Goal: Task Accomplishment & Management: Complete application form

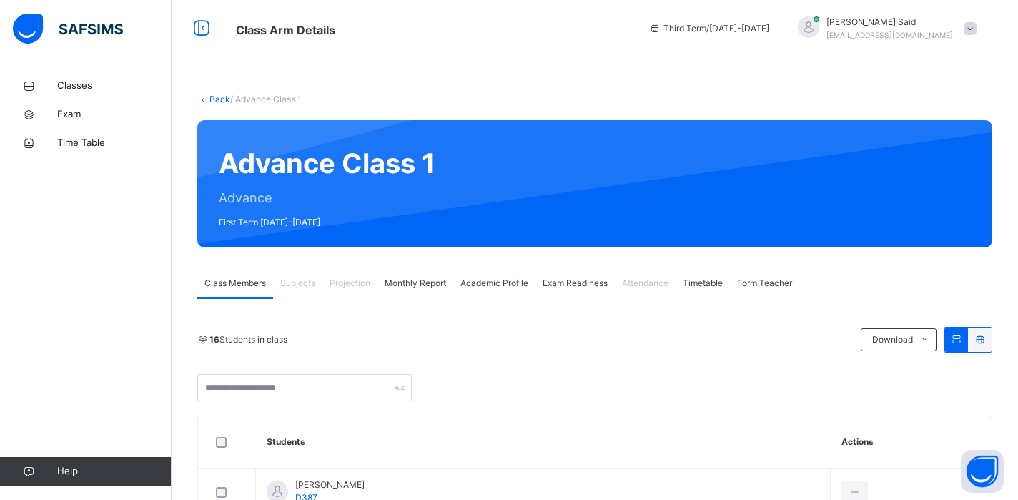
click at [402, 286] on span "Monthly Report" at bounding box center [415, 283] width 61 height 13
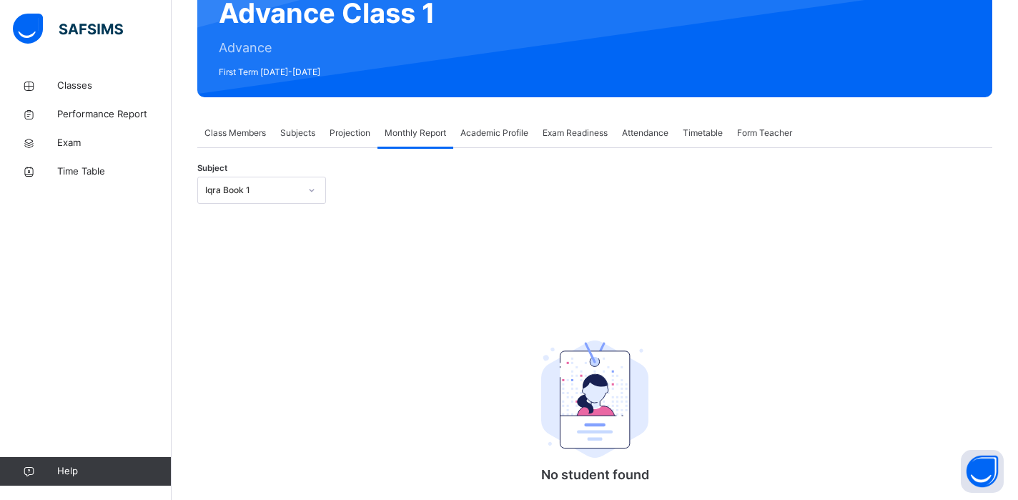
scroll to position [213, 0]
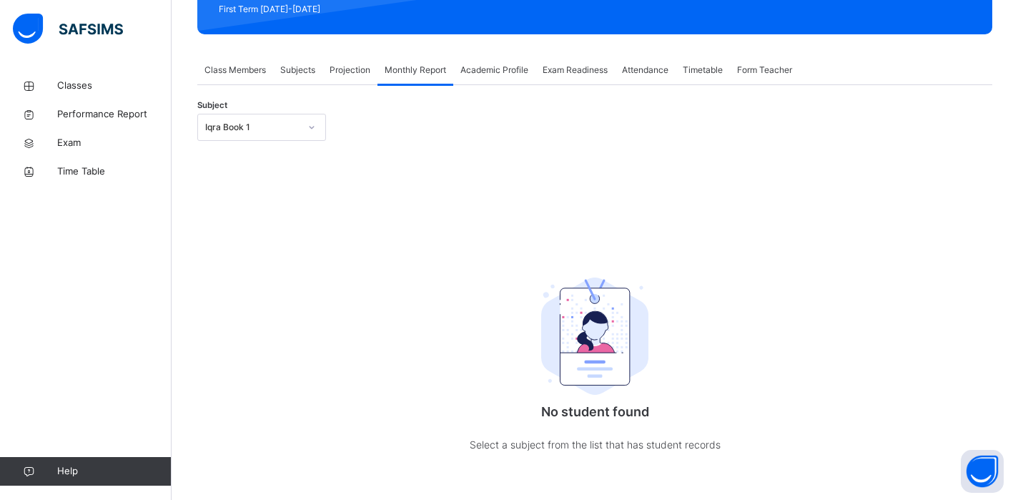
click at [270, 138] on div "Iqra Book 1" at bounding box center [261, 127] width 129 height 27
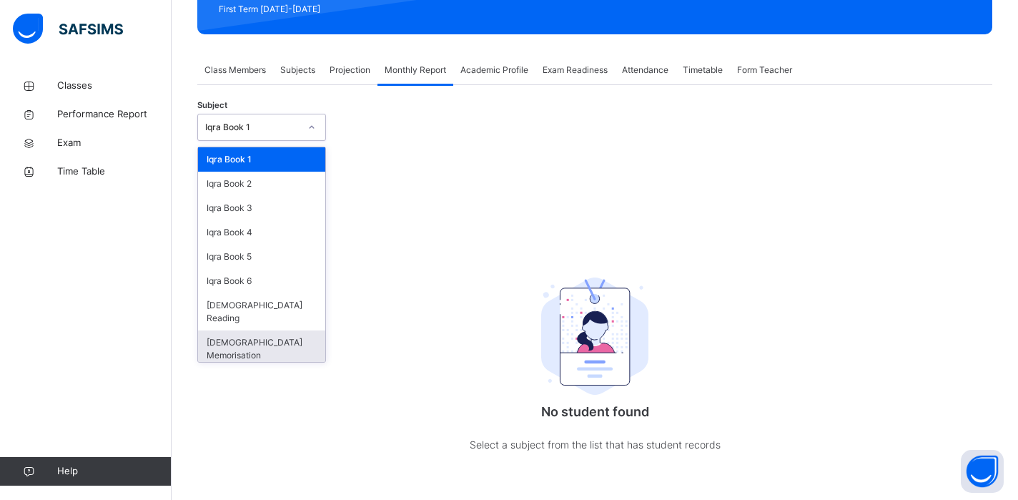
click at [252, 330] on div "[DEMOGRAPHIC_DATA] Memorisation" at bounding box center [261, 348] width 127 height 37
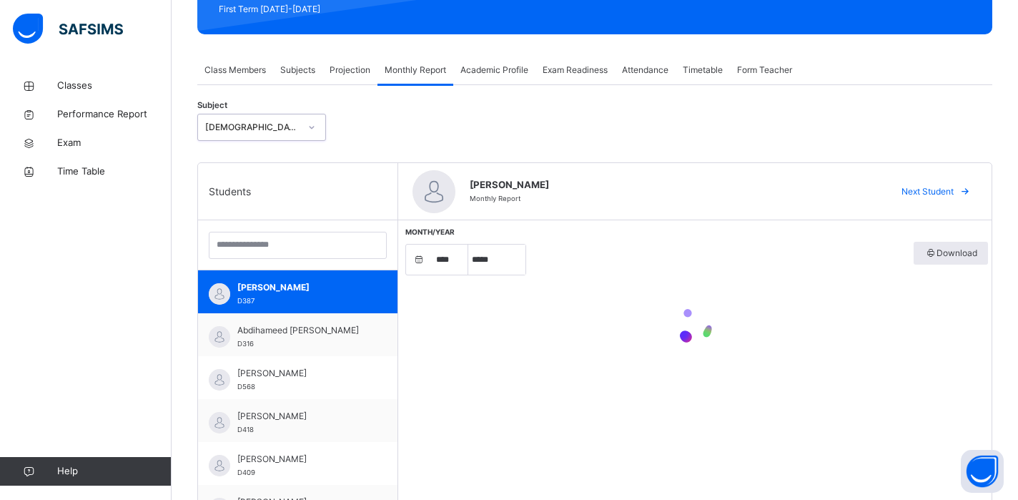
select select "****"
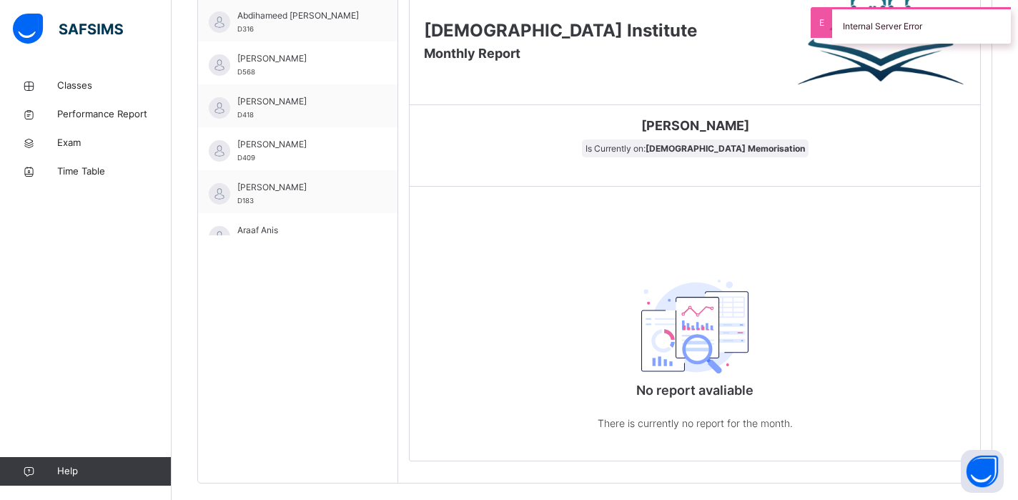
scroll to position [342, 0]
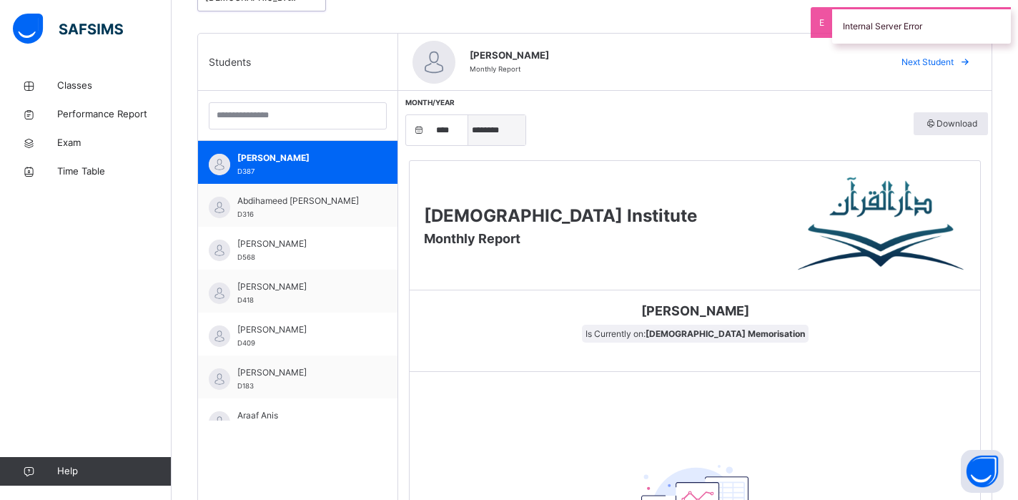
click at [480, 134] on select "***** ******** ***** ***** *** **** **** ****** ********* ******* ******** ****…" at bounding box center [496, 130] width 57 height 30
select select "*"
click at [468, 115] on select "***** ******** ***** ***** *** **** **** ****** ********* ******* ******** ****…" at bounding box center [496, 130] width 57 height 30
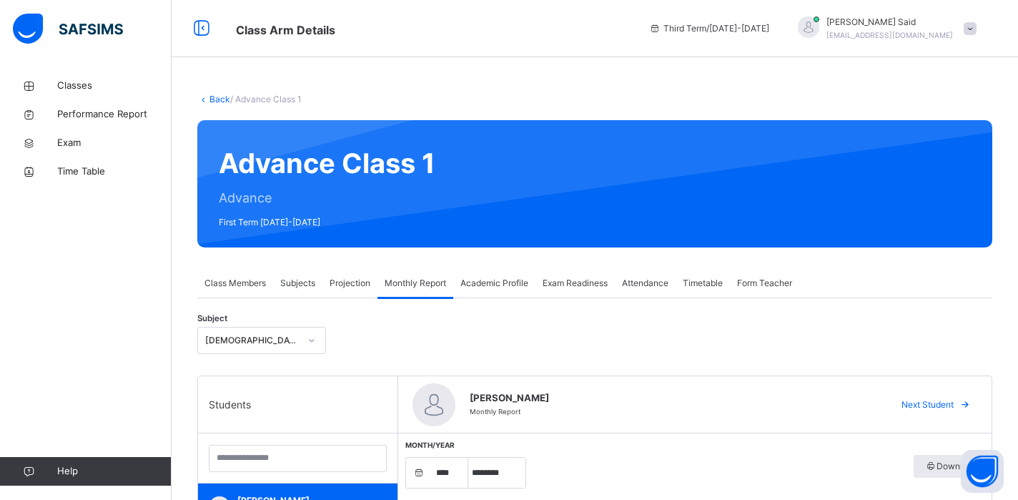
scroll to position [279, 0]
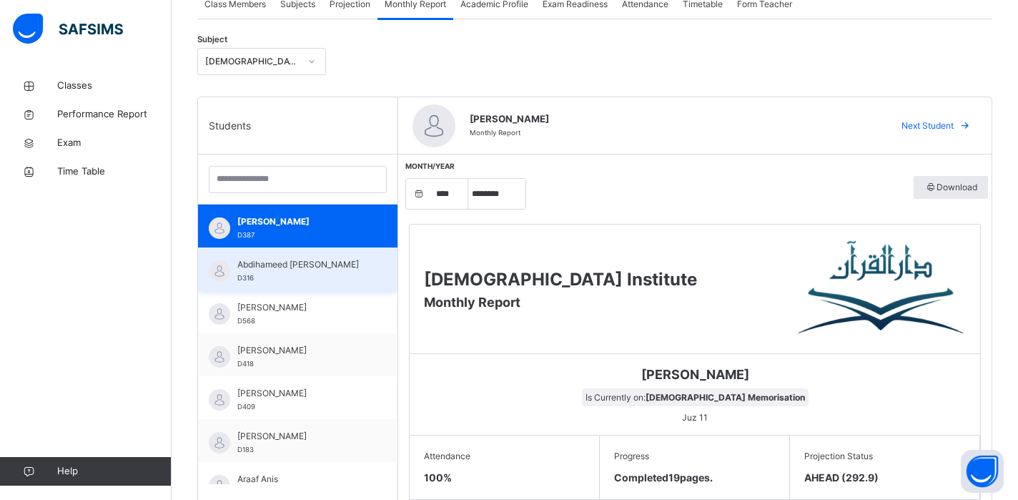
click at [317, 271] on div "Abdihameed [PERSON_NAME] D316" at bounding box center [301, 271] width 128 height 26
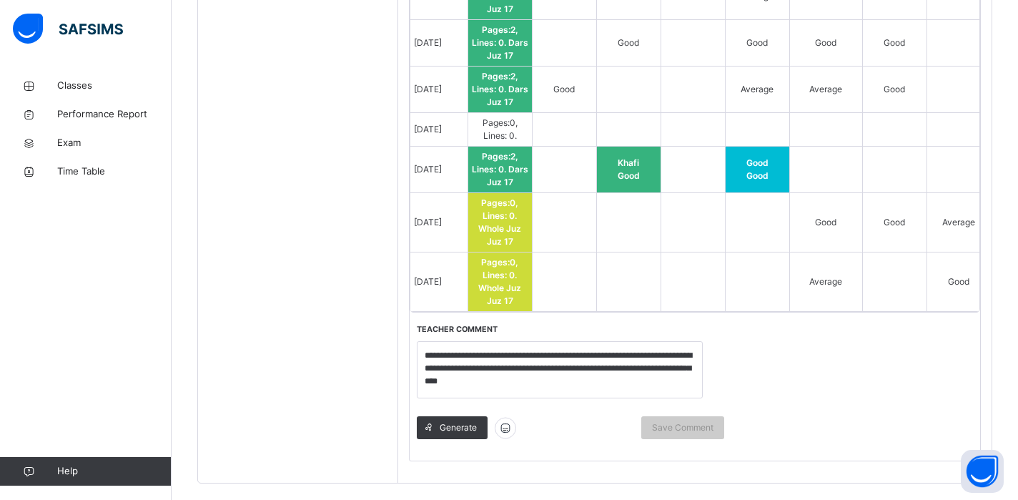
scroll to position [1420, 0]
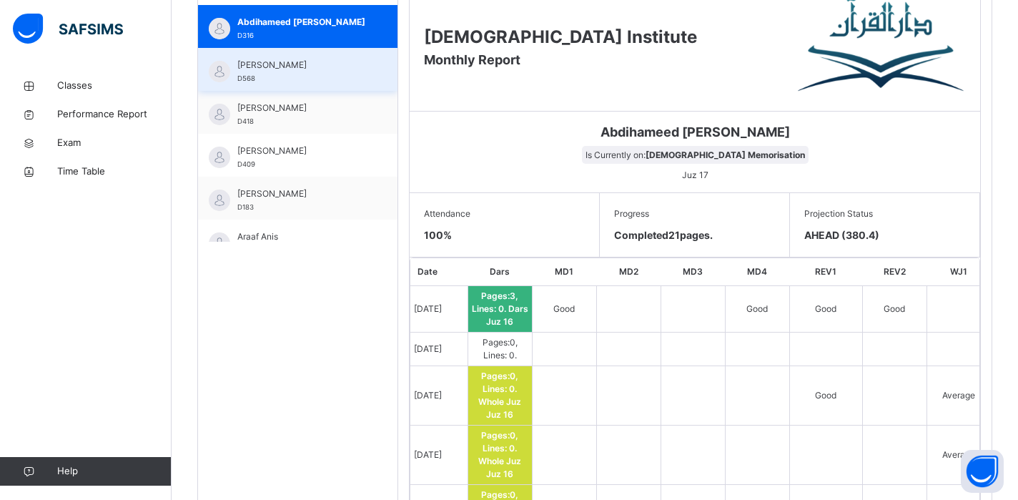
click at [320, 83] on div "[PERSON_NAME] D568" at bounding box center [301, 72] width 128 height 26
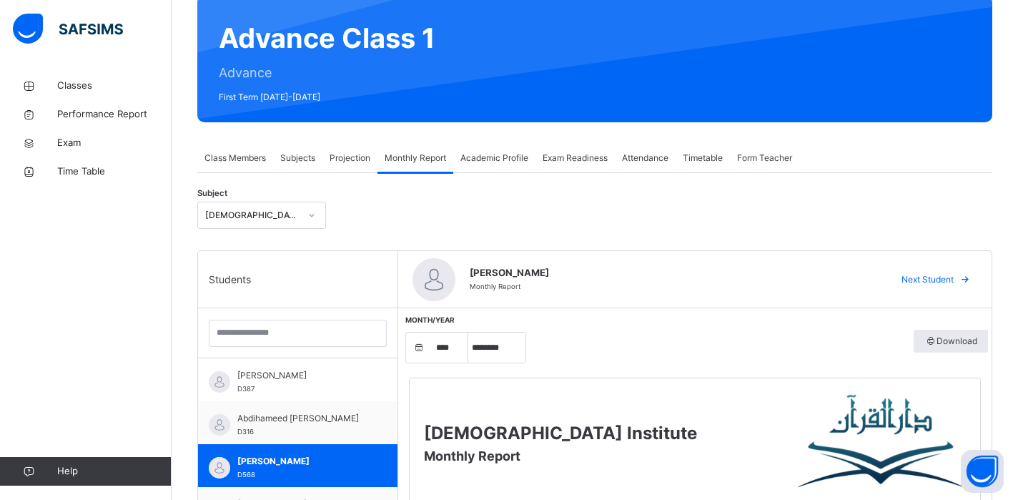
scroll to position [0, 0]
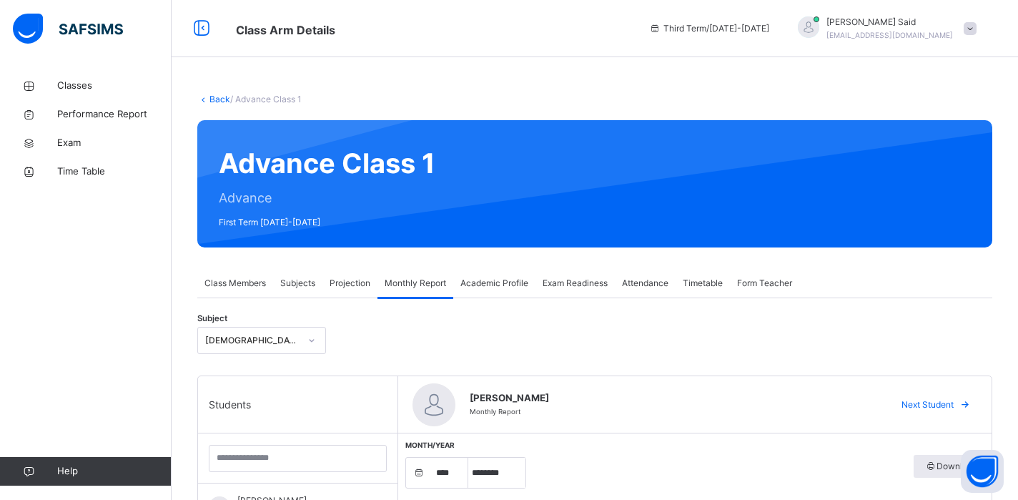
click at [375, 275] on div "Projection" at bounding box center [349, 283] width 55 height 29
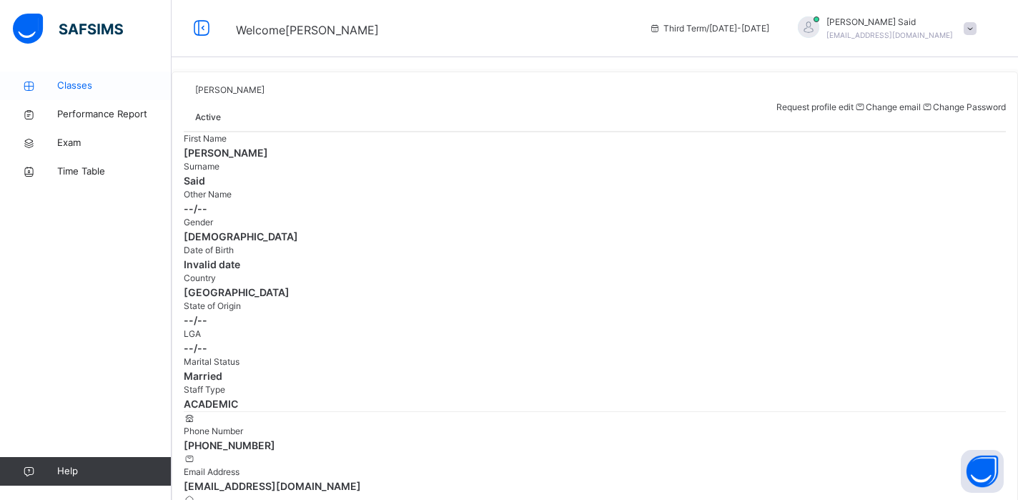
click at [78, 81] on span "Classes" at bounding box center [114, 86] width 114 height 14
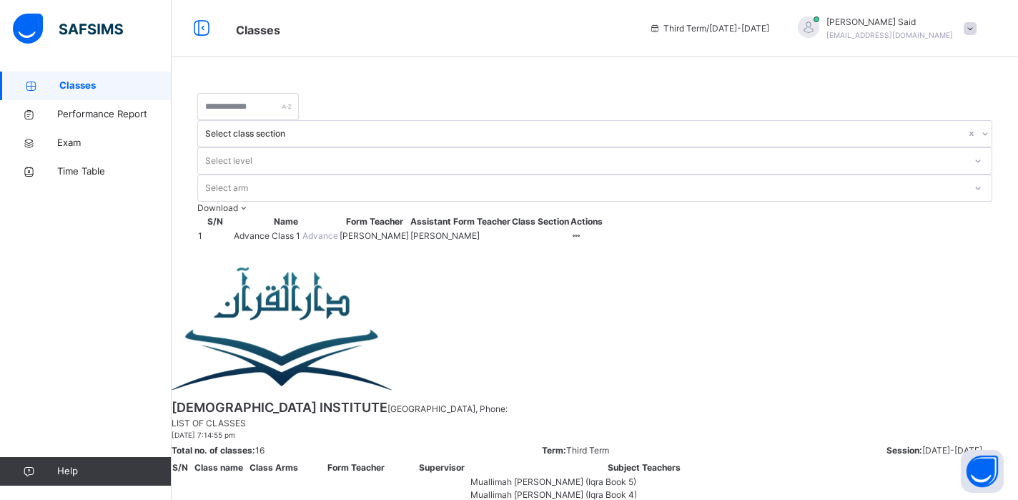
click at [256, 230] on span "Advance Class 1" at bounding box center [268, 235] width 69 height 11
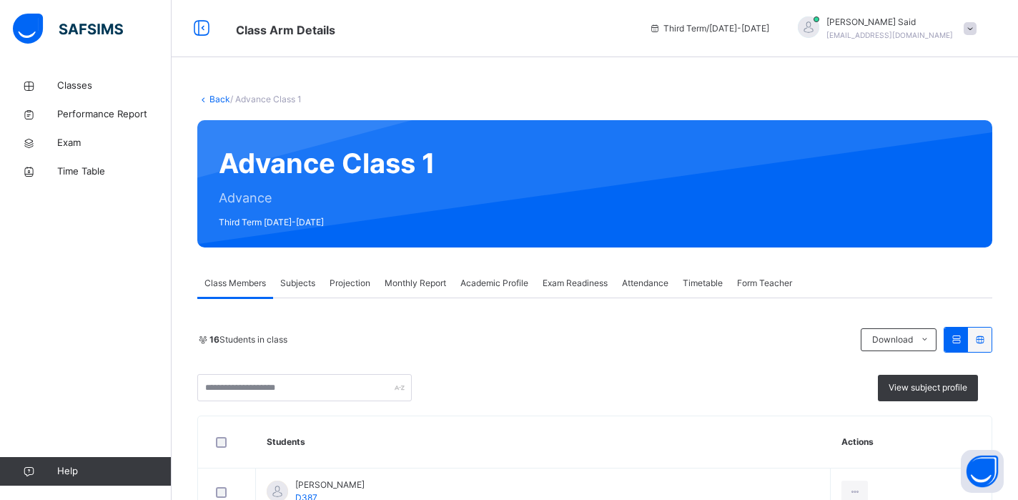
click at [256, 187] on div "Advance Class 1 Advance Third Term [DATE]-[DATE]" at bounding box center [594, 183] width 795 height 127
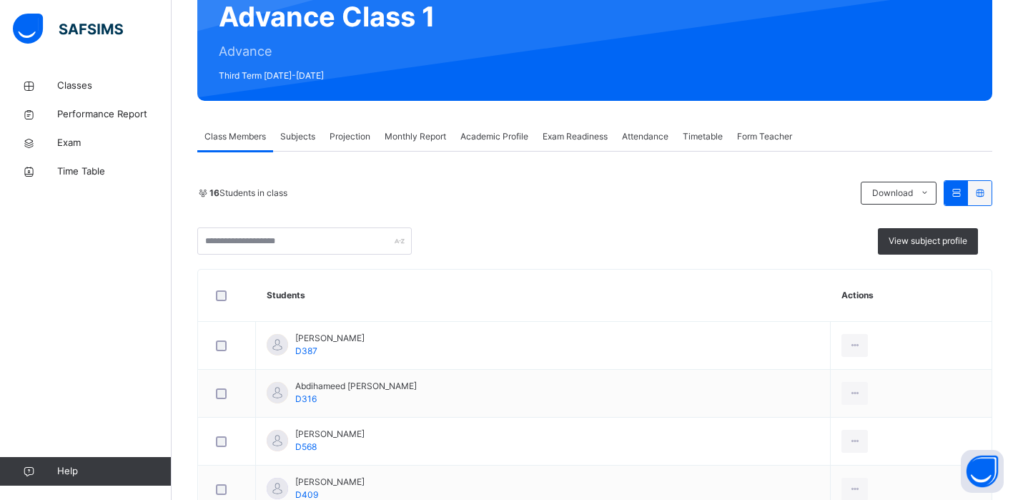
scroll to position [172, 0]
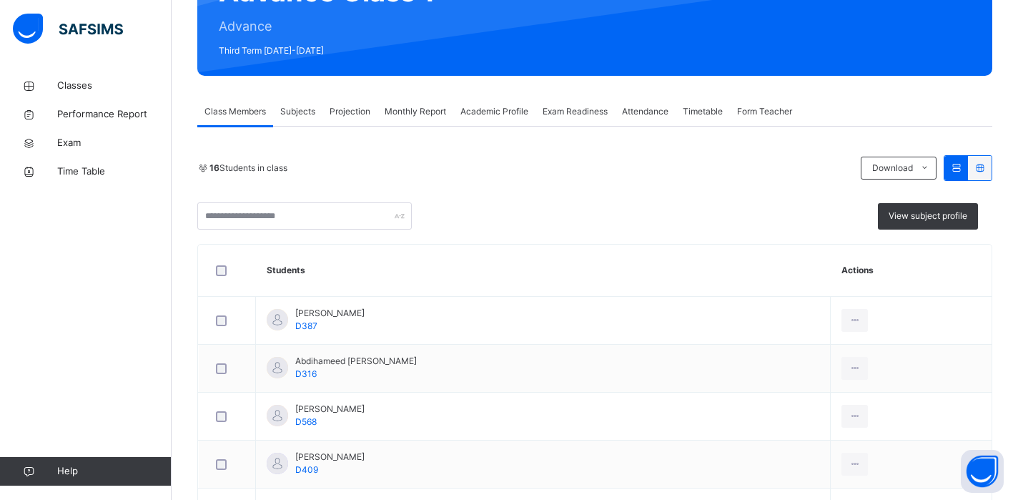
click at [496, 105] on span "Academic Profile" at bounding box center [494, 111] width 68 height 13
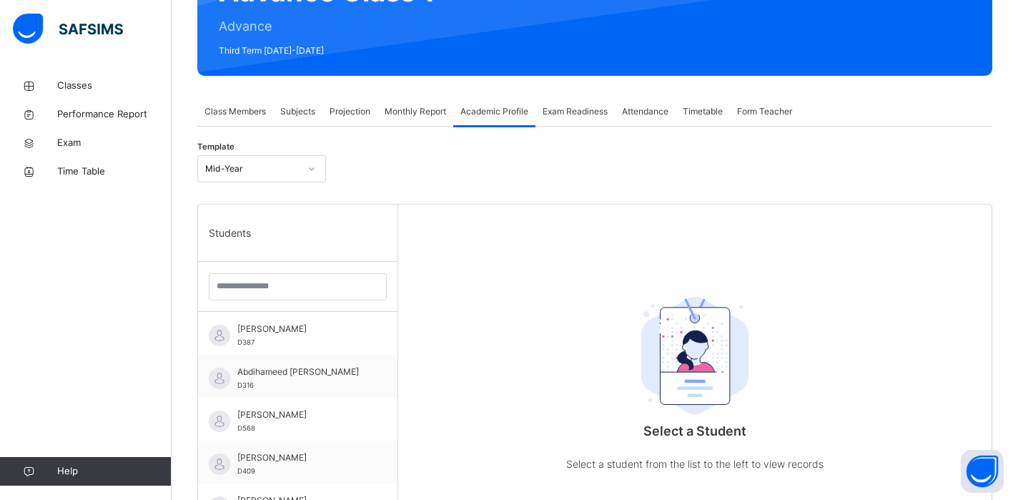
click at [430, 107] on span "Monthly Report" at bounding box center [415, 111] width 61 height 13
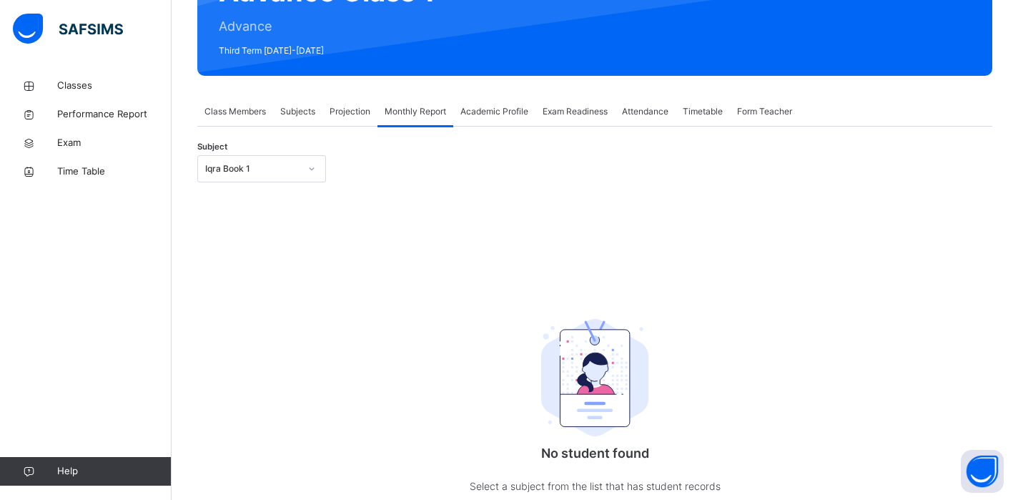
click at [343, 97] on div "Projection" at bounding box center [349, 111] width 55 height 29
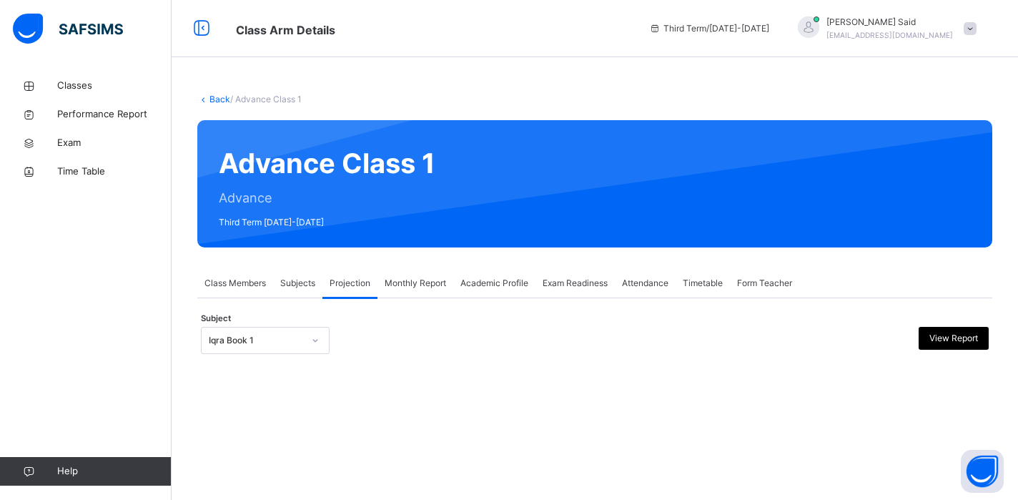
click at [247, 285] on span "Class Members" at bounding box center [234, 283] width 61 height 13
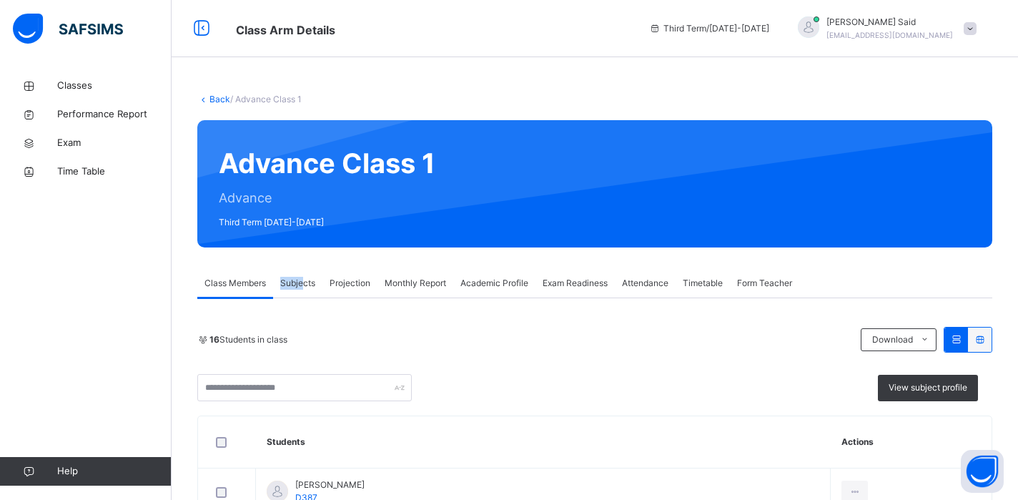
click at [304, 277] on span "Subjects" at bounding box center [297, 283] width 35 height 13
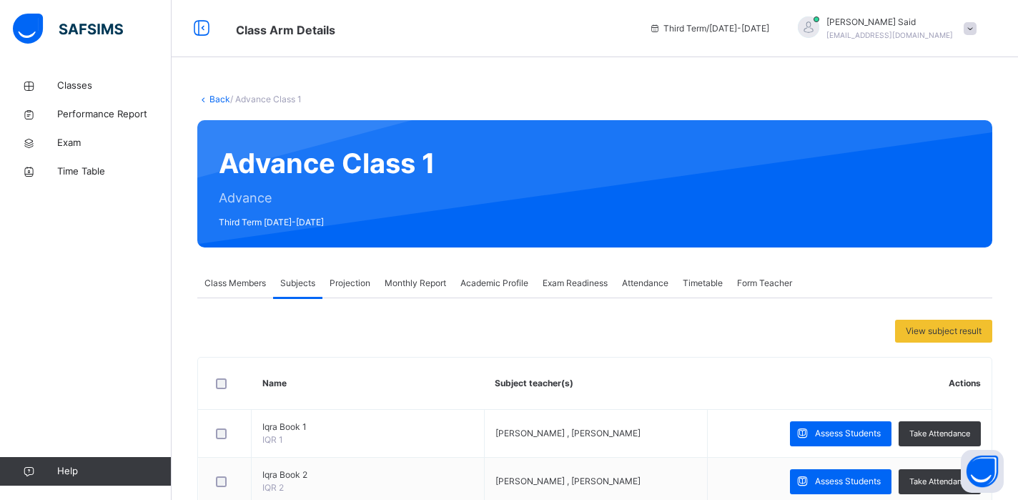
click at [239, 275] on div "Class Members" at bounding box center [235, 283] width 76 height 29
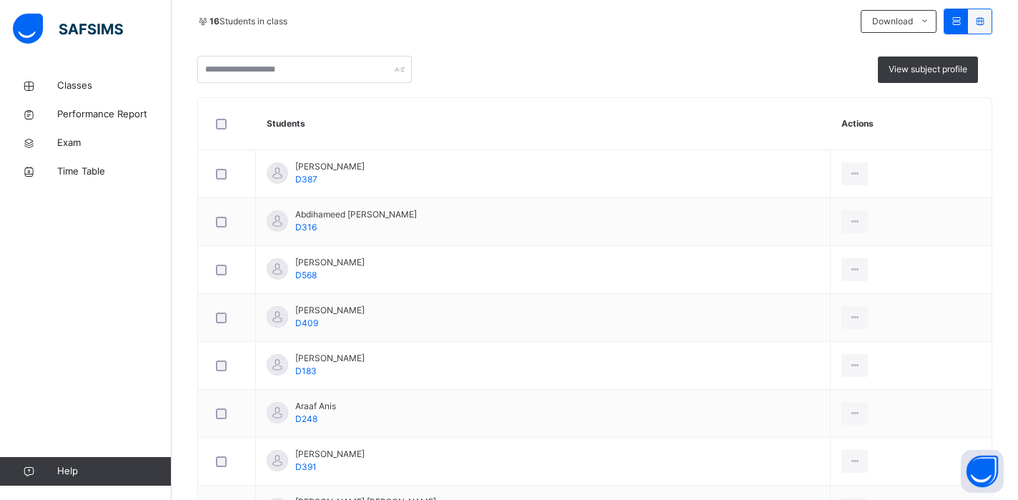
scroll to position [343, 0]
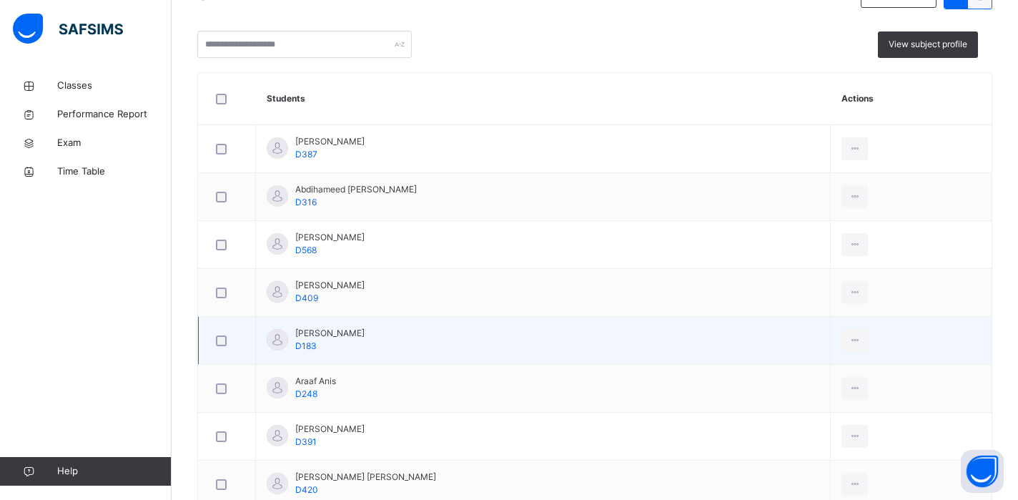
click at [349, 331] on span "[PERSON_NAME]" at bounding box center [329, 333] width 69 height 13
click at [310, 346] on span "D183" at bounding box center [305, 345] width 21 height 11
click at [856, 334] on icon at bounding box center [855, 340] width 12 height 13
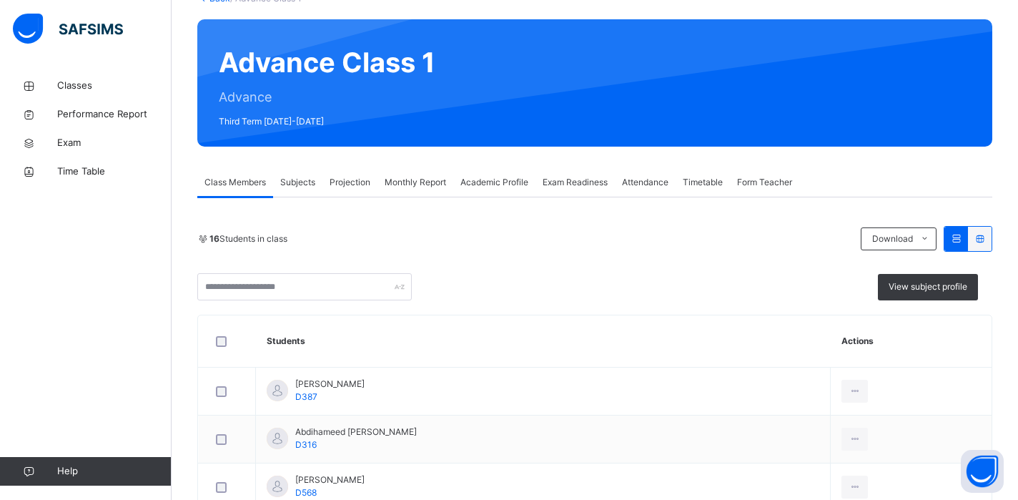
scroll to position [57, 0]
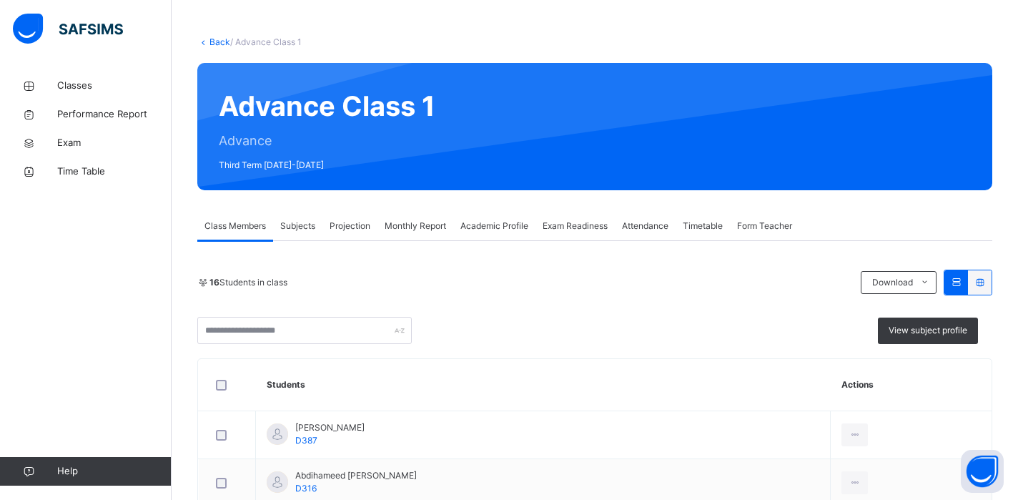
click at [239, 228] on span "Class Members" at bounding box center [234, 225] width 61 height 13
click at [302, 221] on span "Subjects" at bounding box center [297, 225] width 35 height 13
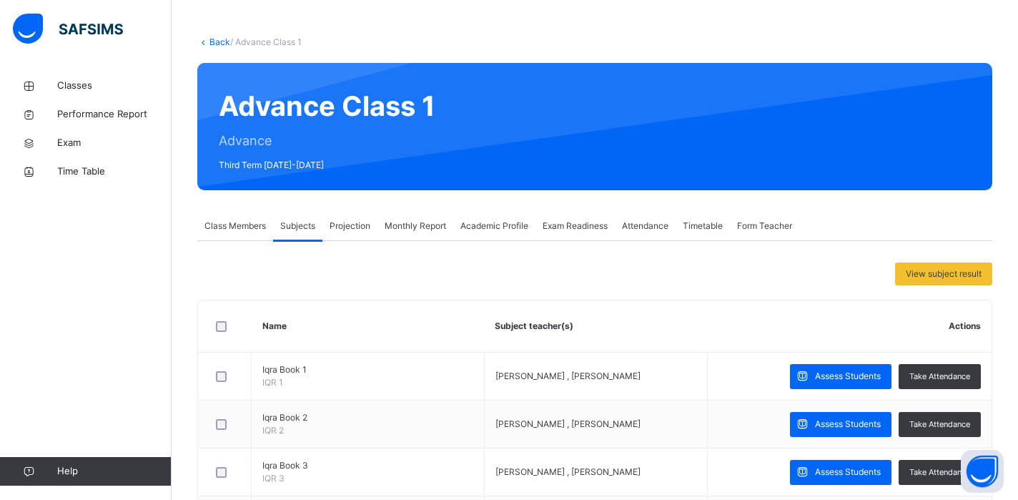
click at [356, 222] on span "Projection" at bounding box center [350, 225] width 41 height 13
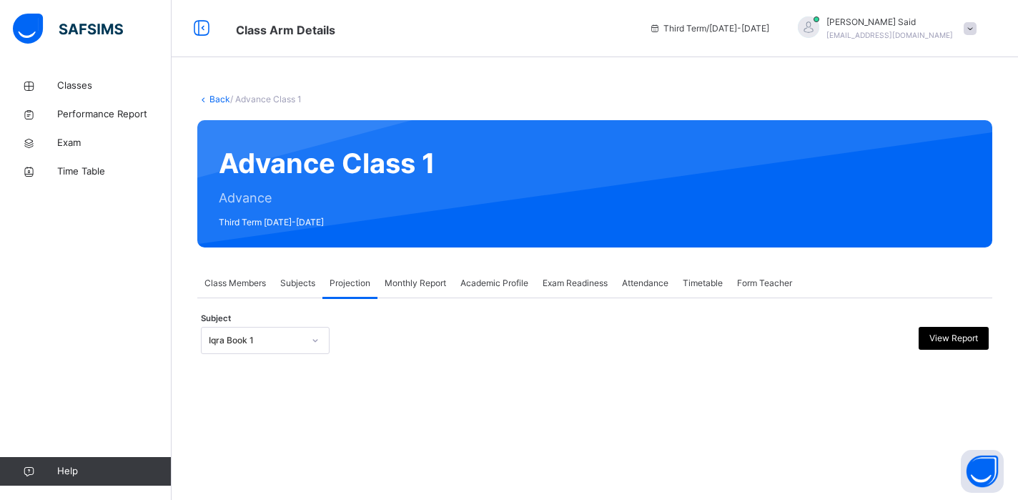
click at [300, 344] on div "Iqra Book 1" at bounding box center [256, 340] width 94 height 13
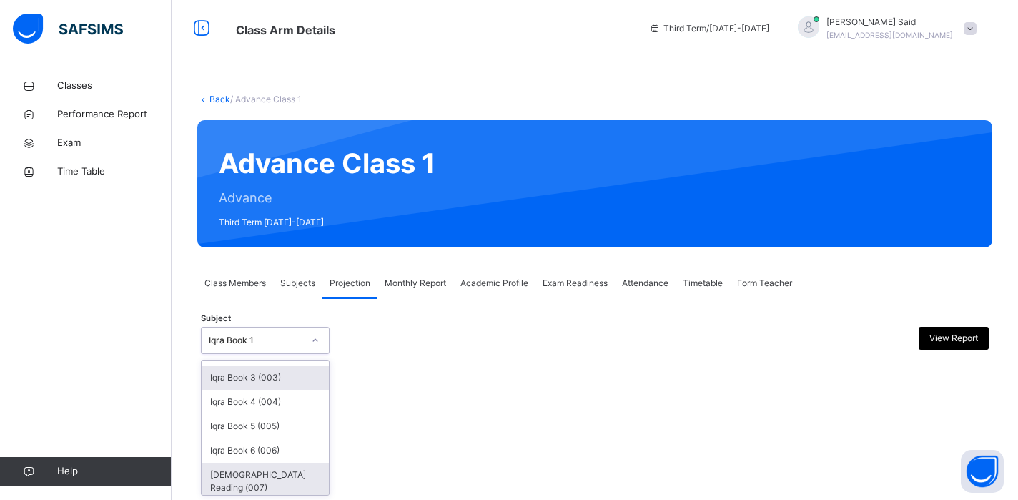
scroll to position [60, 0]
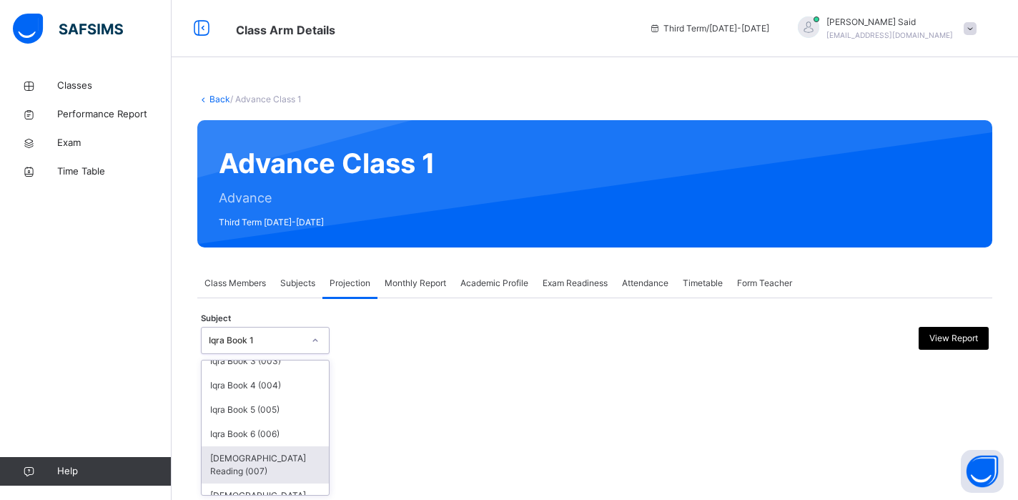
click at [248, 467] on div "[DEMOGRAPHIC_DATA] Reading (007)" at bounding box center [265, 464] width 127 height 37
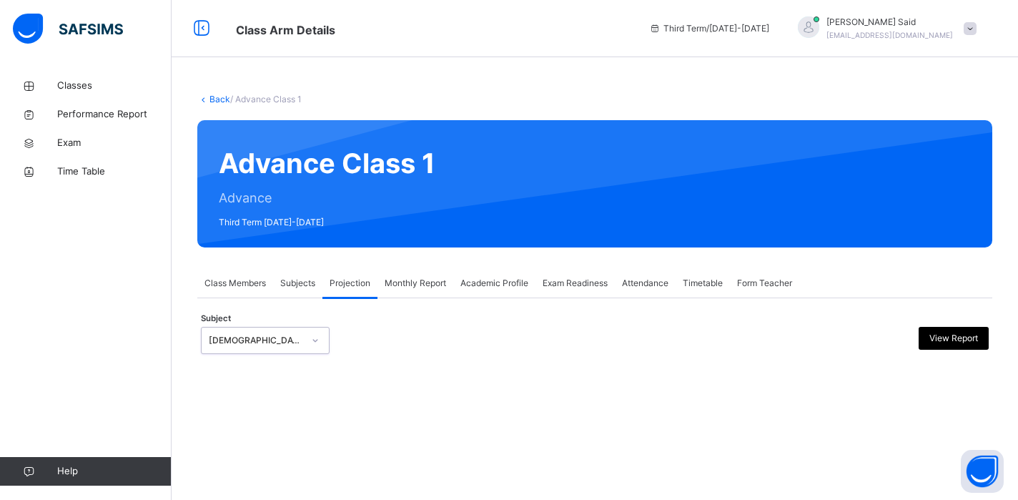
click at [300, 347] on div "[DEMOGRAPHIC_DATA] Reading (007)" at bounding box center [252, 341] width 100 height 22
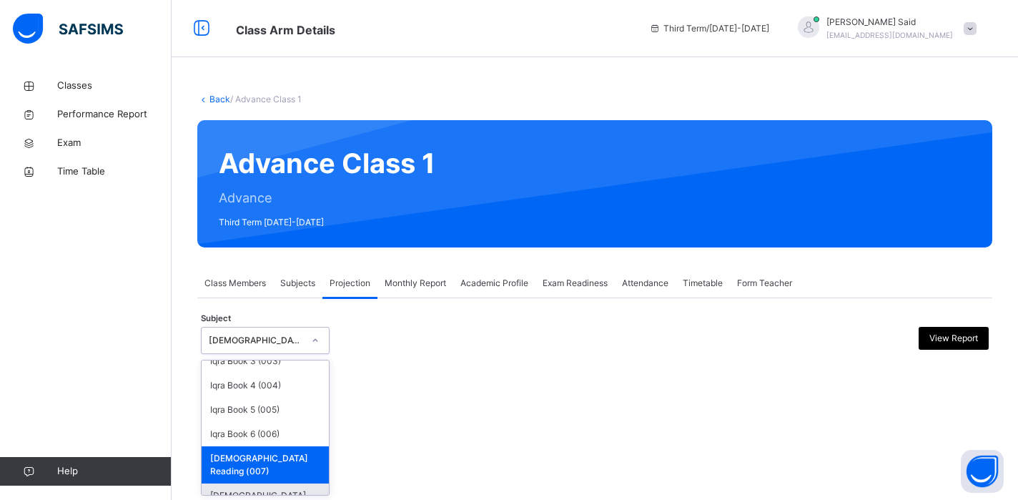
click at [290, 486] on div "[DEMOGRAPHIC_DATA] Memorisation (008)" at bounding box center [265, 501] width 127 height 37
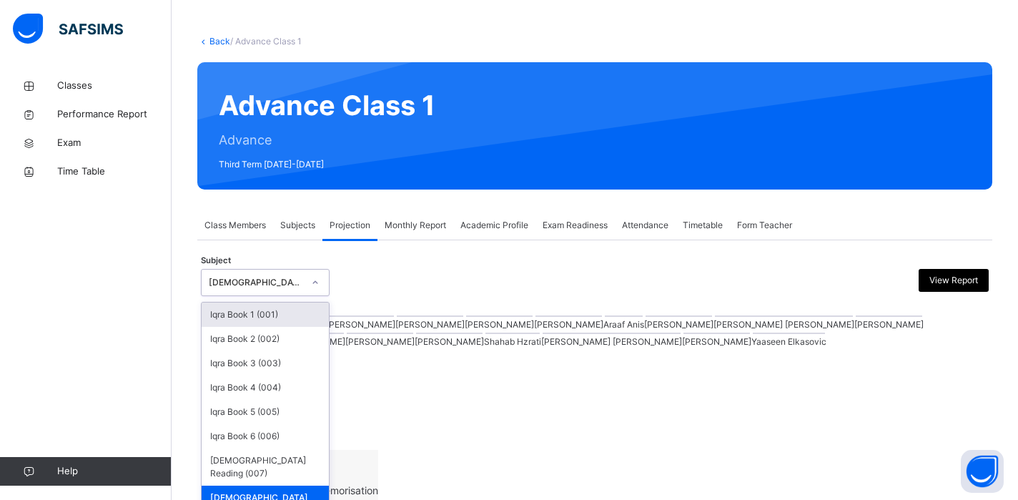
scroll to position [61, 0]
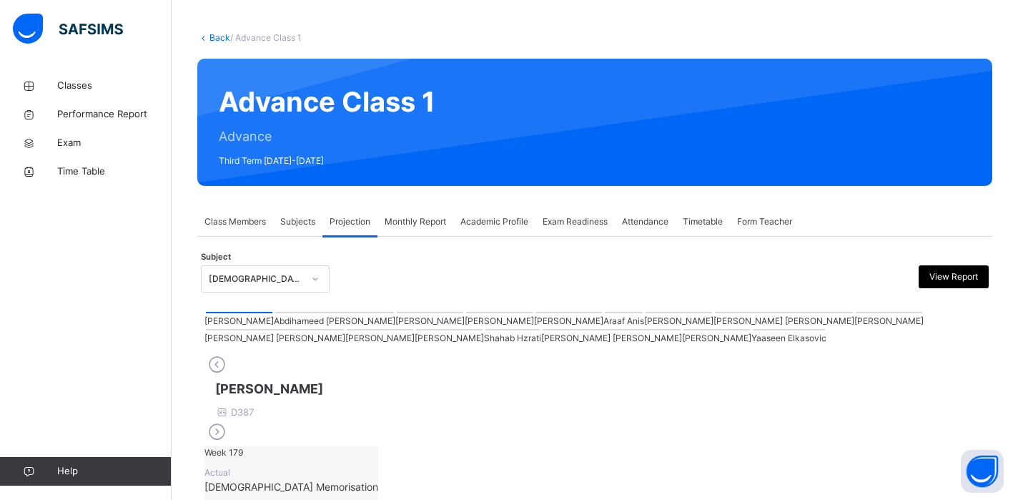
click at [861, 273] on div "View Report" at bounding box center [893, 278] width 192 height 27
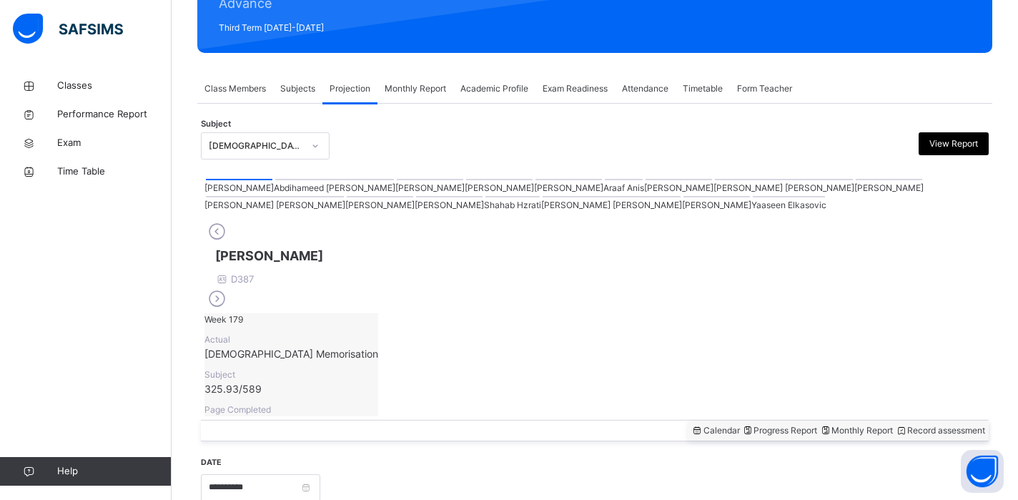
scroll to position [204, 0]
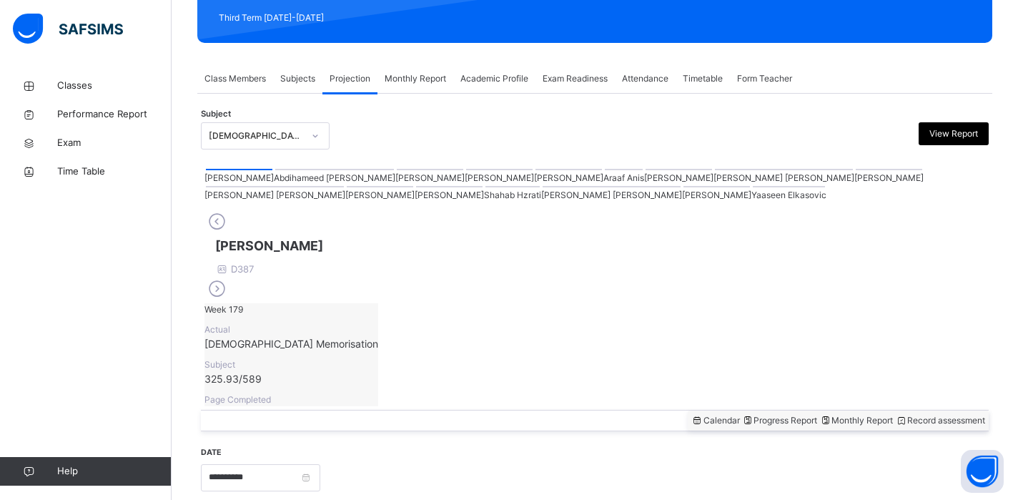
click at [535, 170] on div at bounding box center [568, 169] width 66 height 1
click at [480, 252] on div "[PERSON_NAME] D183 Week 151 Actual [DEMOGRAPHIC_DATA] Memorisation Subject 261.…" at bounding box center [594, 307] width 781 height 197
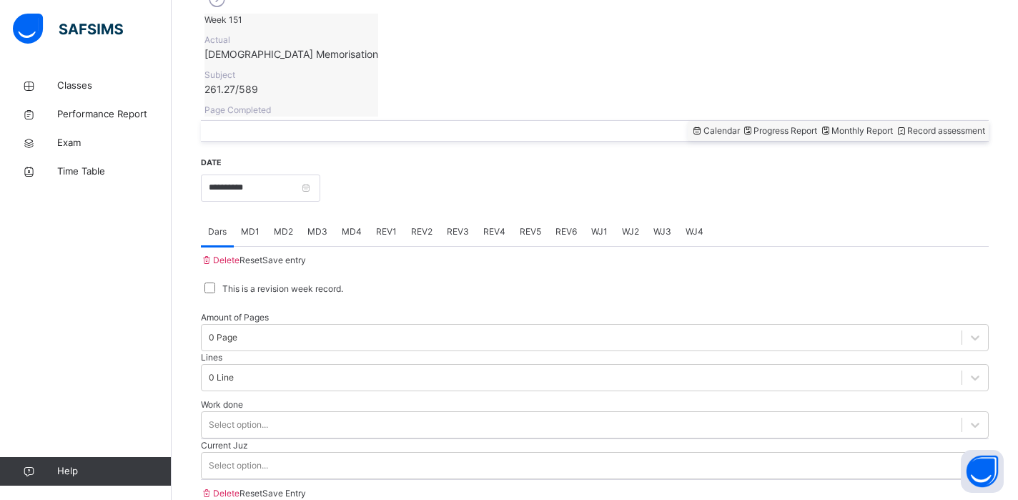
scroll to position [490, 0]
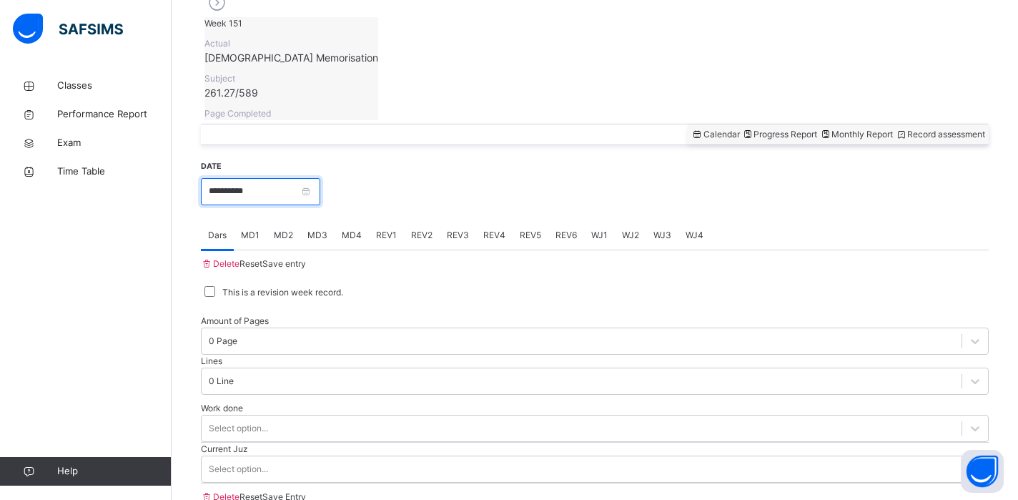
click at [320, 178] on input "**********" at bounding box center [260, 191] width 119 height 27
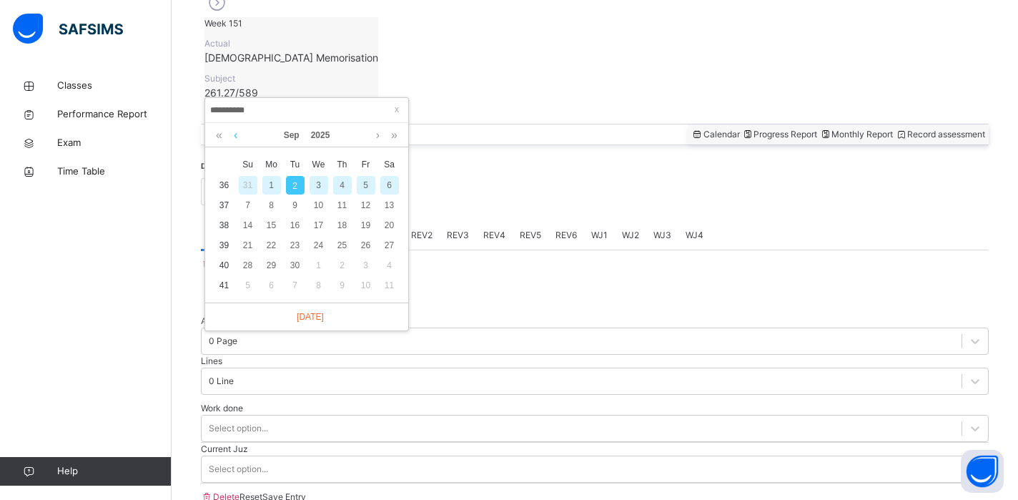
click at [234, 139] on link at bounding box center [235, 135] width 11 height 24
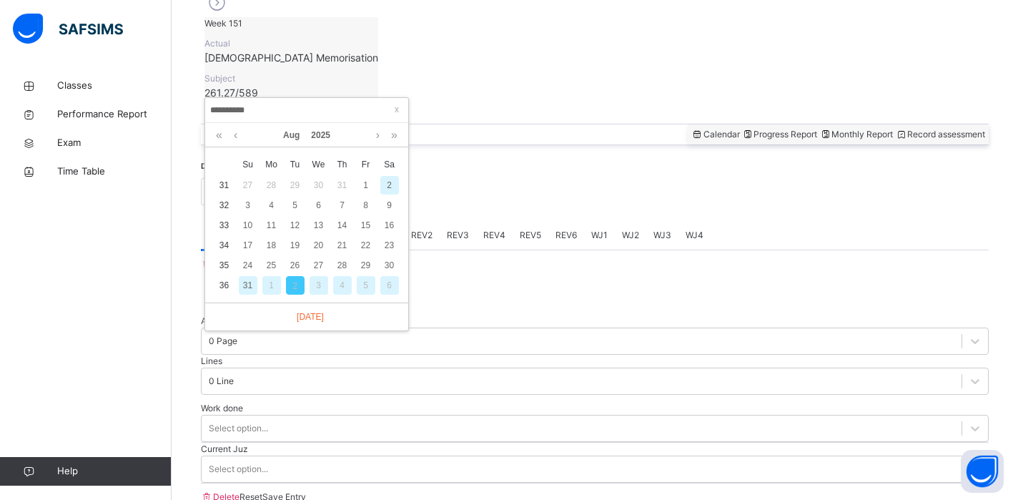
click at [242, 285] on div "31" at bounding box center [248, 285] width 19 height 19
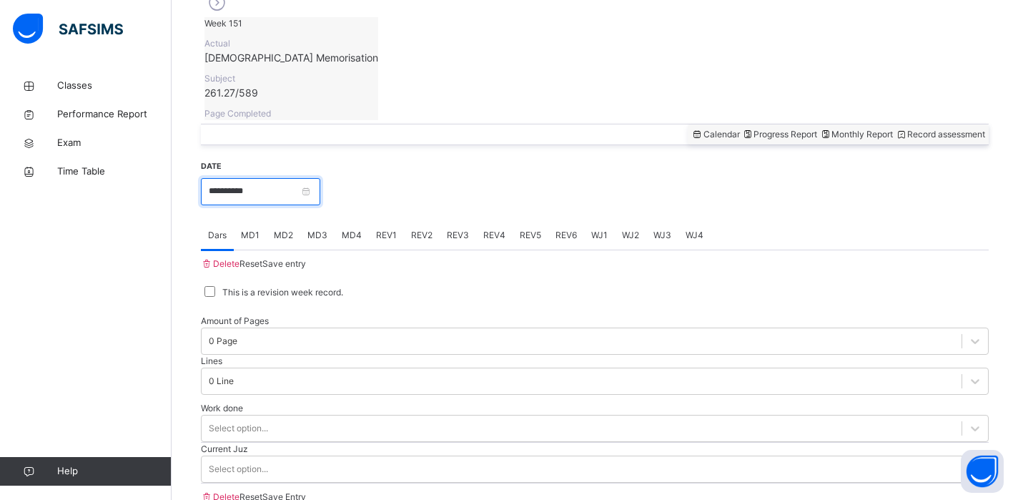
click at [317, 178] on input "**********" at bounding box center [260, 191] width 119 height 27
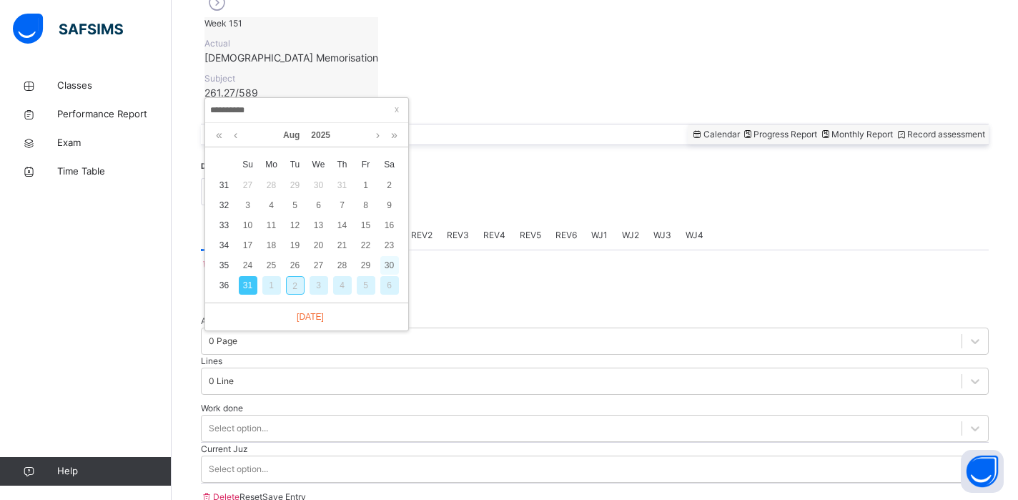
click at [396, 260] on div "30" at bounding box center [389, 265] width 19 height 19
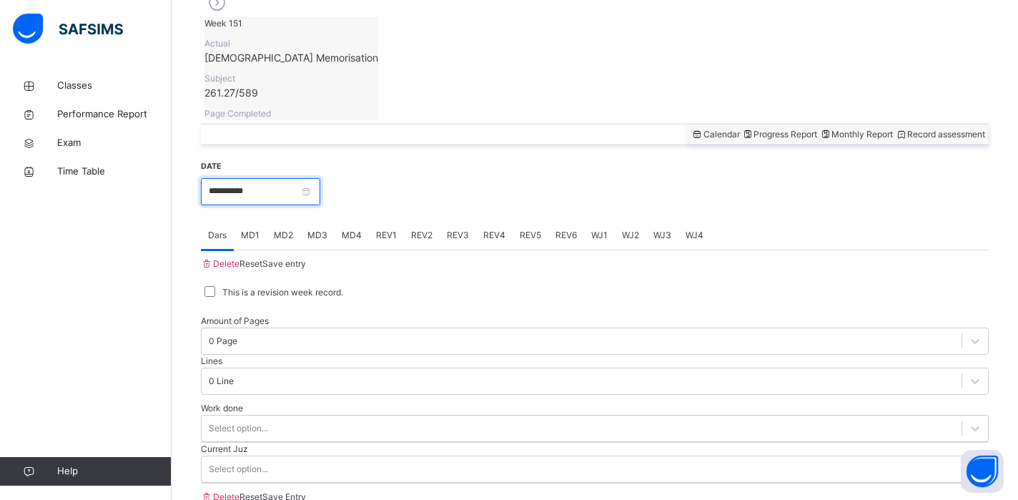
click at [320, 178] on input "**********" at bounding box center [260, 191] width 119 height 27
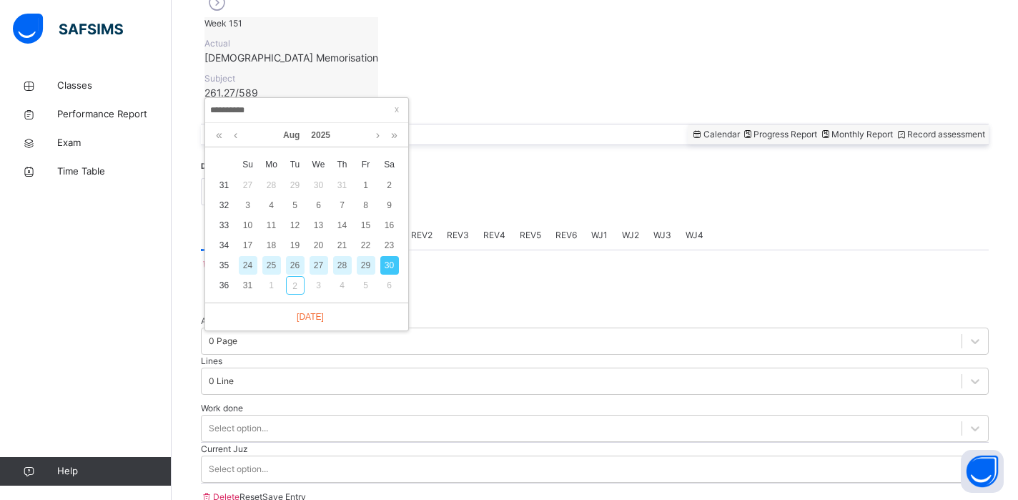
click at [345, 266] on div "28" at bounding box center [342, 265] width 19 height 19
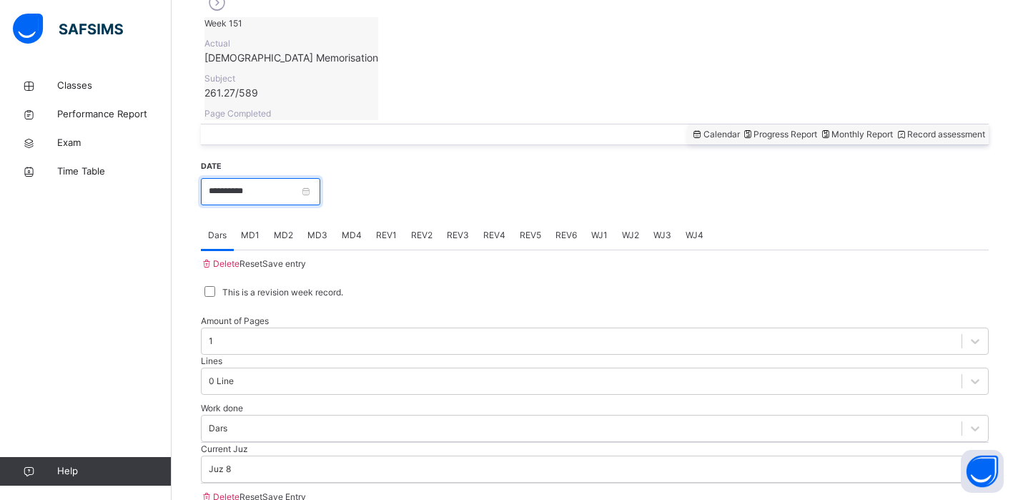
click at [320, 178] on input "**********" at bounding box center [260, 191] width 119 height 27
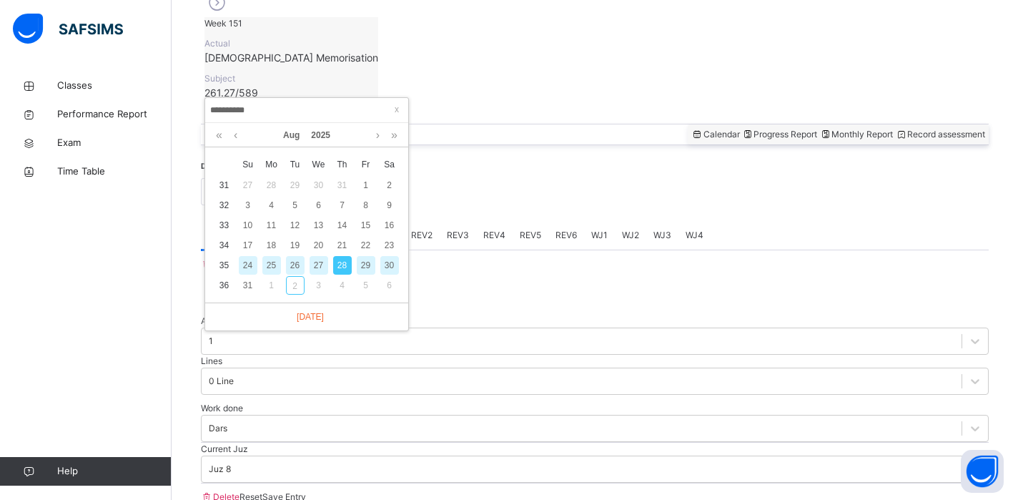
click at [395, 265] on div "30" at bounding box center [389, 265] width 19 height 19
type input "**********"
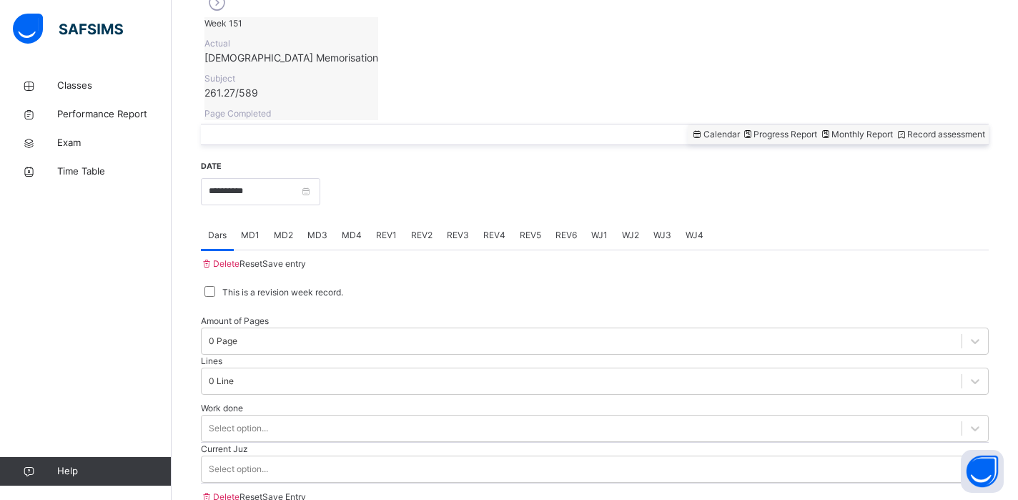
click at [465, 286] on div "This is a revision week record." at bounding box center [594, 292] width 781 height 13
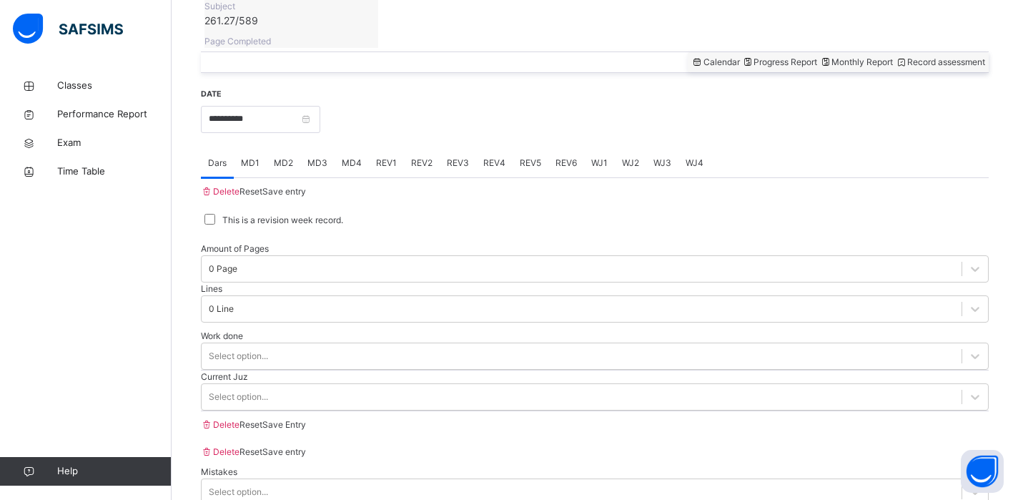
scroll to position [574, 0]
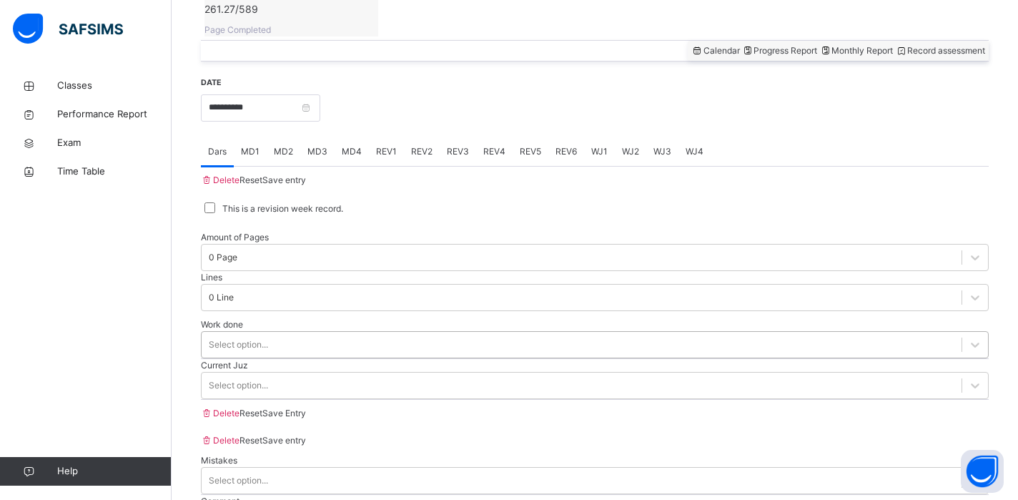
click at [453, 333] on div "Select option..." at bounding box center [582, 344] width 760 height 22
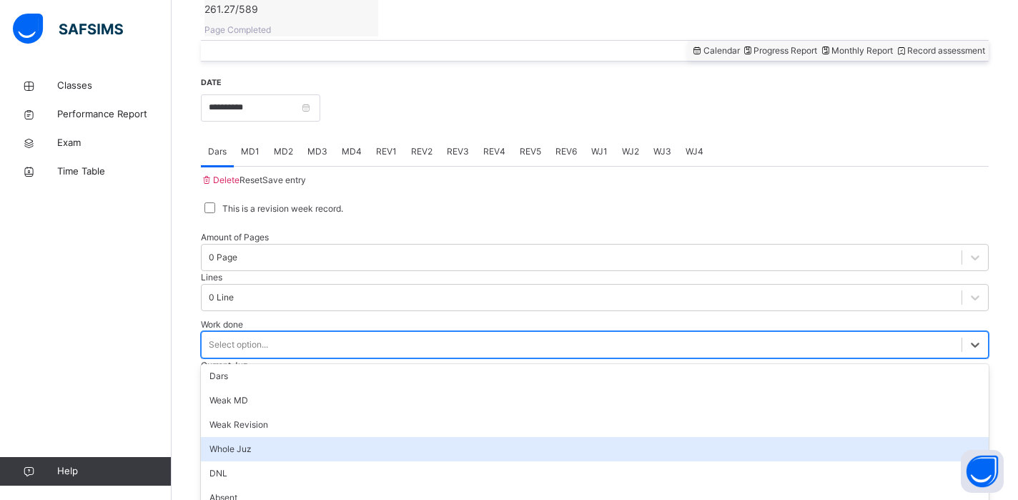
click at [298, 437] on div "Whole Juz" at bounding box center [595, 449] width 788 height 24
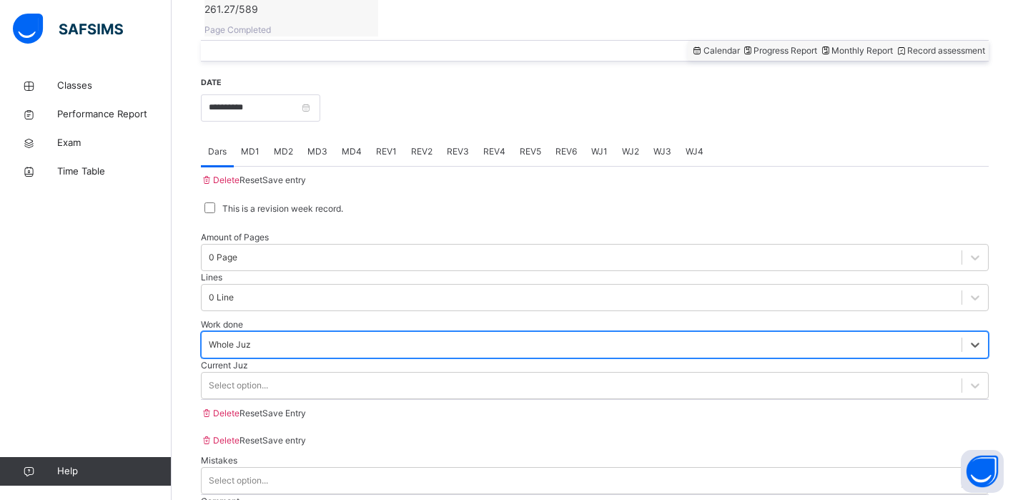
click at [337, 333] on div "Whole Juz" at bounding box center [582, 344] width 760 height 22
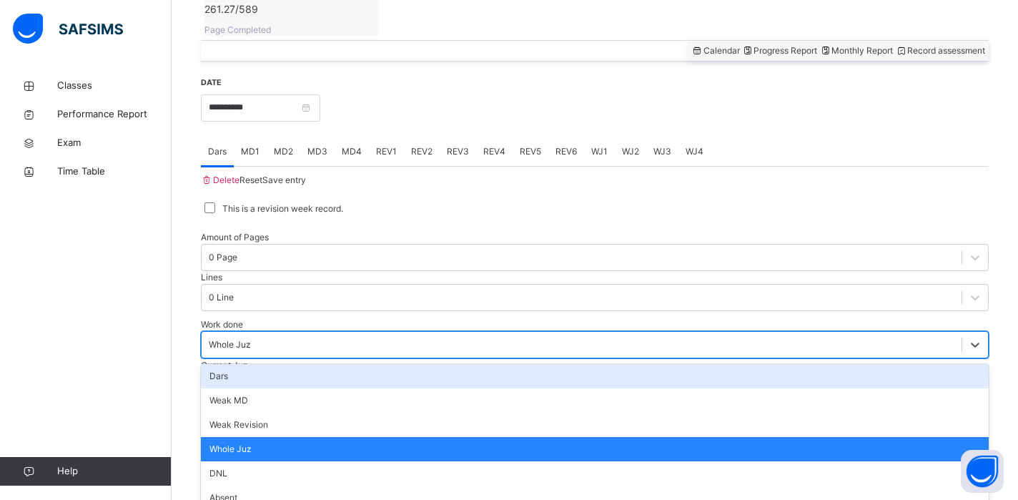
click at [327, 364] on div "Dars" at bounding box center [595, 376] width 788 height 24
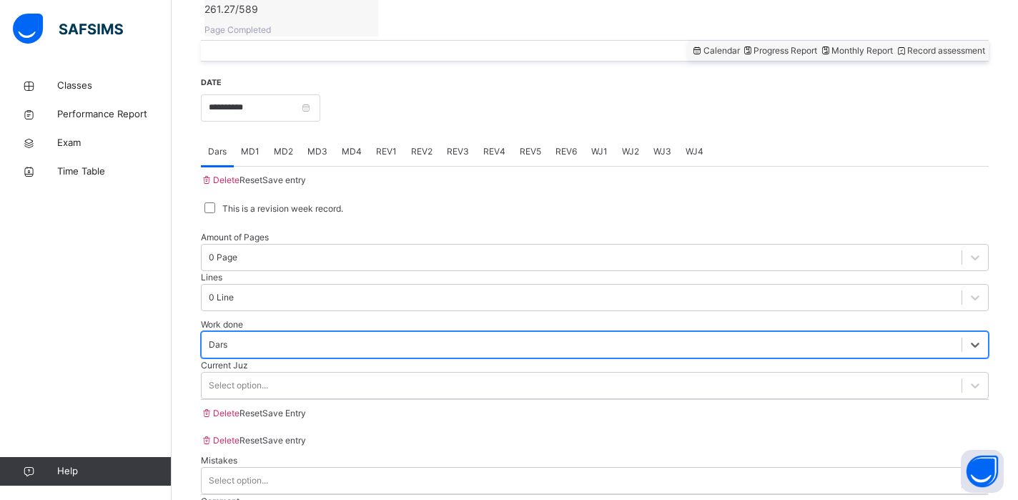
click at [357, 333] on div "Dars" at bounding box center [582, 344] width 760 height 22
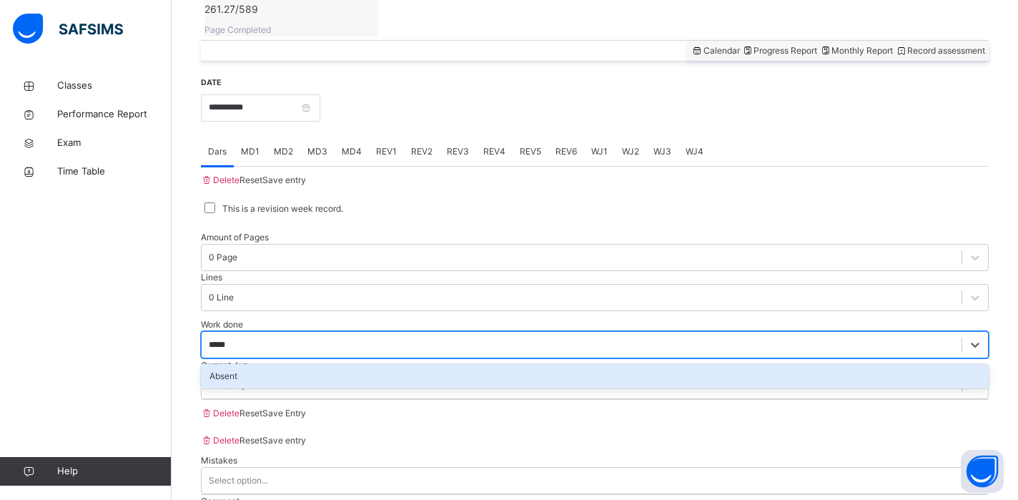
type input "******"
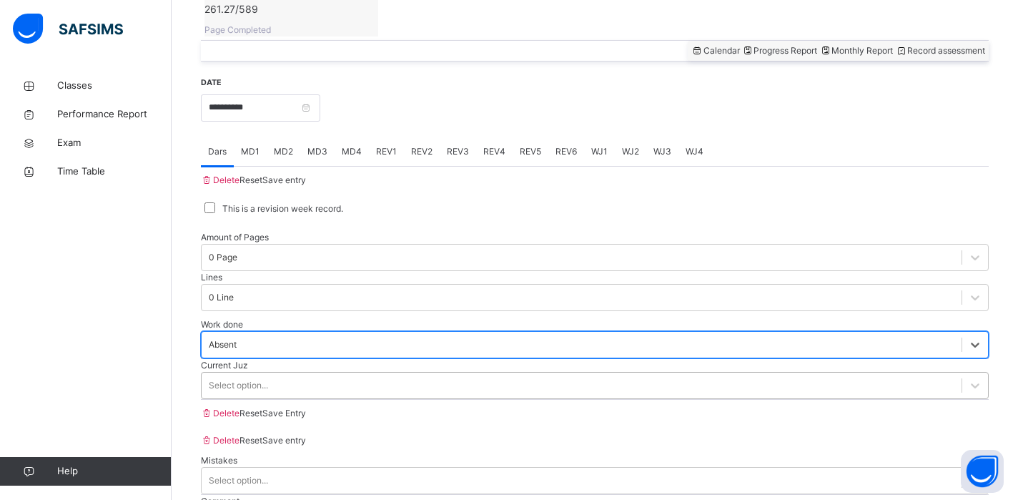
click at [338, 374] on div "Select option..." at bounding box center [582, 385] width 760 height 22
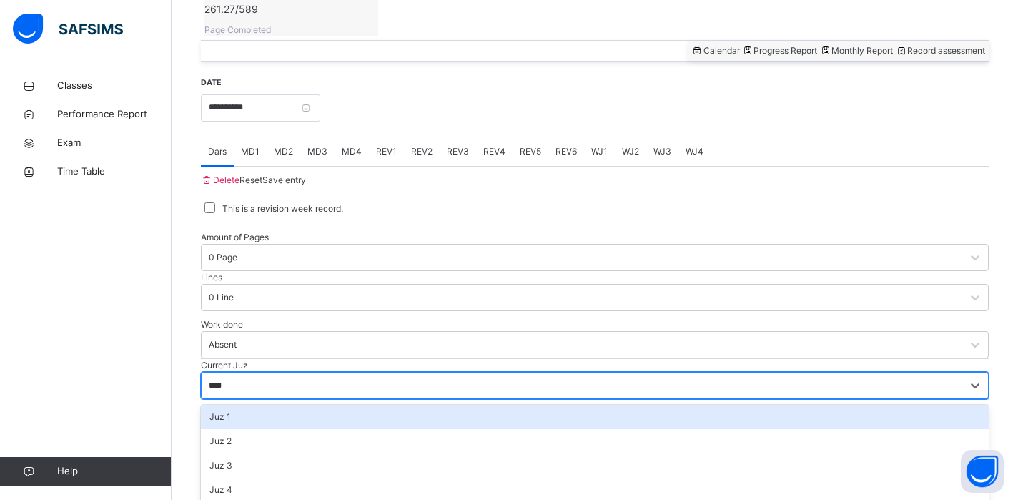
type input "*****"
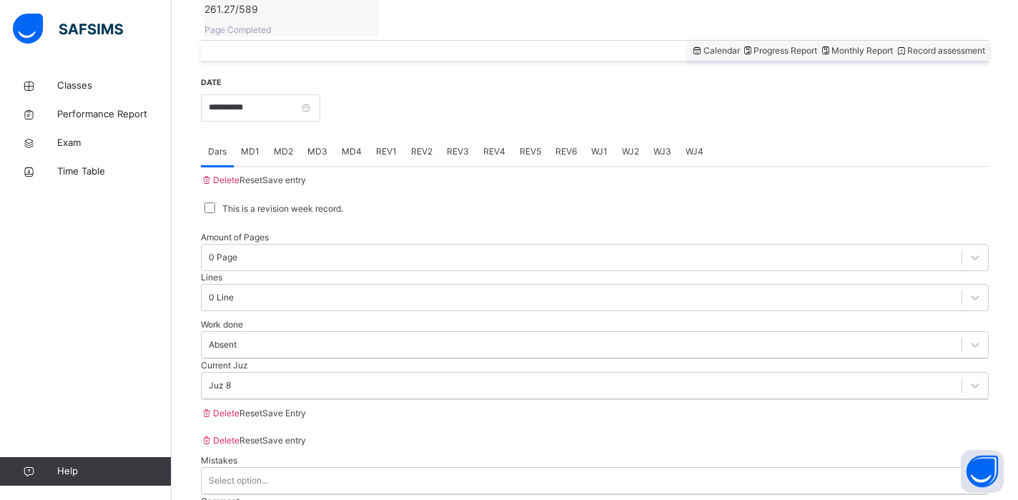
click at [698, 359] on div "Current Juz Juz 8" at bounding box center [595, 379] width 788 height 40
click at [306, 411] on span "Save Entry" at bounding box center [284, 412] width 44 height 11
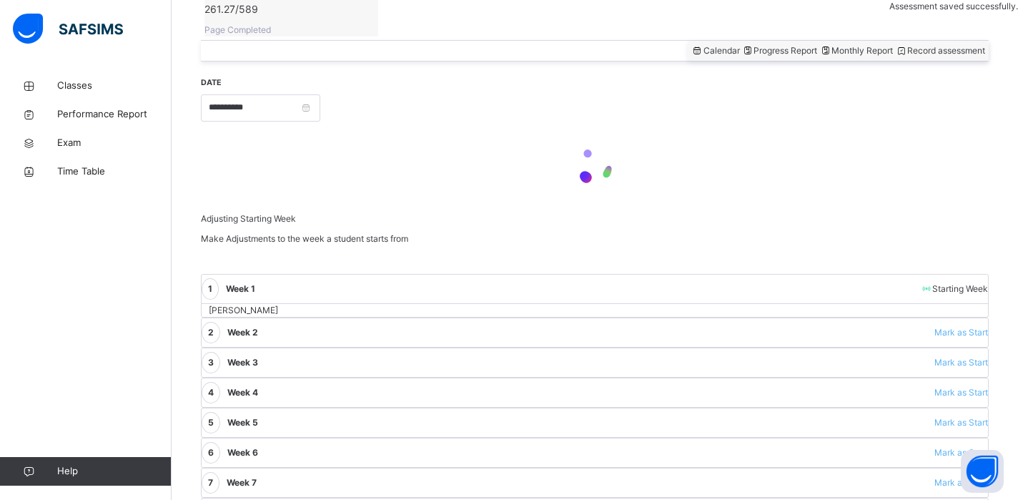
scroll to position [250, 0]
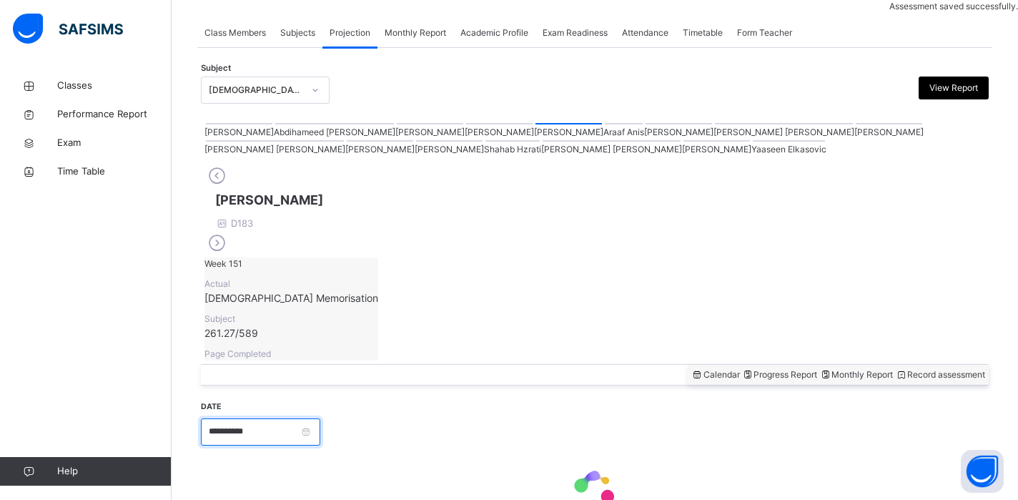
click at [317, 418] on input "**********" at bounding box center [260, 431] width 119 height 27
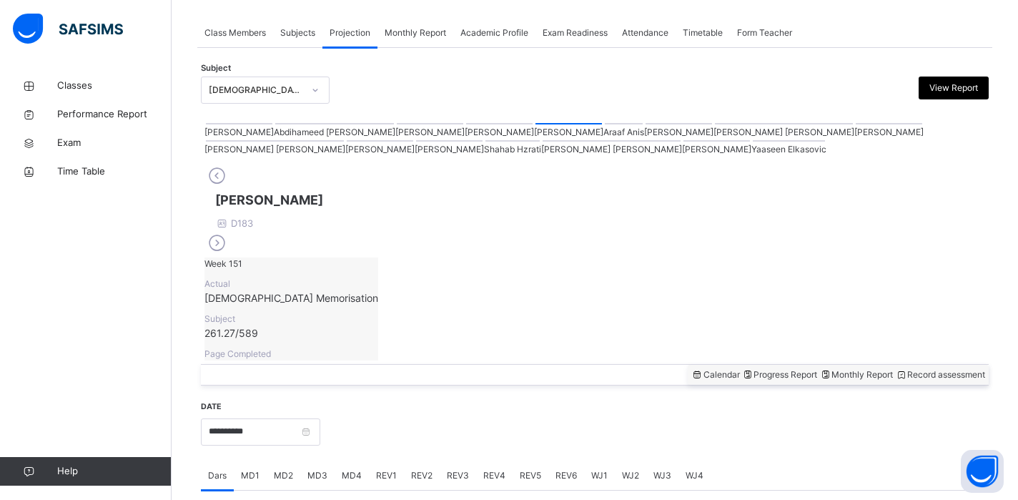
click at [430, 461] on div at bounding box center [595, 461] width 788 height 0
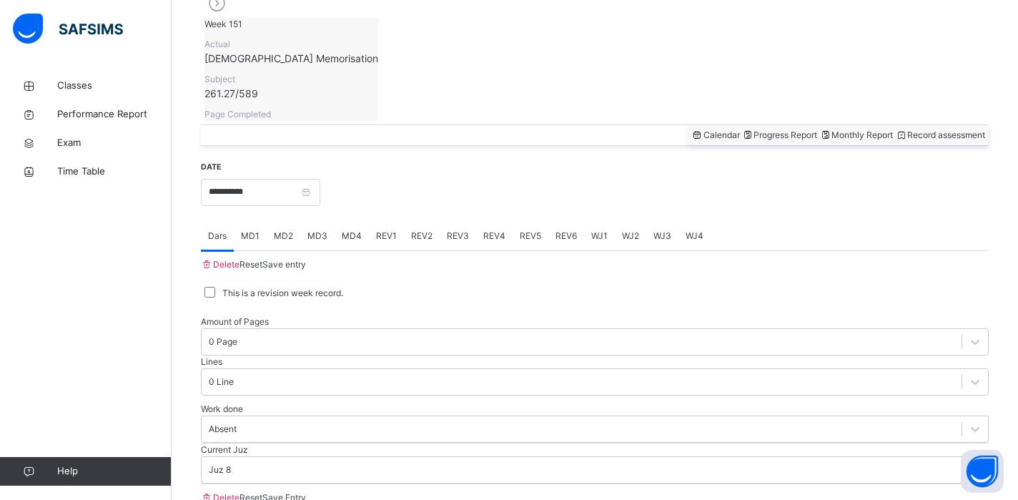
scroll to position [508, 0]
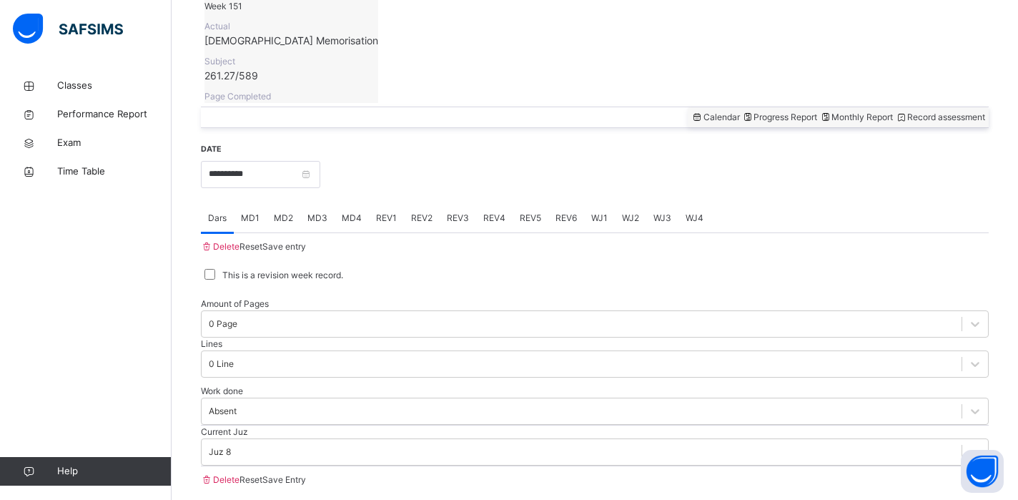
click at [314, 142] on div "**********" at bounding box center [595, 165] width 788 height 46
click at [317, 161] on input "**********" at bounding box center [260, 174] width 119 height 27
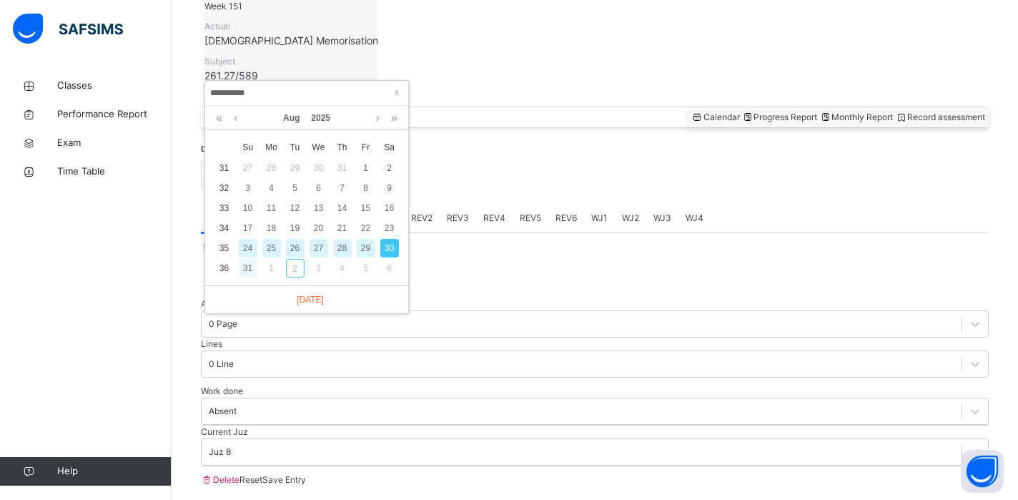
click at [247, 260] on div "31" at bounding box center [248, 268] width 19 height 19
type input "**********"
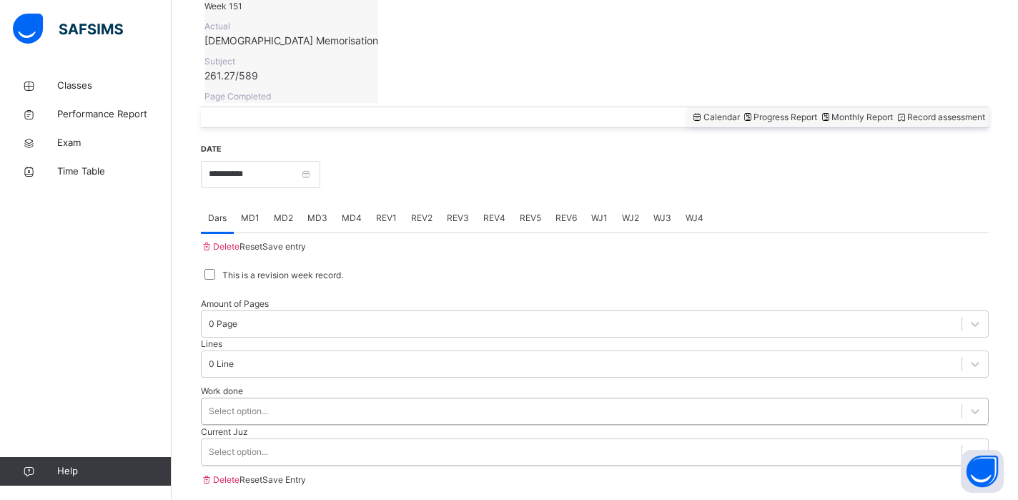
scroll to position [574, 0]
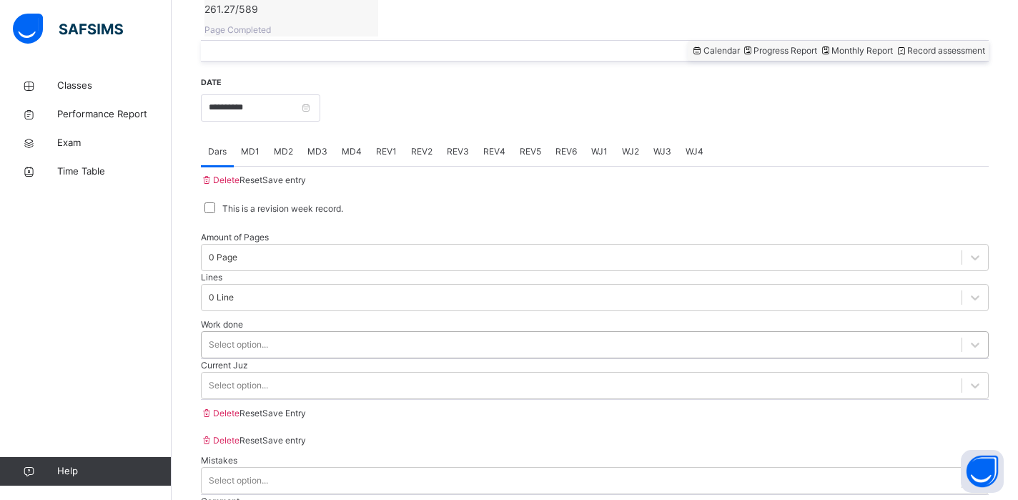
click at [304, 354] on div "Select option..." at bounding box center [595, 344] width 788 height 27
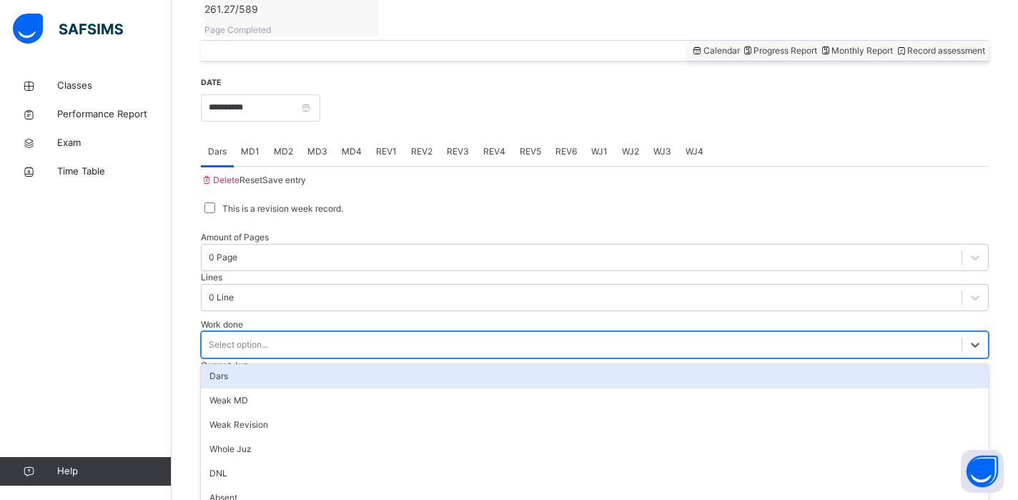
click at [297, 364] on div "Dars" at bounding box center [595, 376] width 788 height 24
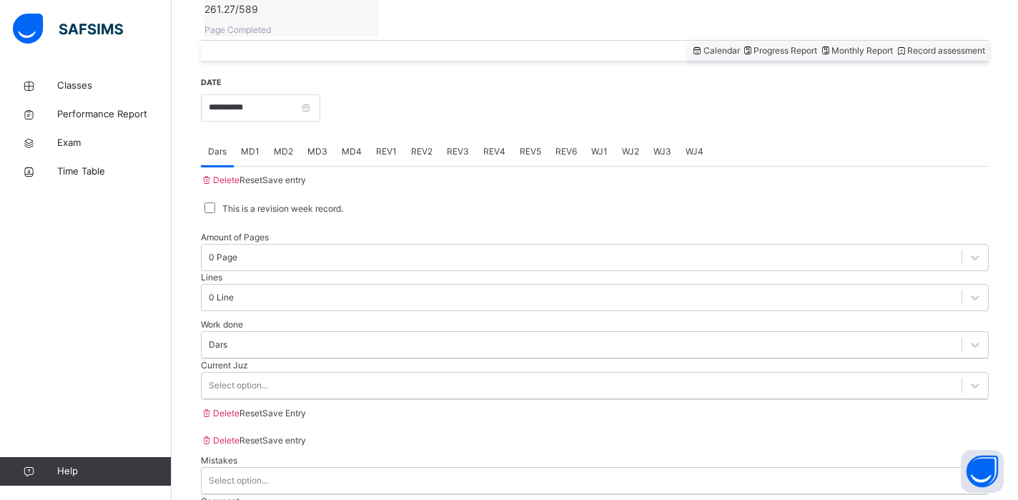
click at [340, 223] on div "Delete Reset Save entry This is a revision week record. Amount of Pages 0 Page …" at bounding box center [595, 297] width 788 height 260
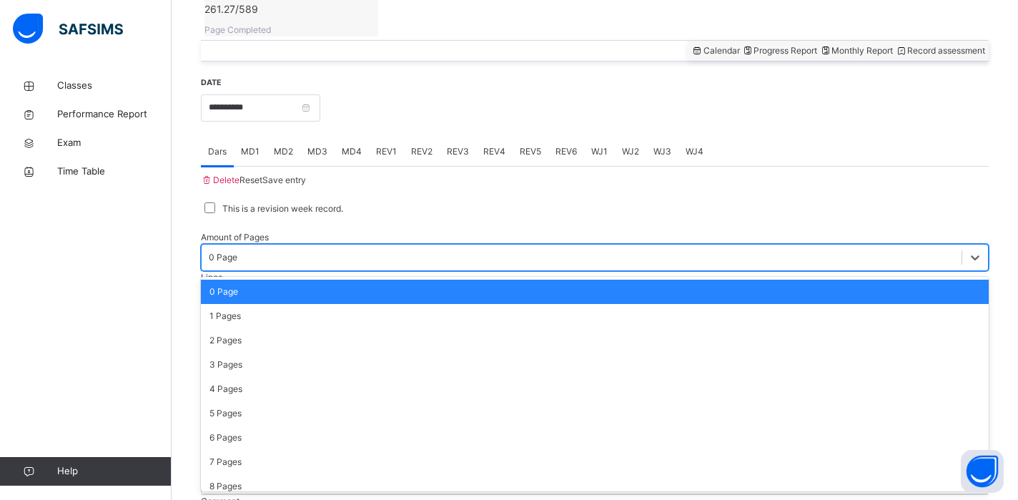
click at [237, 251] on div "0 Page" at bounding box center [223, 257] width 29 height 13
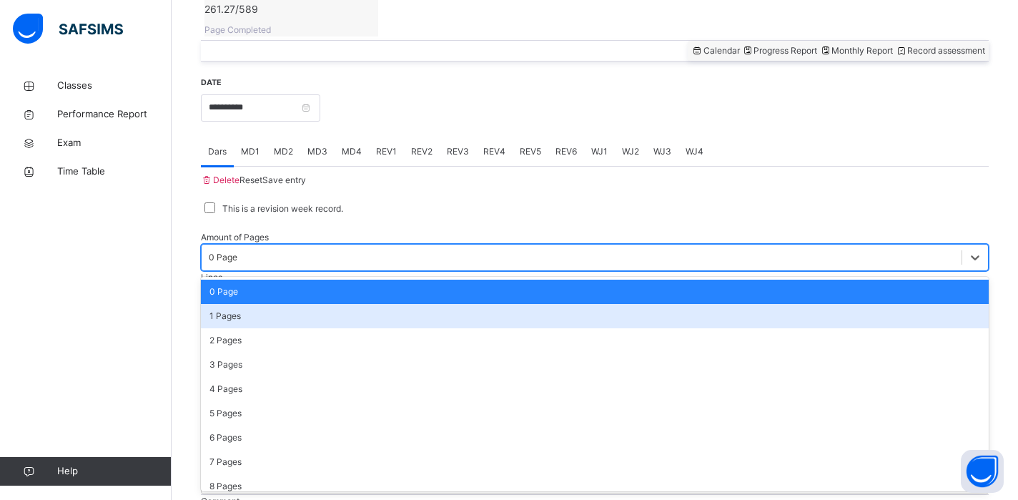
click at [332, 304] on div "1 Pages" at bounding box center [595, 316] width 788 height 24
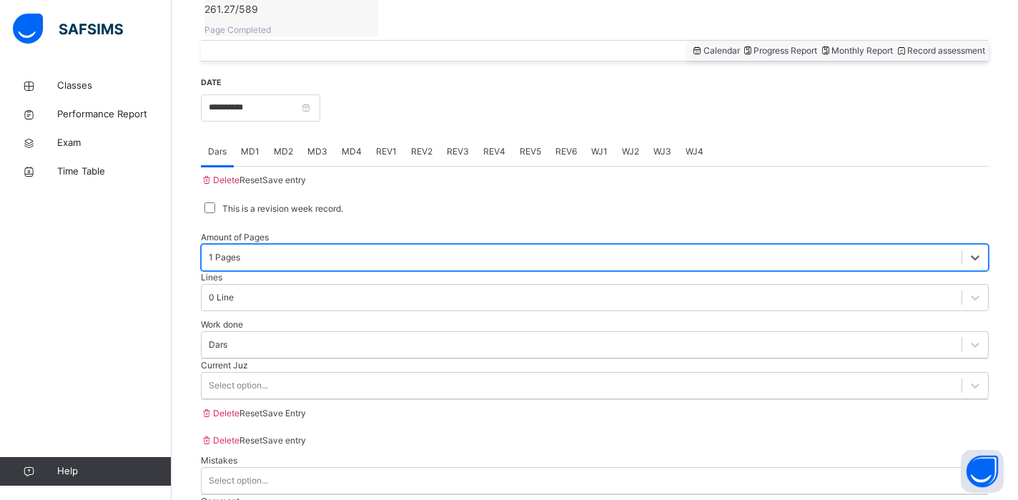
click at [460, 318] on div "Work done Dars" at bounding box center [595, 338] width 788 height 41
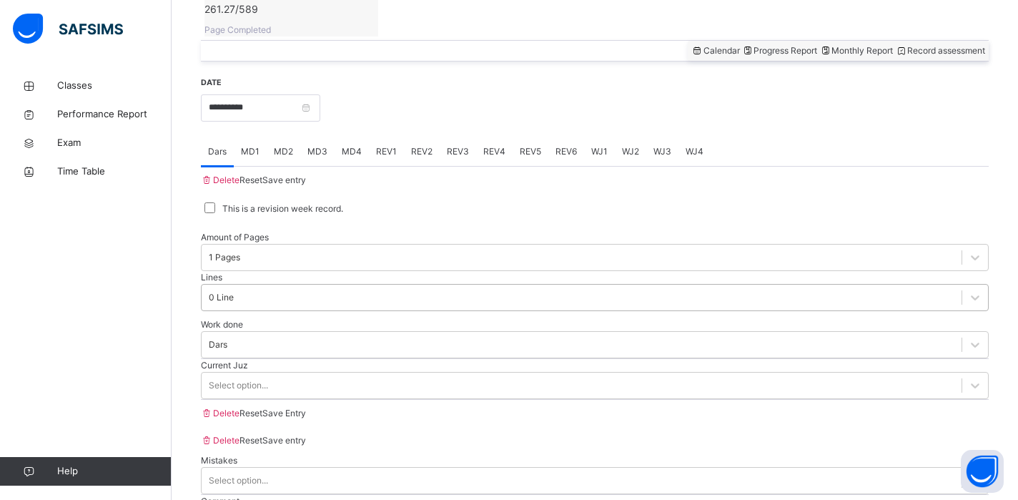
click at [501, 286] on div "0 Line" at bounding box center [582, 297] width 760 height 22
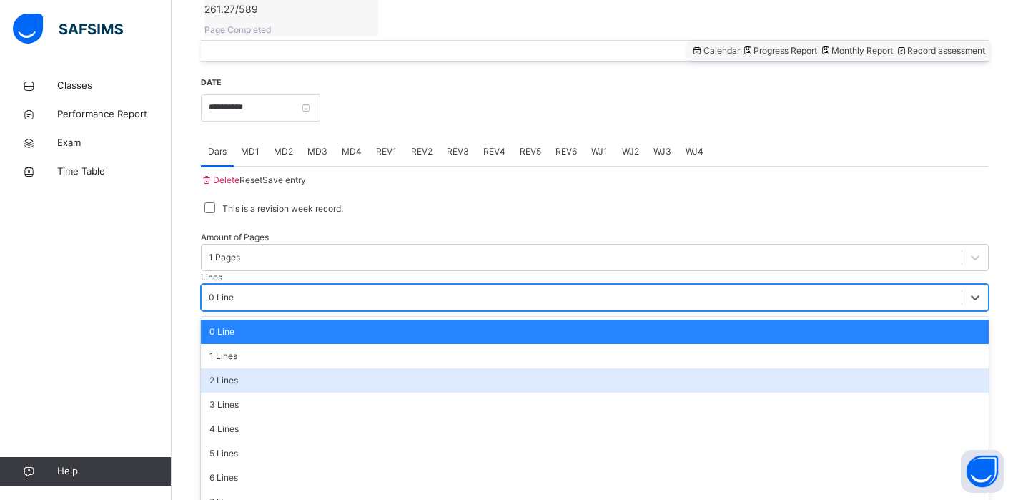
click at [457, 368] on div "2 Lines" at bounding box center [595, 380] width 788 height 24
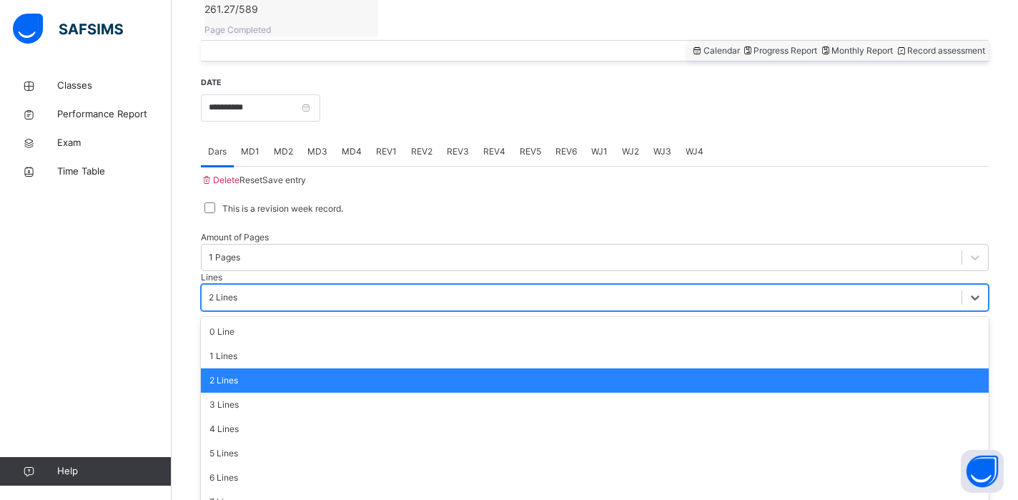
click at [237, 291] on div "2 Lines" at bounding box center [223, 297] width 29 height 13
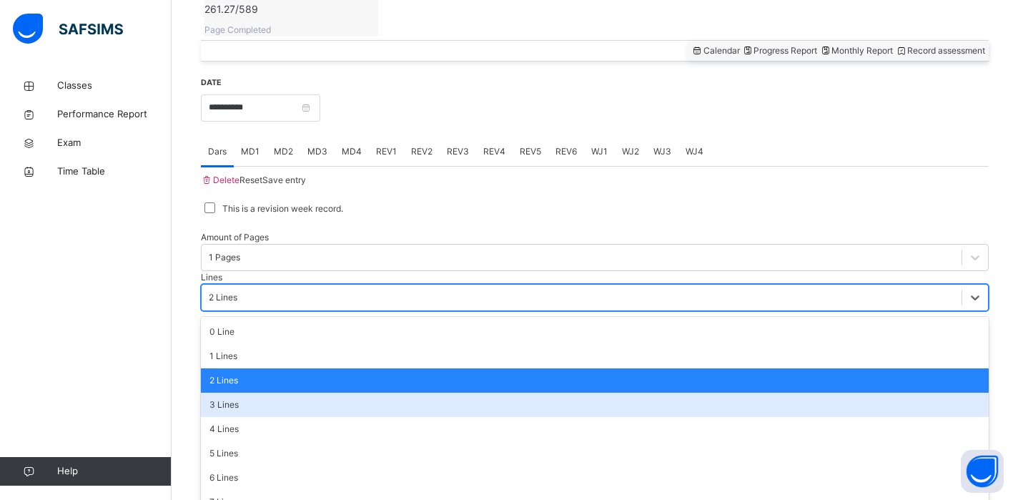
click at [459, 392] on div "3 Lines" at bounding box center [595, 404] width 788 height 24
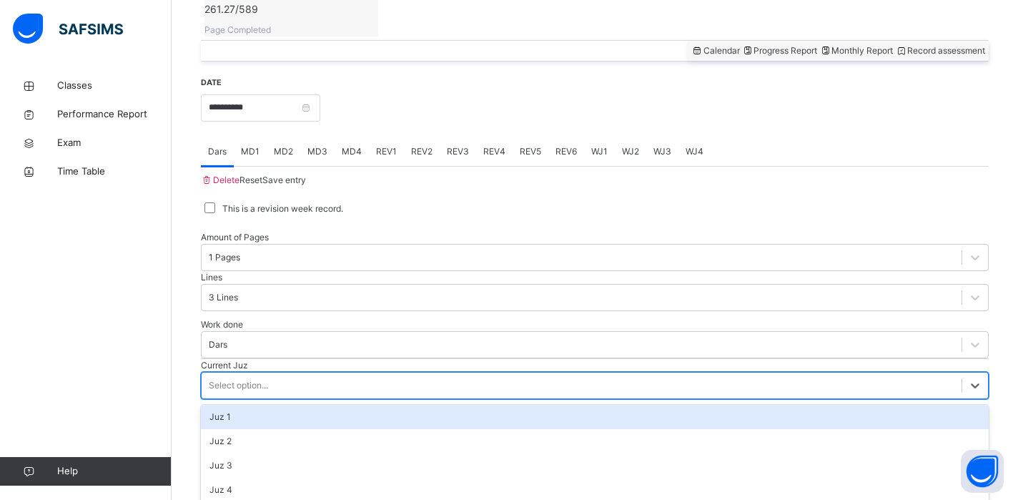
click at [417, 374] on div "Select option..." at bounding box center [582, 385] width 760 height 22
type input "*****"
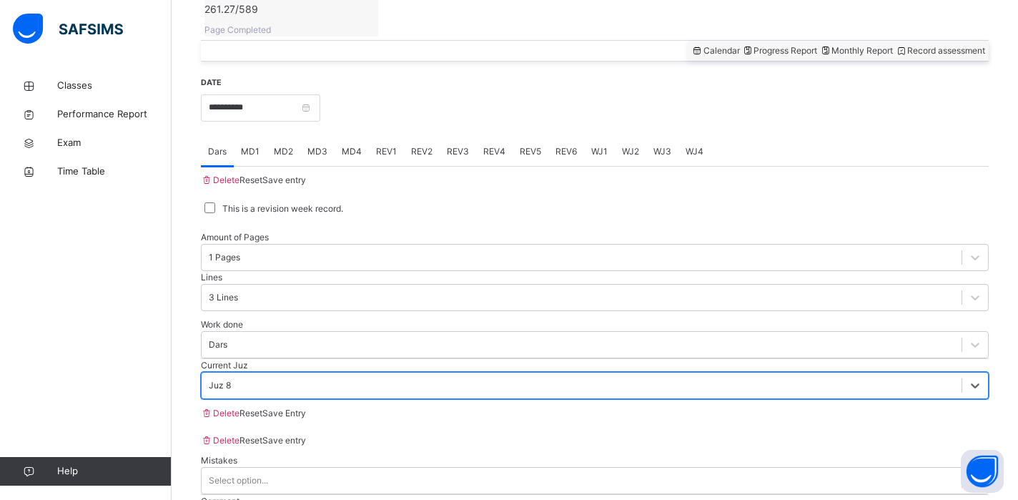
click at [306, 415] on span "Save Entry" at bounding box center [284, 412] width 44 height 11
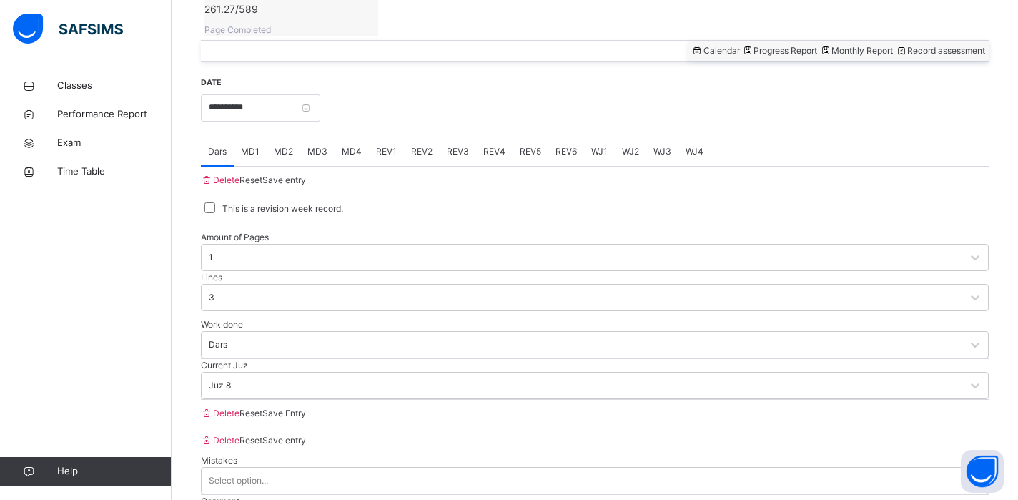
click at [286, 137] on div "MD2" at bounding box center [284, 151] width 34 height 29
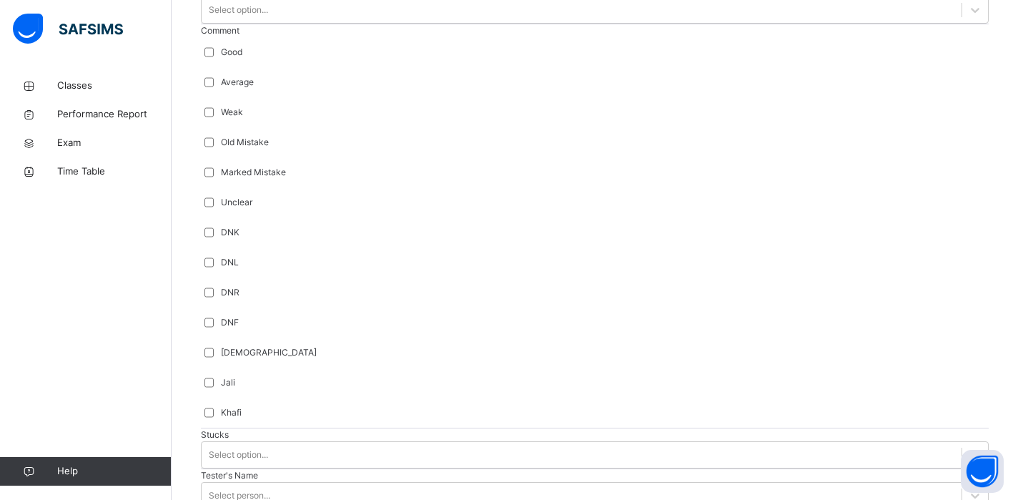
scroll to position [1060, 0]
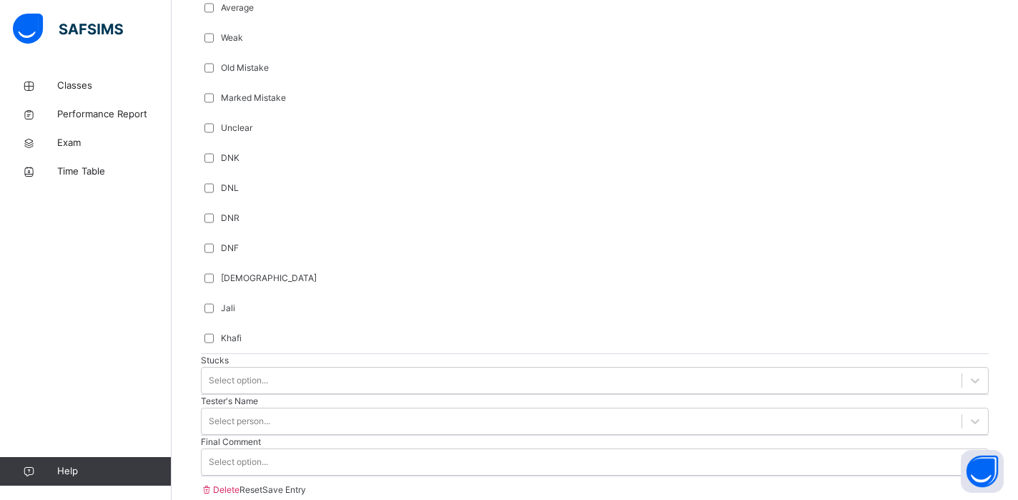
type input "*****"
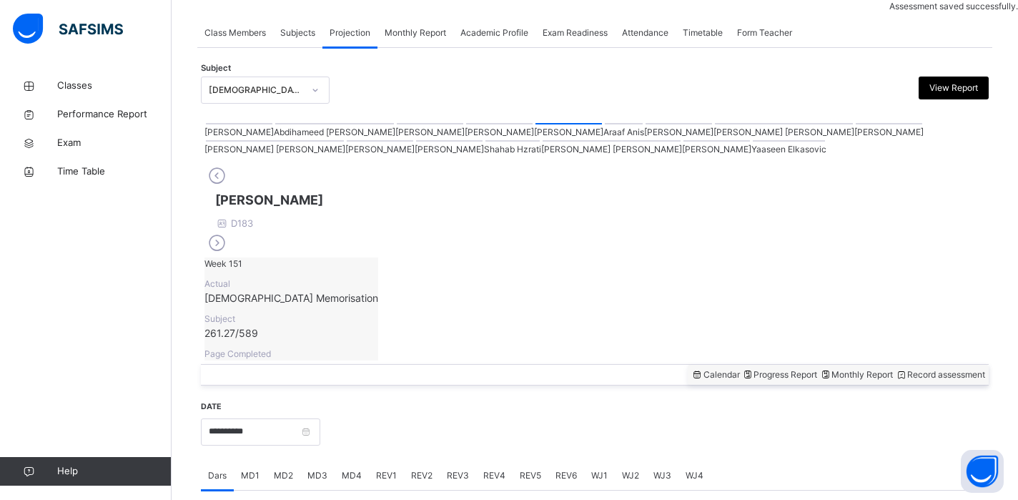
scroll to position [574, 0]
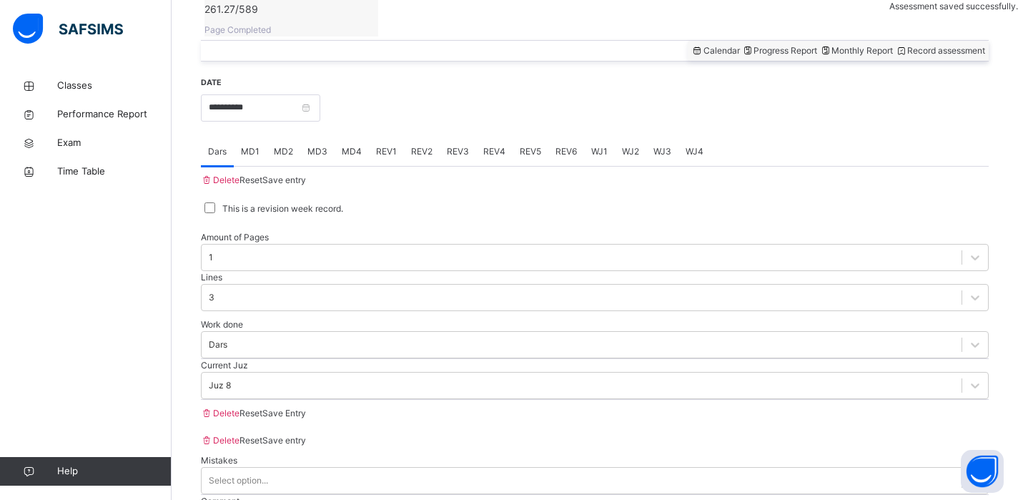
click at [391, 137] on div "REV1" at bounding box center [386, 151] width 35 height 29
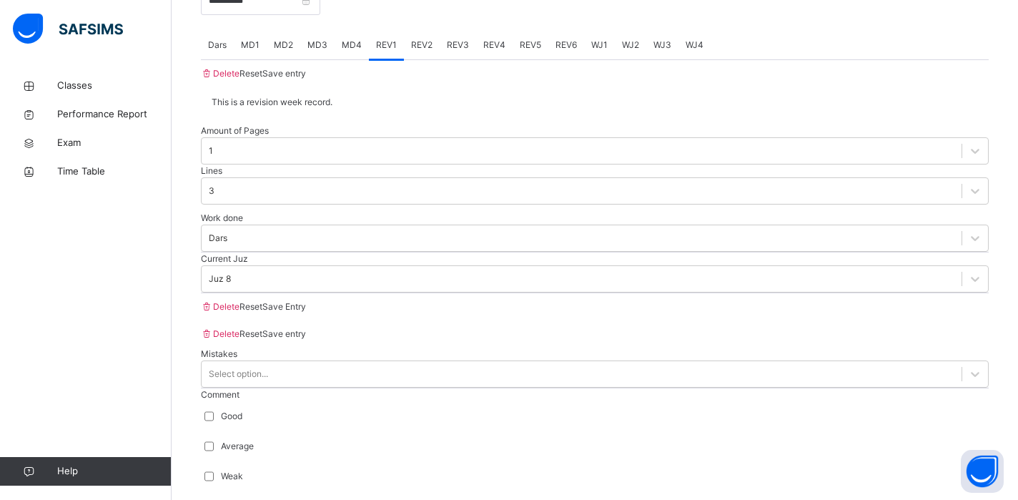
scroll to position [662, 0]
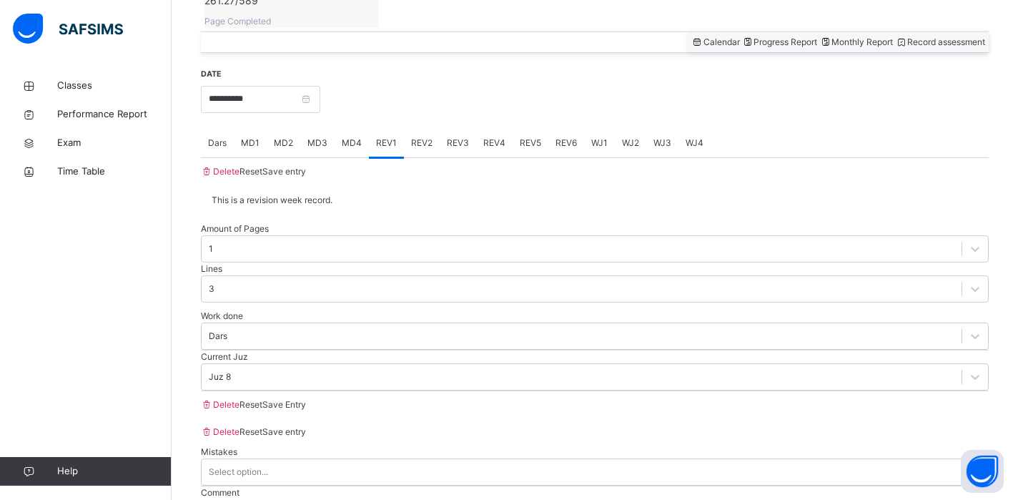
scroll to position [548, 0]
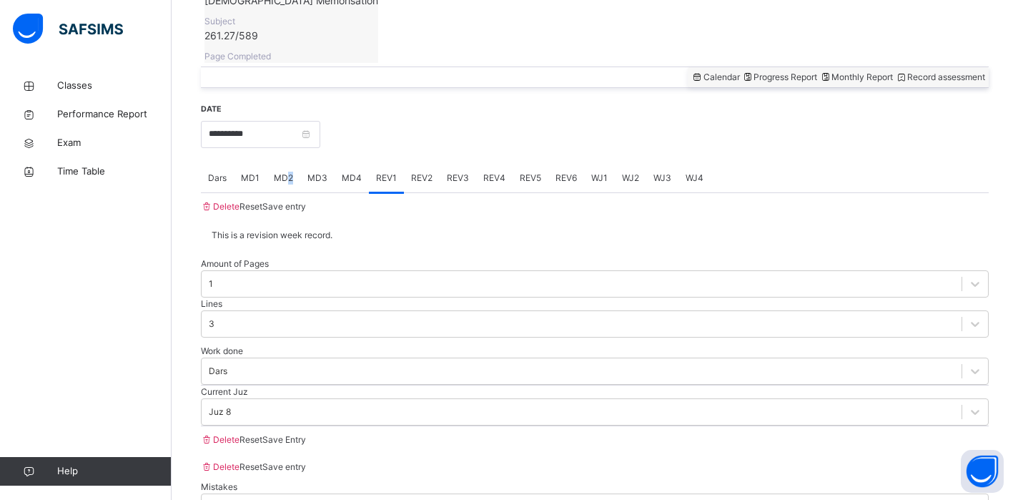
drag, startPoint x: 291, startPoint y: 85, endPoint x: 302, endPoint y: 89, distance: 11.5
click at [300, 164] on div "MD2" at bounding box center [284, 178] width 34 height 29
click at [318, 172] on span "MD3" at bounding box center [317, 178] width 20 height 13
click at [287, 172] on span "MD2" at bounding box center [283, 178] width 19 height 13
click at [348, 164] on div "MD4" at bounding box center [352, 178] width 34 height 29
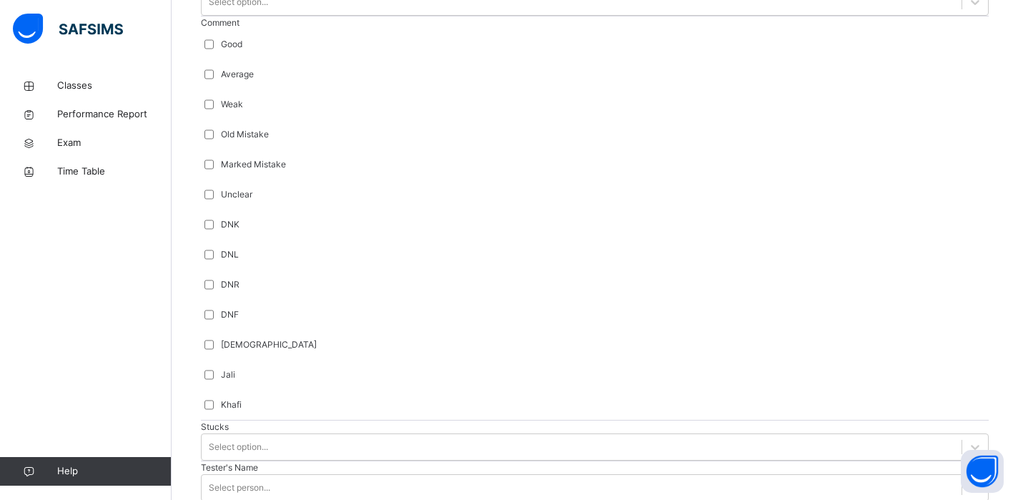
scroll to position [1062, 0]
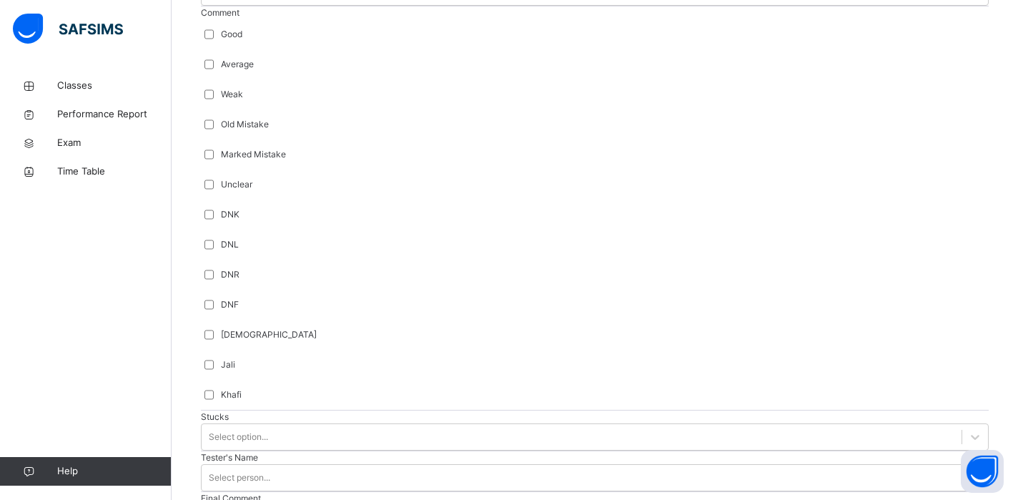
drag, startPoint x: 215, startPoint y: 304, endPoint x: 252, endPoint y: 247, distance: 67.6
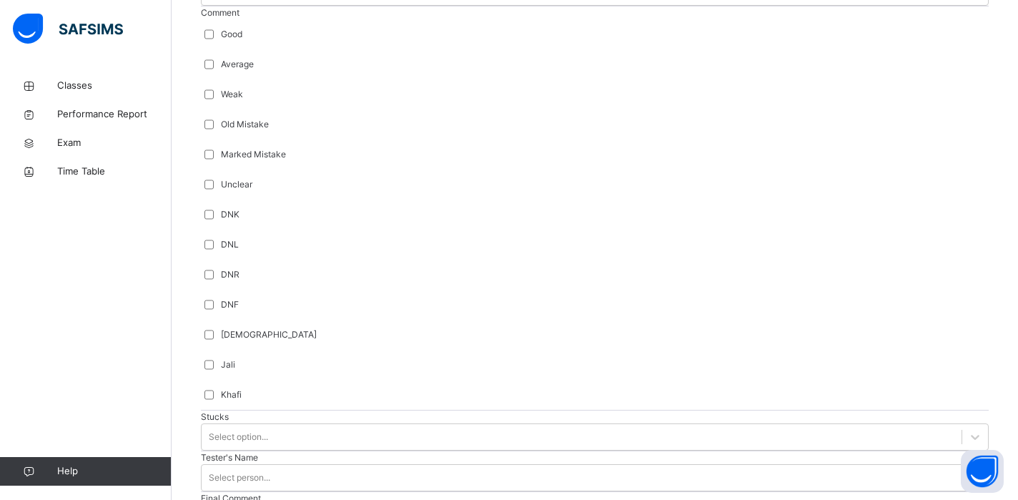
scroll to position [1120, 0]
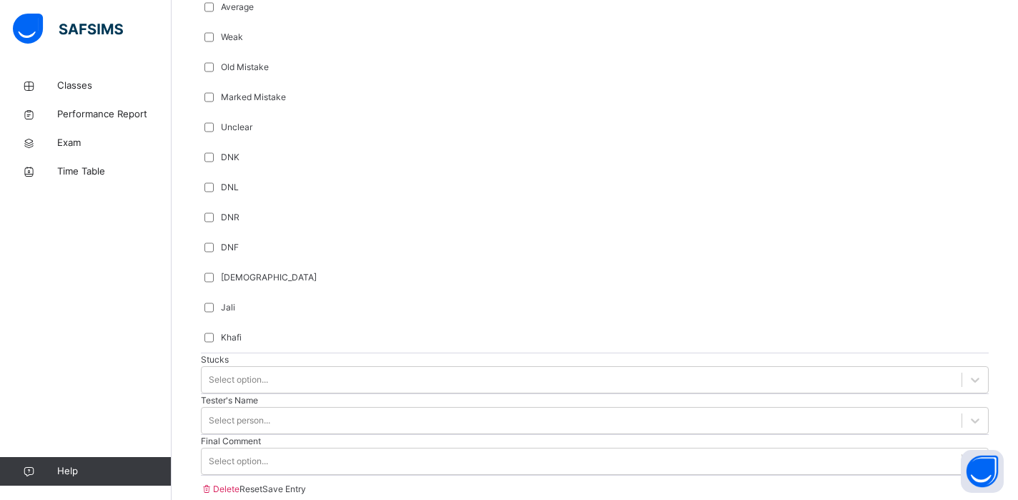
type input "****"
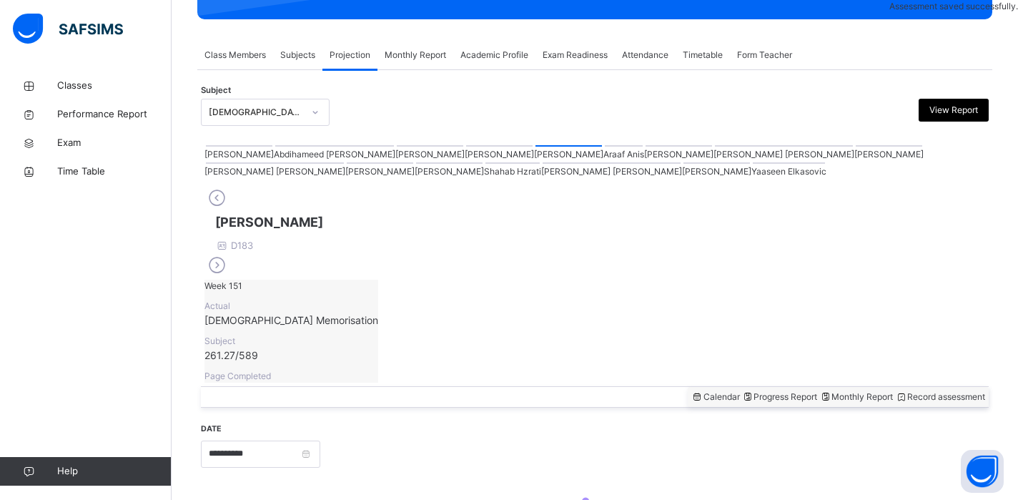
scroll to position [250, 0]
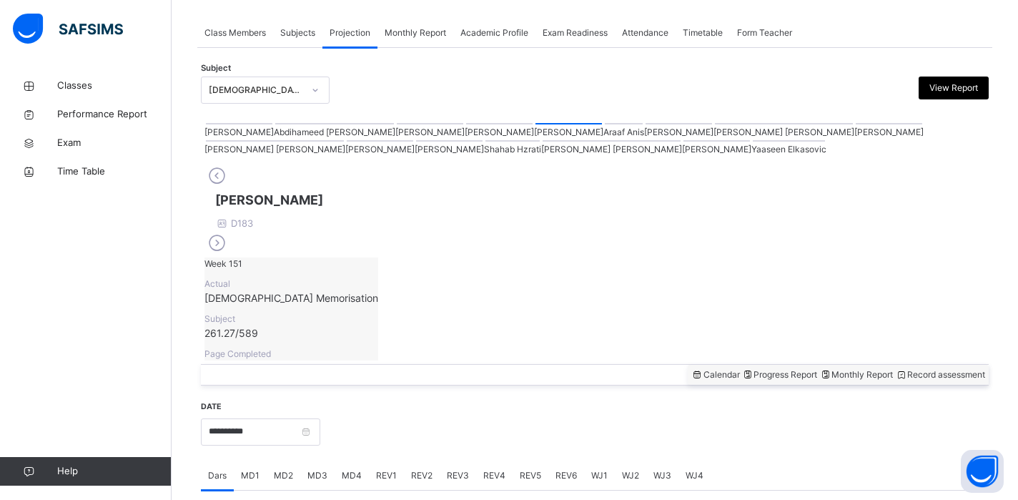
click at [285, 469] on span "MD2" at bounding box center [283, 475] width 19 height 13
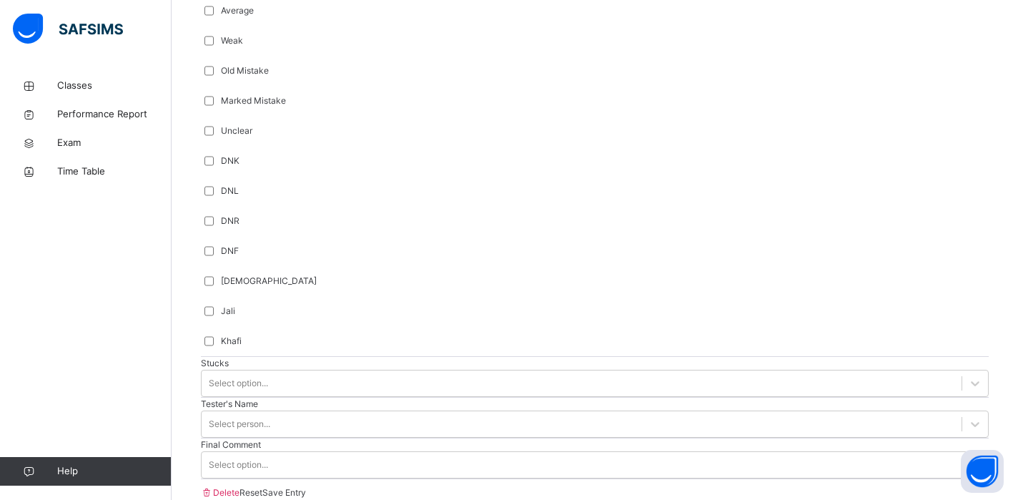
scroll to position [1120, 0]
type input "****"
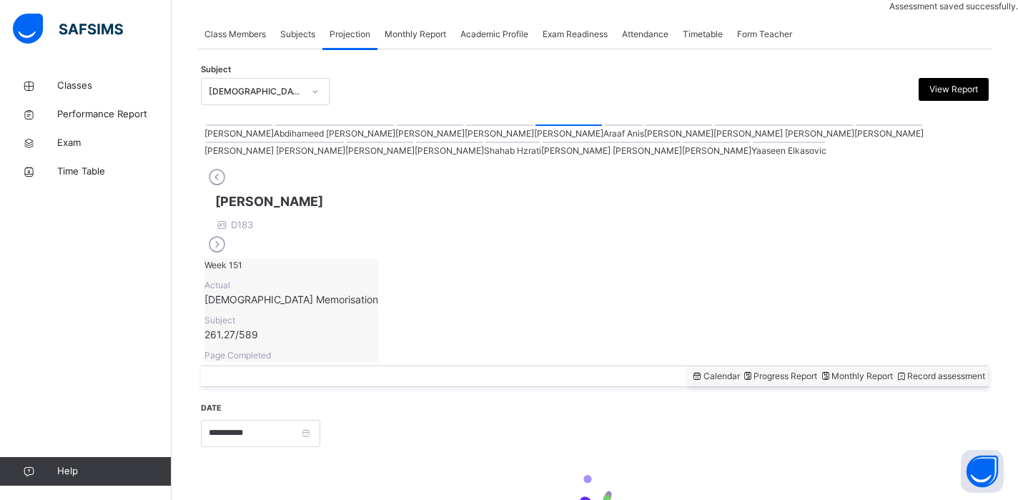
scroll to position [250, 0]
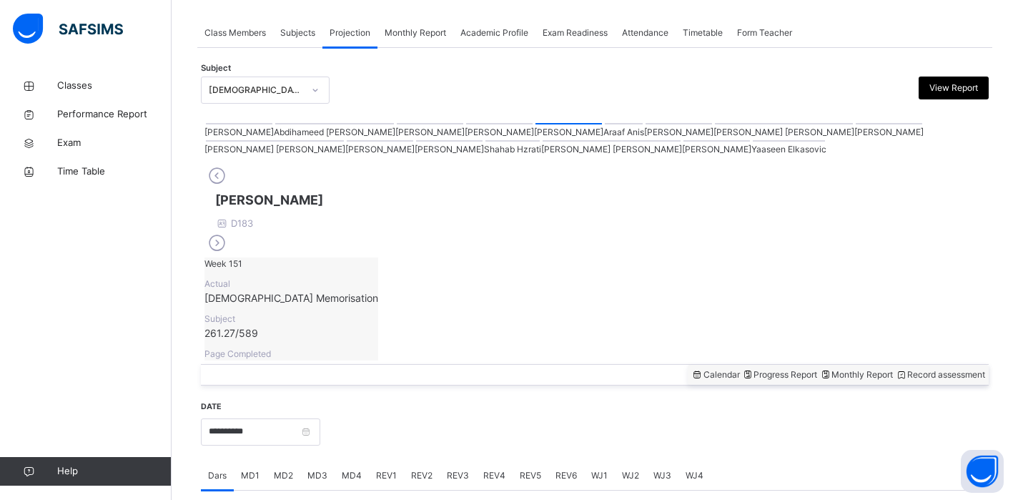
click at [380, 469] on span "REV1" at bounding box center [386, 475] width 21 height 13
click at [377, 461] on div at bounding box center [595, 461] width 788 height 0
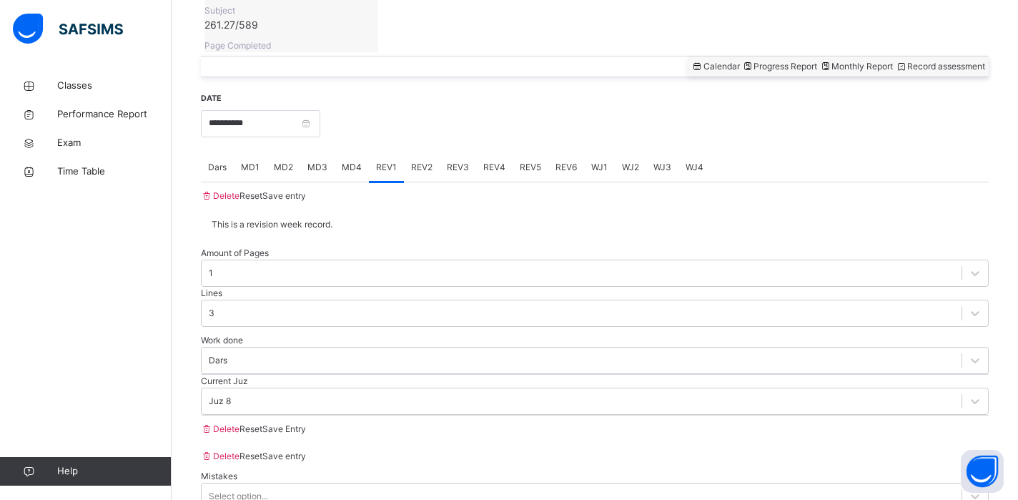
scroll to position [565, 0]
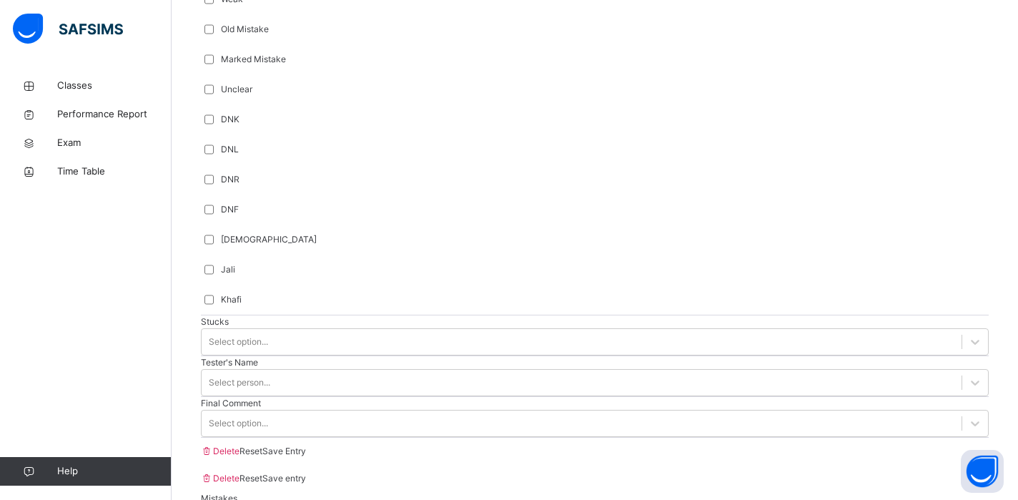
scroll to position [1205, 0]
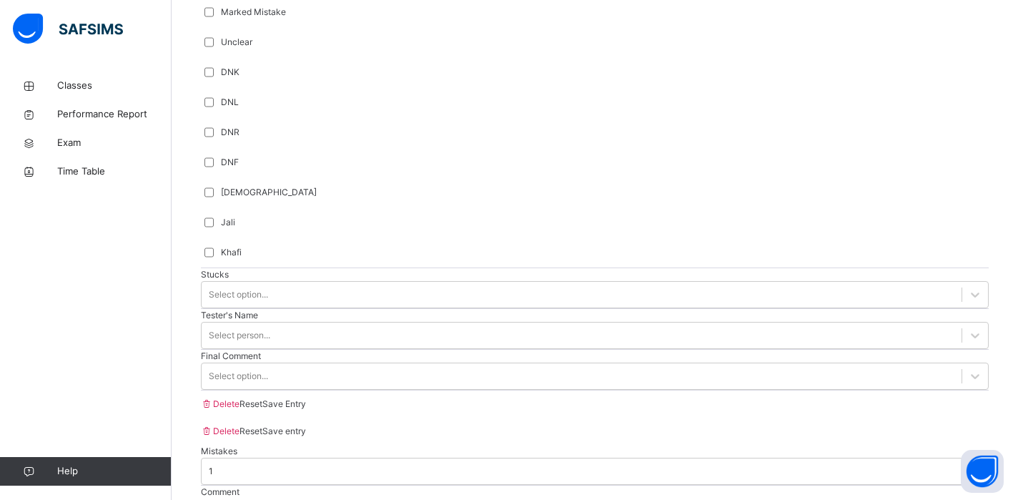
type input "****"
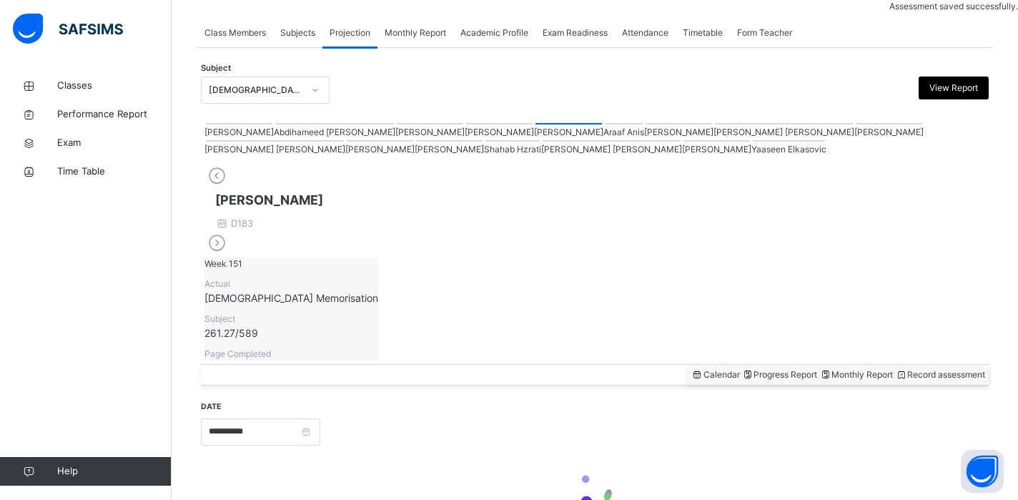
click at [938, 461] on div at bounding box center [595, 461] width 788 height 0
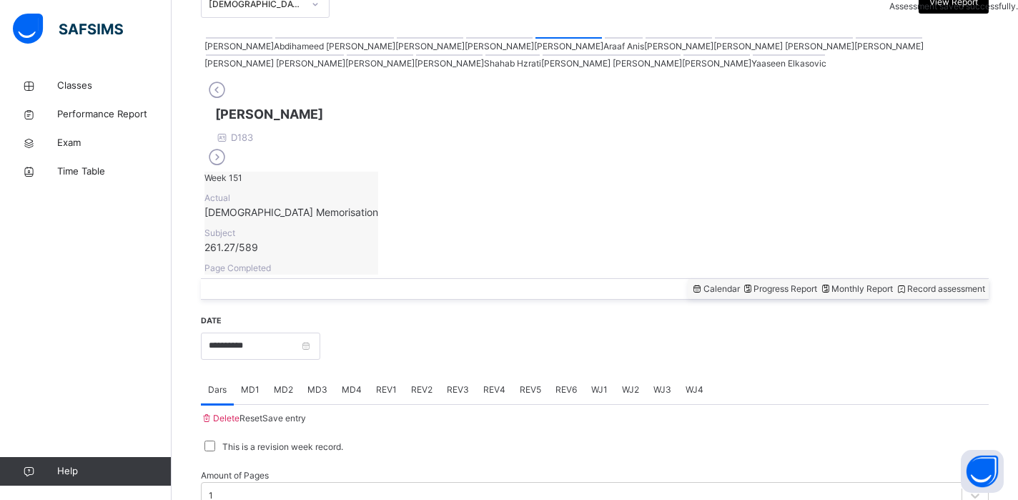
scroll to position [365, 0]
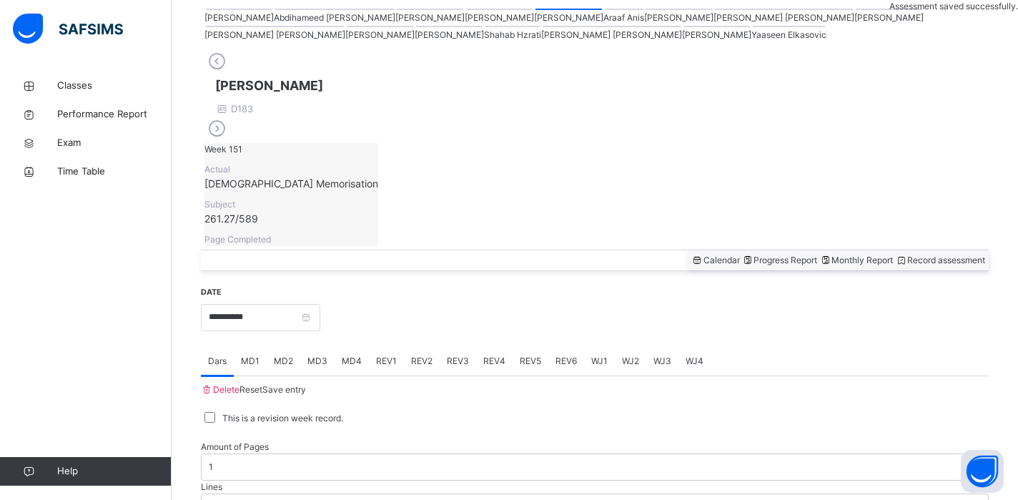
click at [420, 355] on span "REV2" at bounding box center [421, 361] width 21 height 13
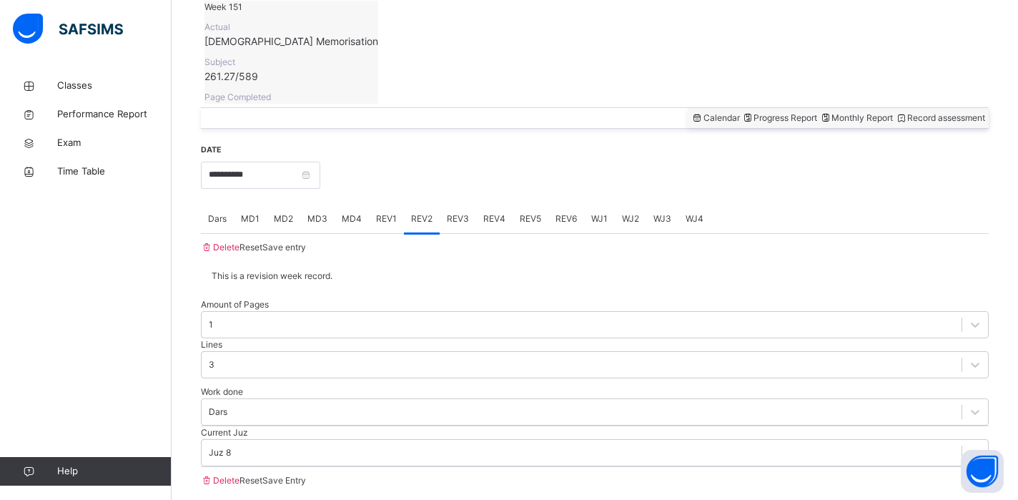
type input "*****"
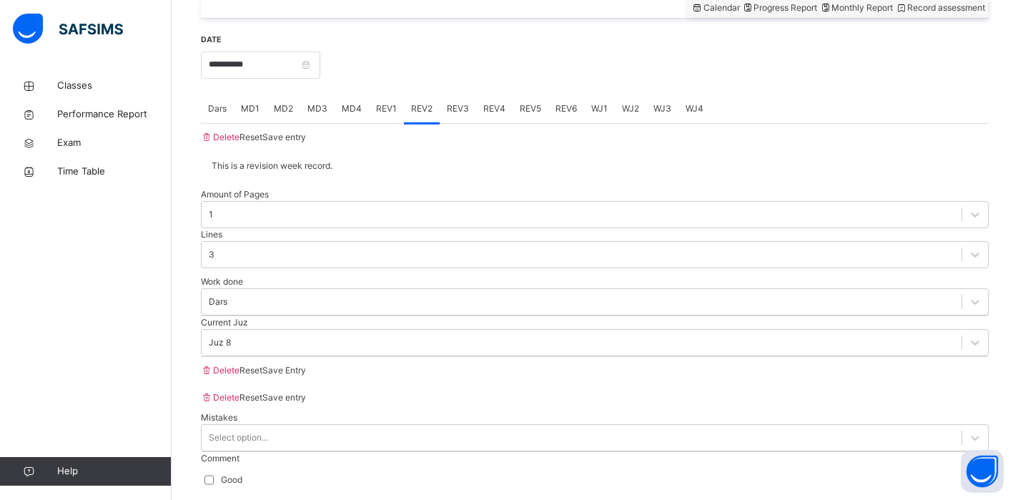
scroll to position [633, 0]
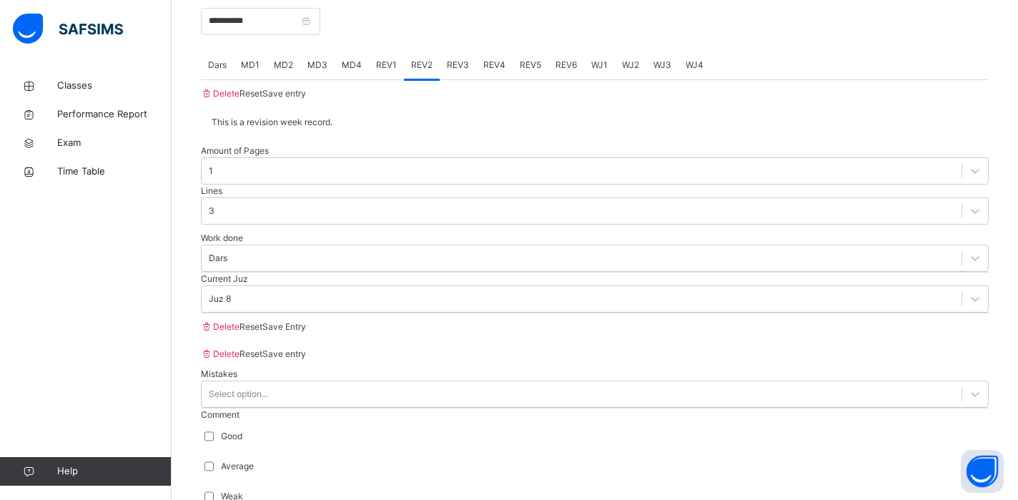
scroll to position [693, 0]
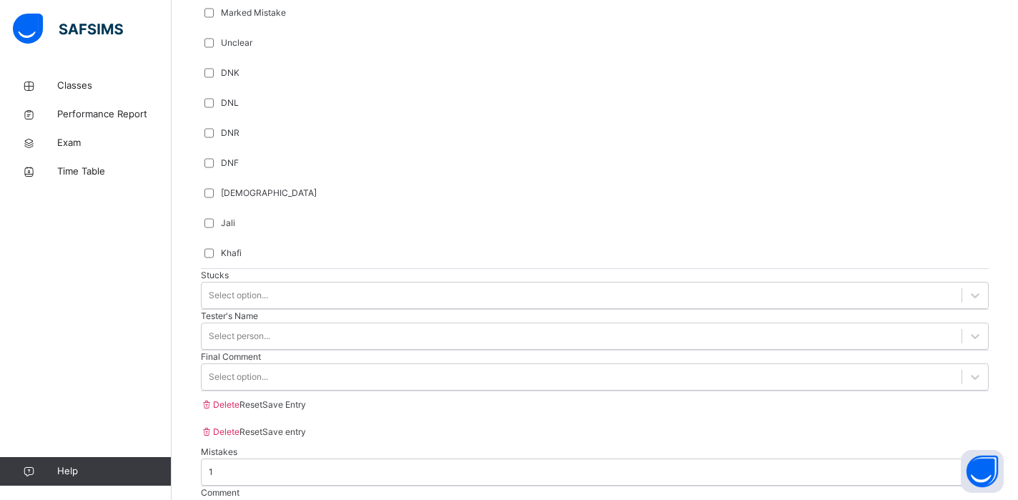
scroll to position [1205, 0]
type input "****"
drag, startPoint x: 957, startPoint y: 413, endPoint x: 1009, endPoint y: 464, distance: 72.8
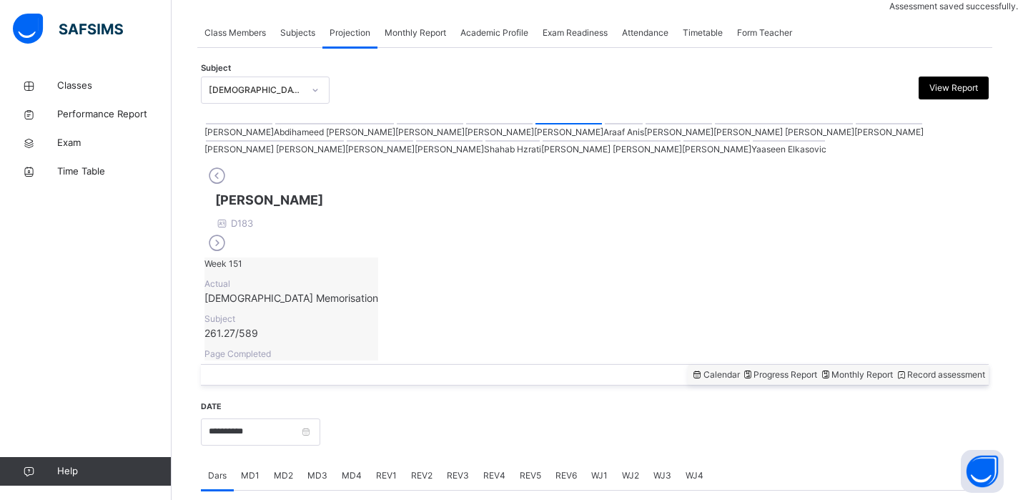
scroll to position [574, 0]
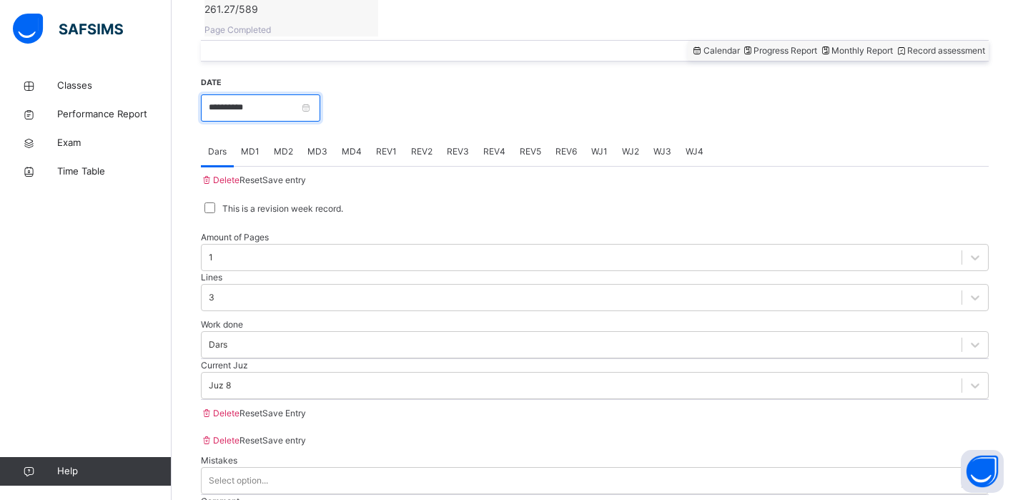
click at [320, 94] on input "**********" at bounding box center [260, 107] width 119 height 27
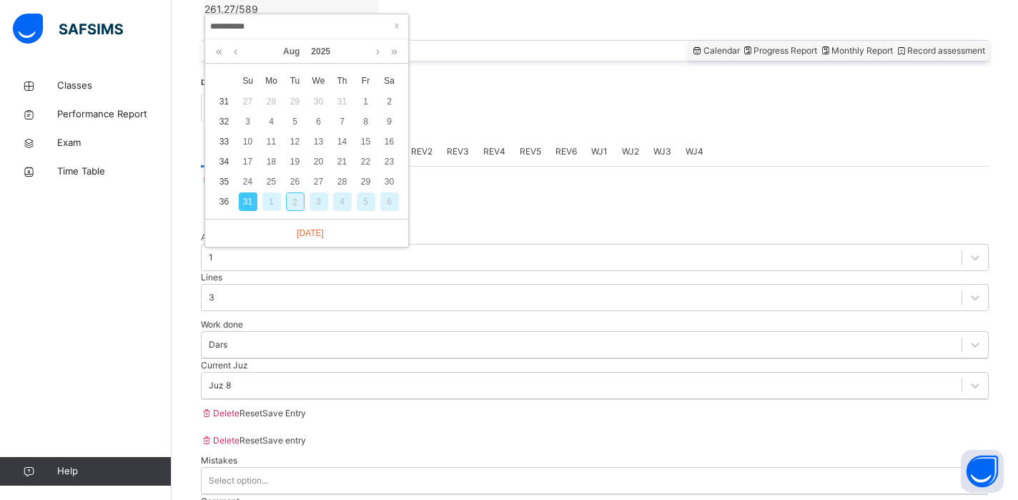
click at [291, 204] on div "2" at bounding box center [295, 201] width 19 height 19
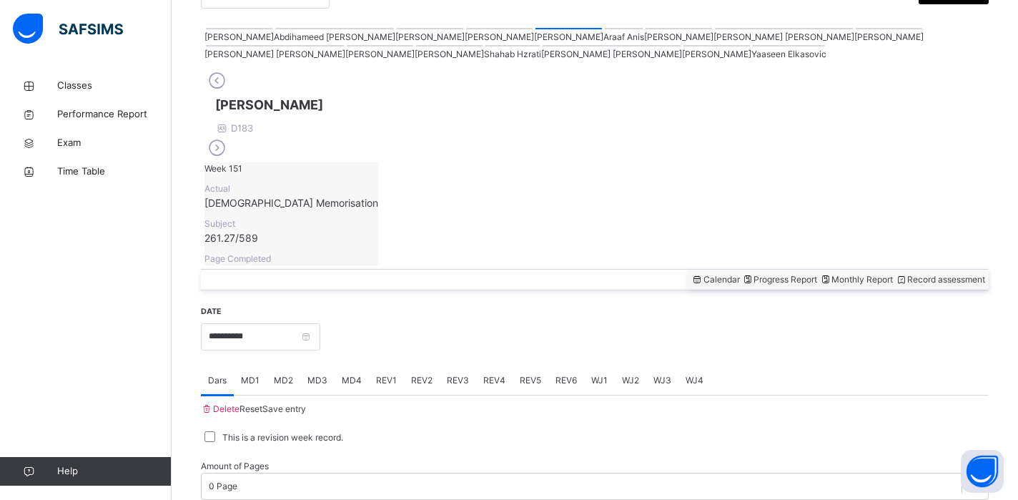
click at [224, 92] on icon at bounding box center [216, 80] width 25 height 21
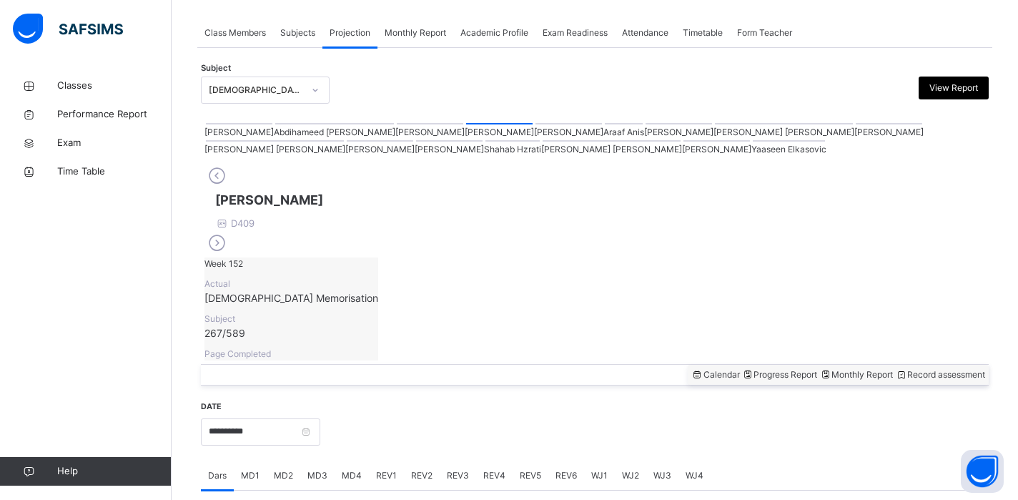
scroll to position [345, 0]
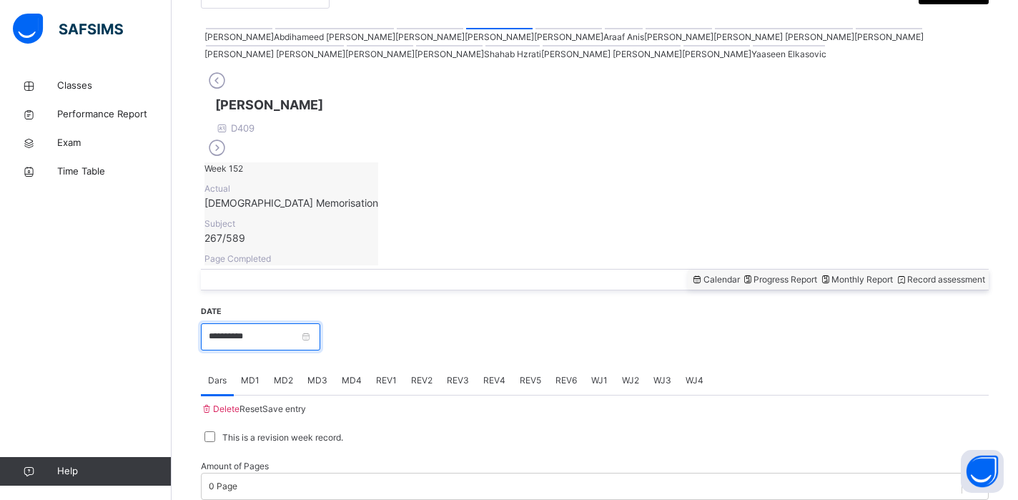
click at [320, 323] on input "**********" at bounding box center [260, 336] width 119 height 27
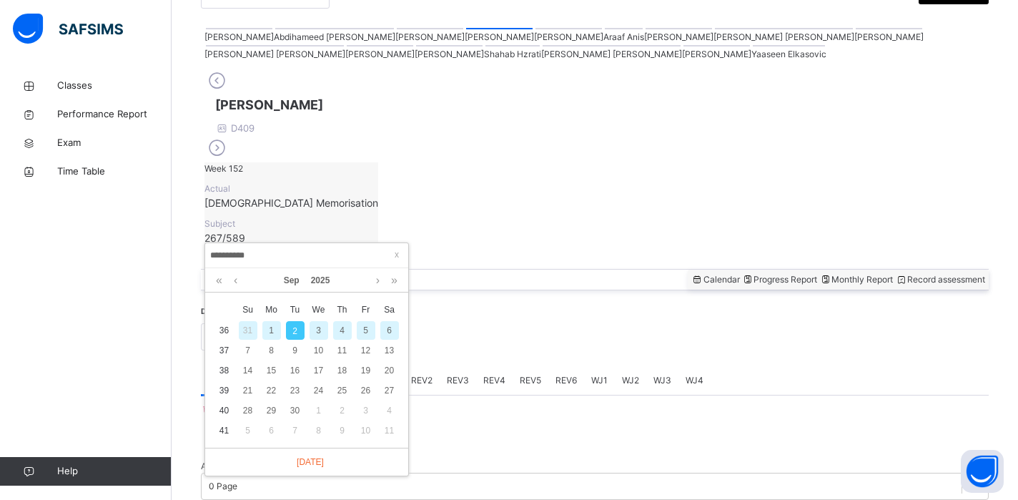
click at [244, 324] on div "31" at bounding box center [248, 330] width 19 height 19
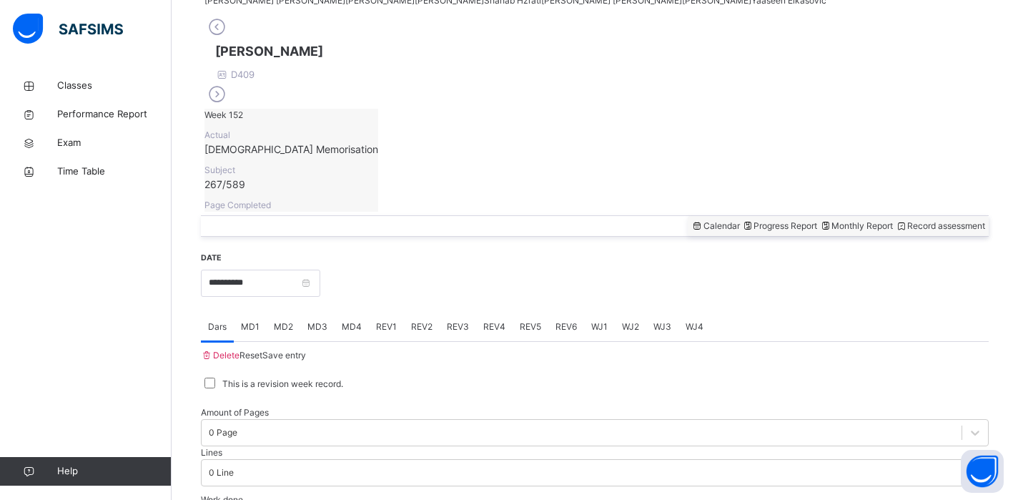
scroll to position [402, 0]
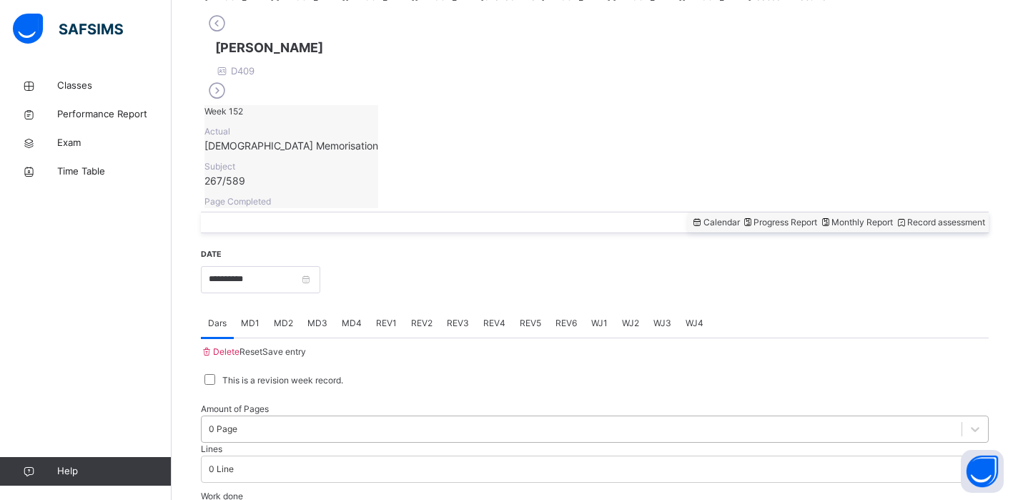
click at [355, 415] on div "0 Page" at bounding box center [595, 428] width 788 height 27
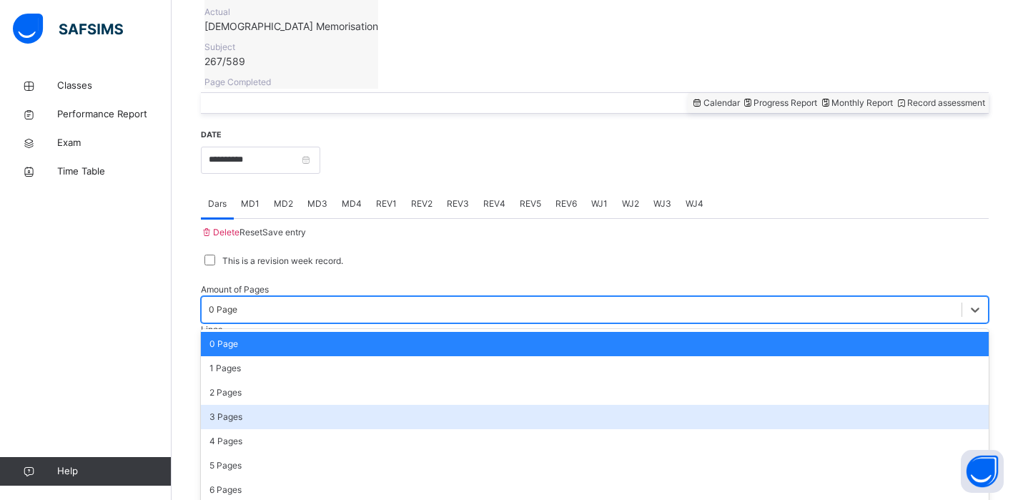
scroll to position [523, 0]
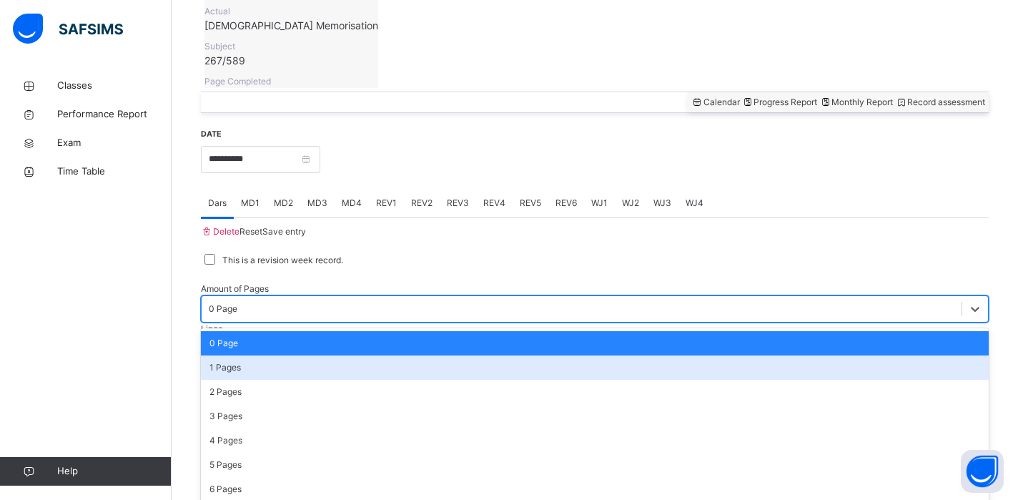
click at [320, 355] on div "1 Pages" at bounding box center [595, 367] width 788 height 24
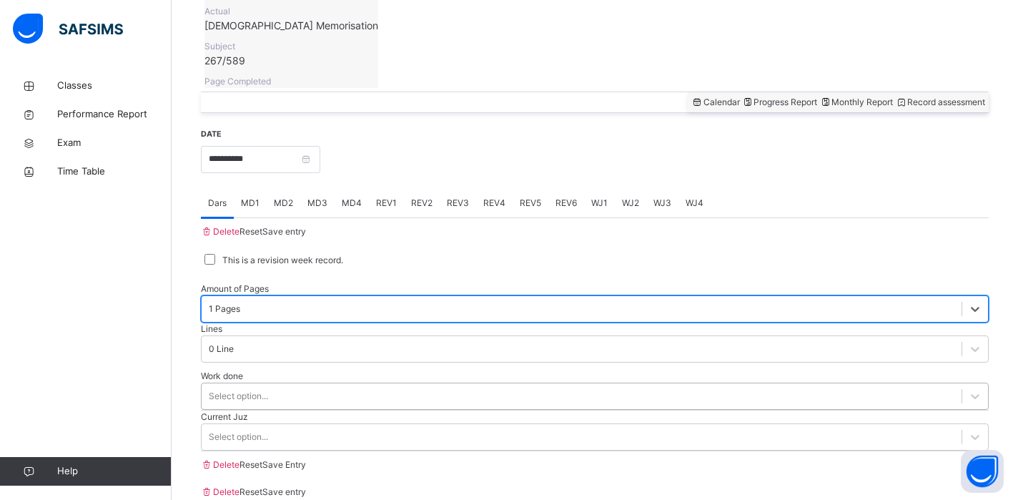
click at [377, 382] on div "Select option..." at bounding box center [595, 395] width 788 height 27
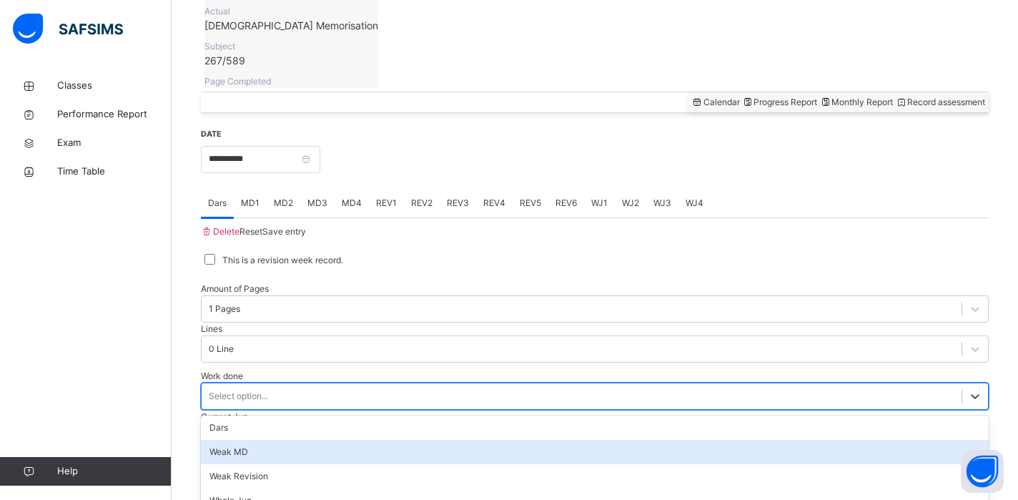
scroll to position [574, 0]
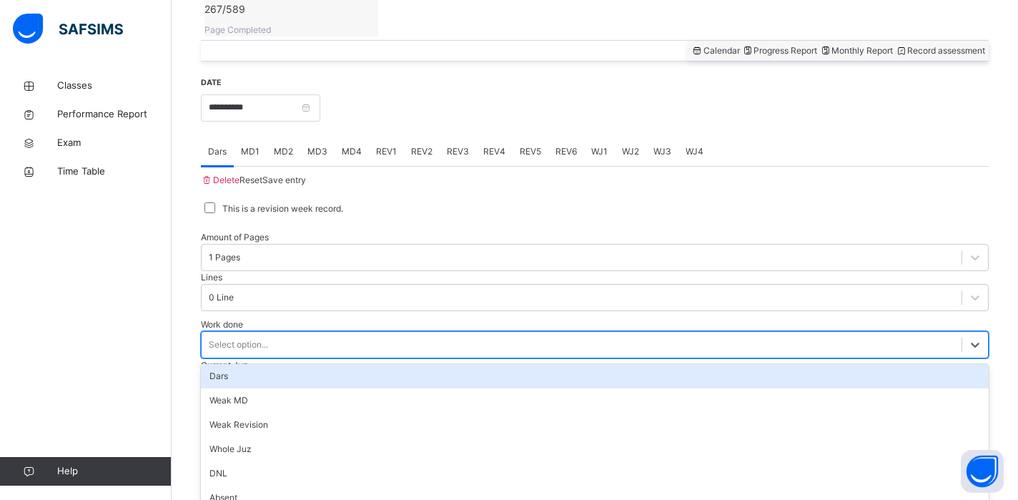
click at [325, 364] on div "Dars" at bounding box center [595, 376] width 788 height 24
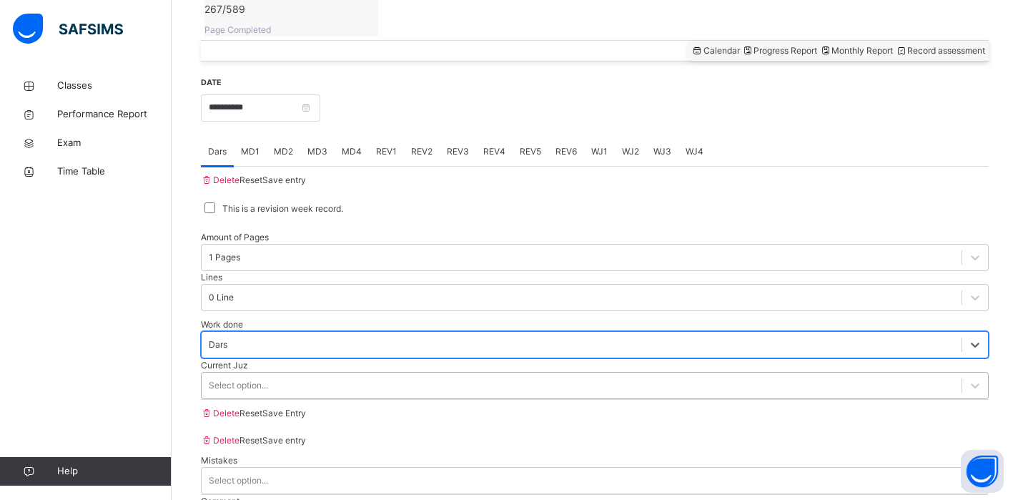
click at [315, 374] on div "Select option..." at bounding box center [582, 385] width 760 height 22
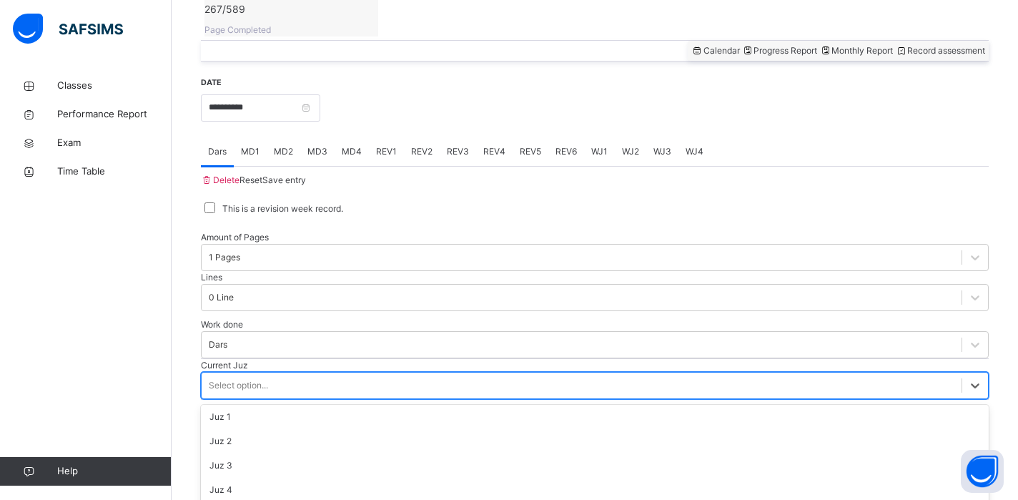
scroll to position [139, 0]
click at [264, 400] on div at bounding box center [595, 400] width 788 height 0
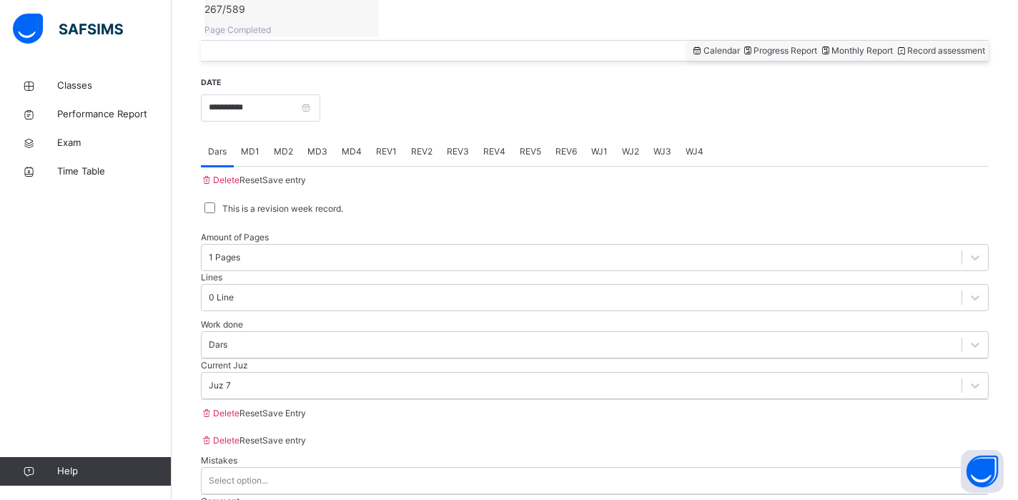
click at [306, 415] on span "Save Entry" at bounding box center [284, 412] width 44 height 11
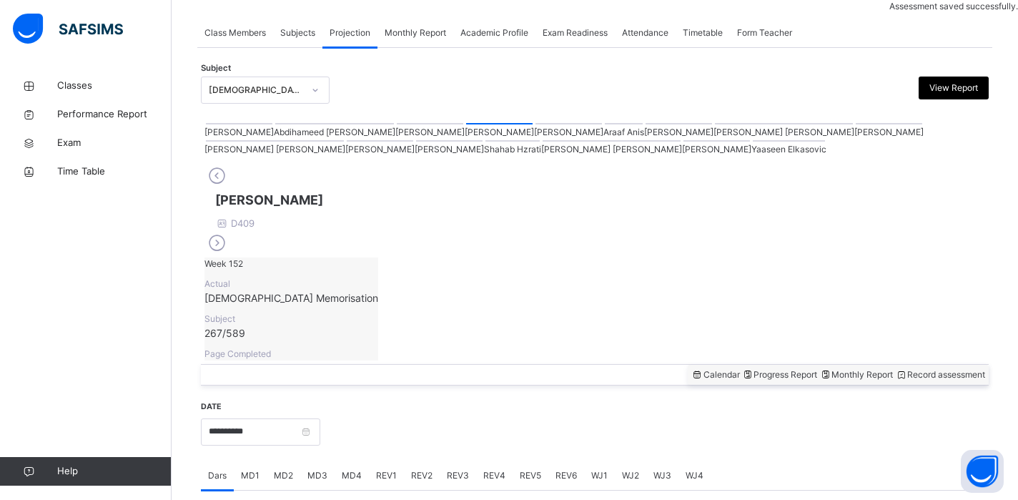
scroll to position [574, 0]
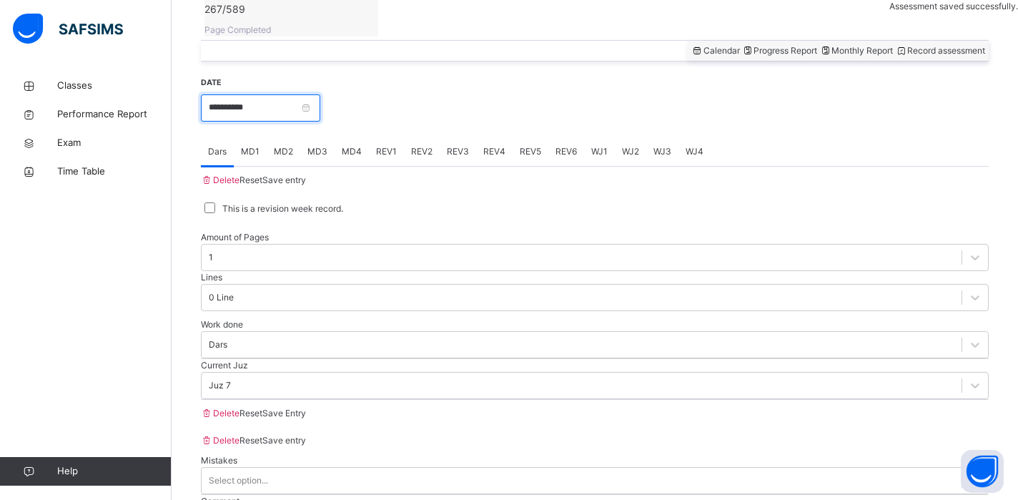
click at [320, 94] on input "**********" at bounding box center [260, 107] width 119 height 27
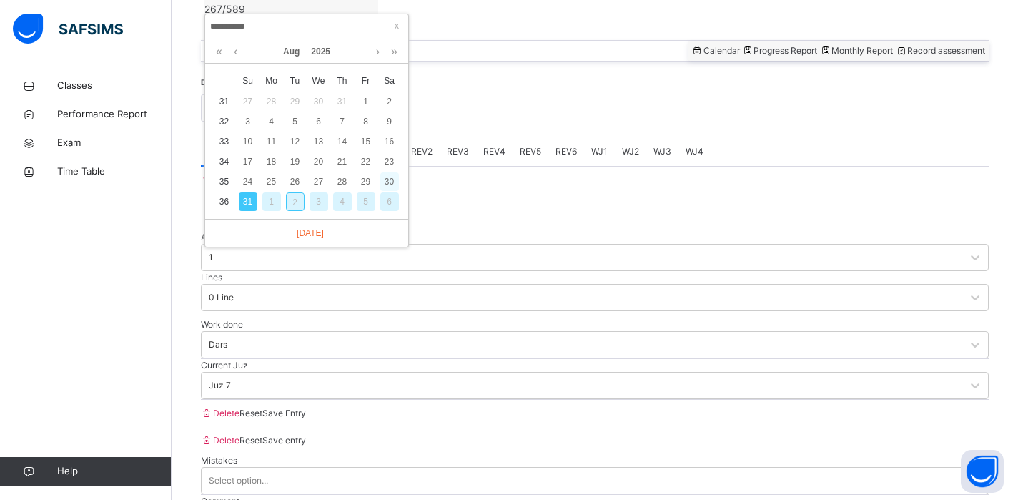
click at [389, 181] on div "30" at bounding box center [389, 181] width 19 height 19
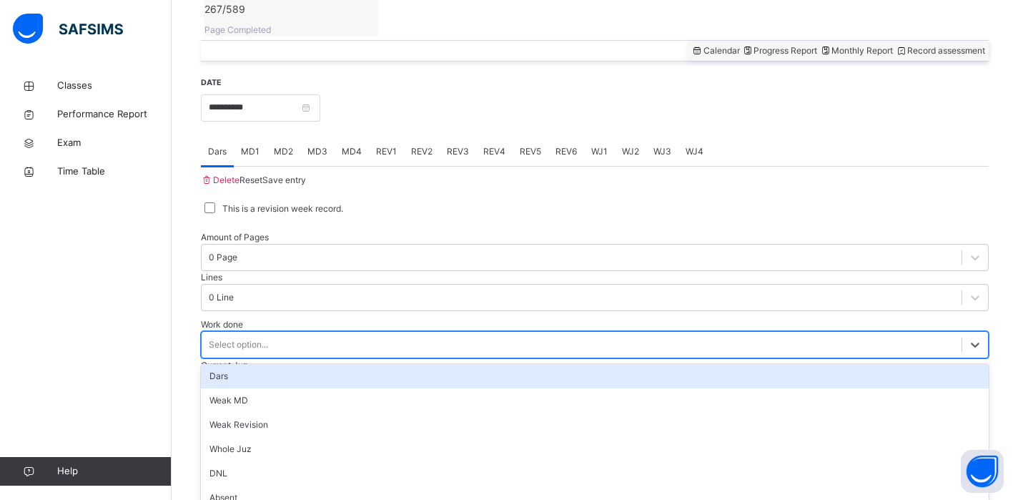
click at [344, 333] on div "Select option..." at bounding box center [582, 344] width 760 height 22
click at [331, 364] on div "Dars" at bounding box center [595, 376] width 788 height 24
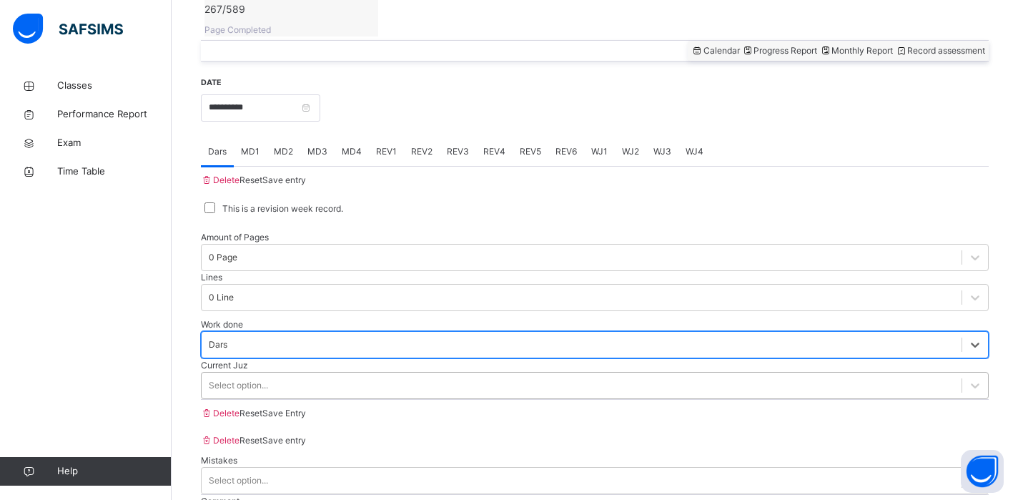
click at [315, 374] on div "Select option..." at bounding box center [582, 385] width 760 height 22
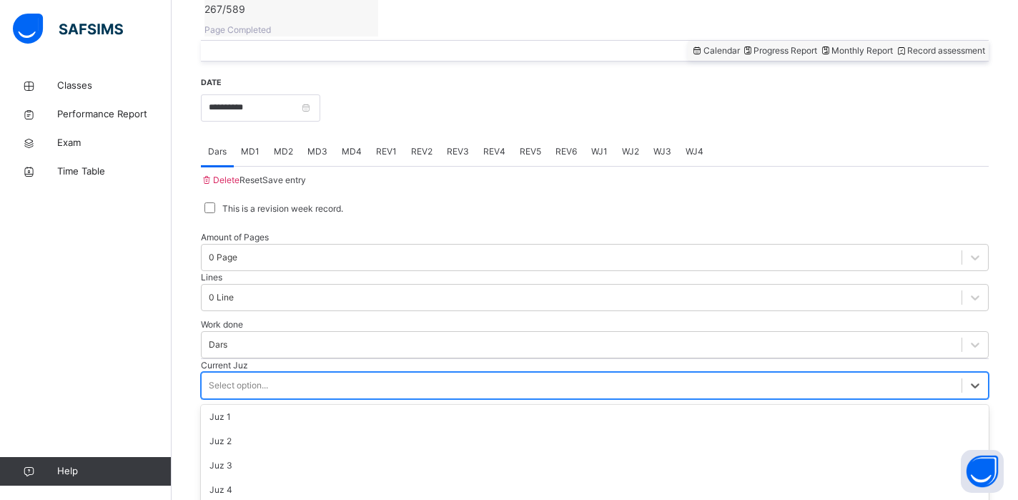
scroll to position [90, 0]
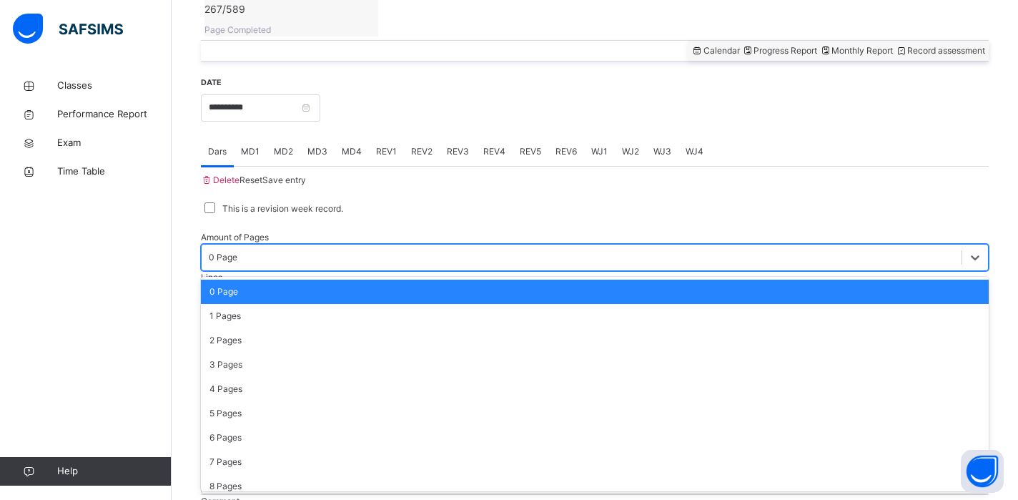
click at [277, 244] on div "0 Page" at bounding box center [595, 257] width 788 height 27
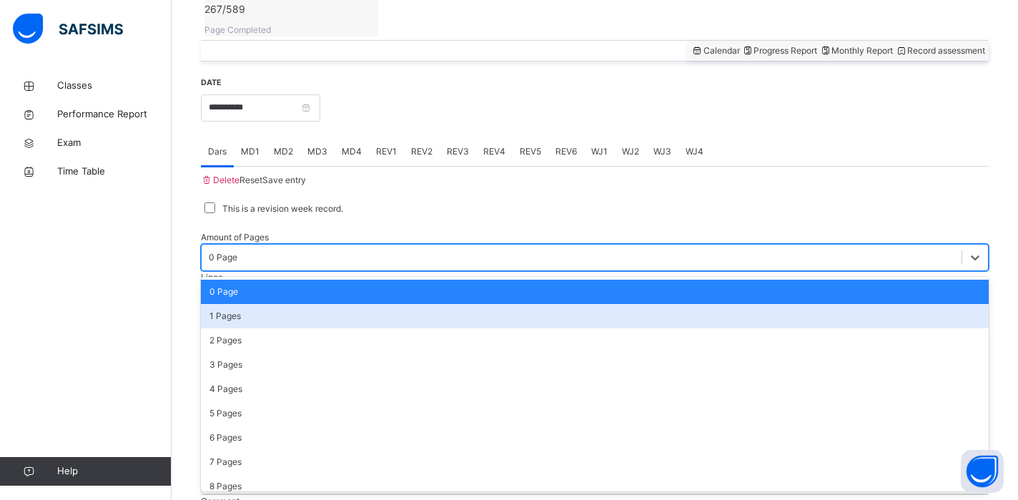
click at [257, 304] on div "1 Pages" at bounding box center [595, 316] width 788 height 24
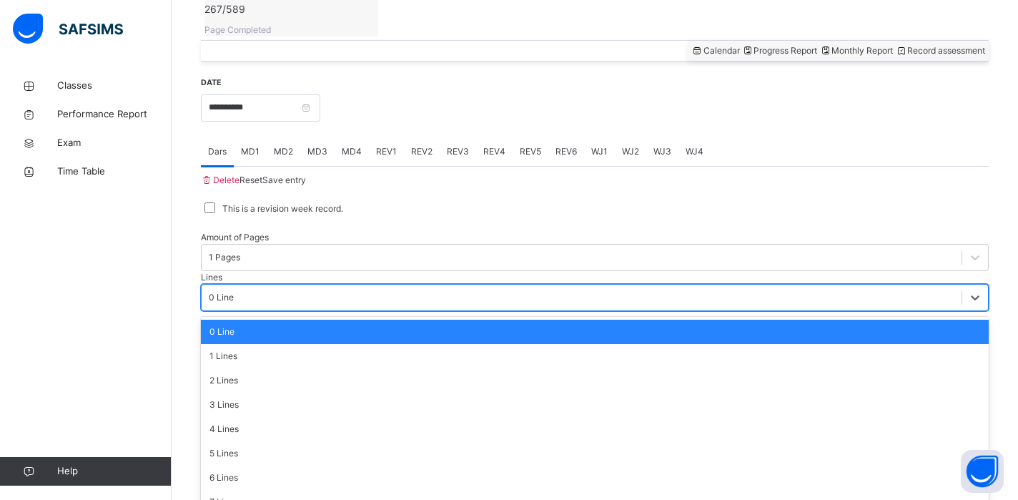
click at [234, 291] on div "0 Line" at bounding box center [221, 297] width 25 height 13
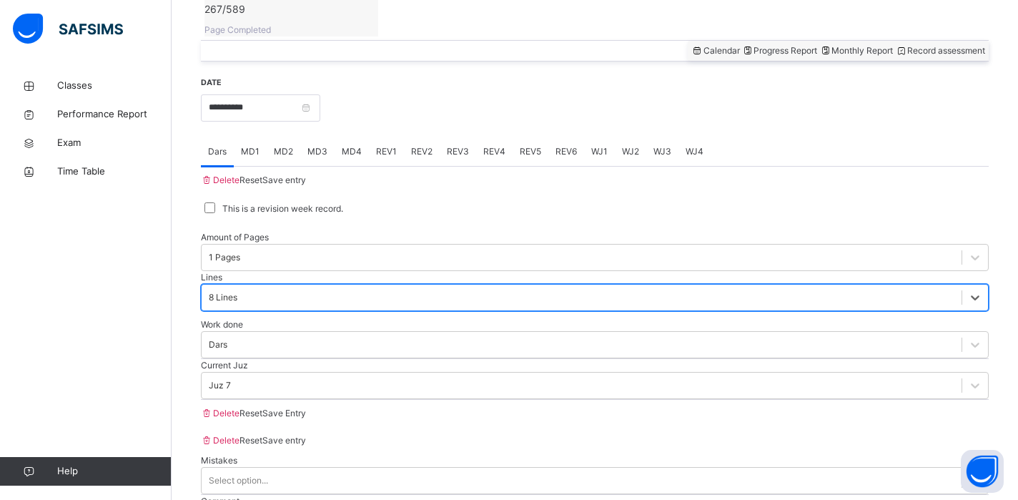
click at [306, 420] on div "Save Entry" at bounding box center [284, 413] width 44 height 13
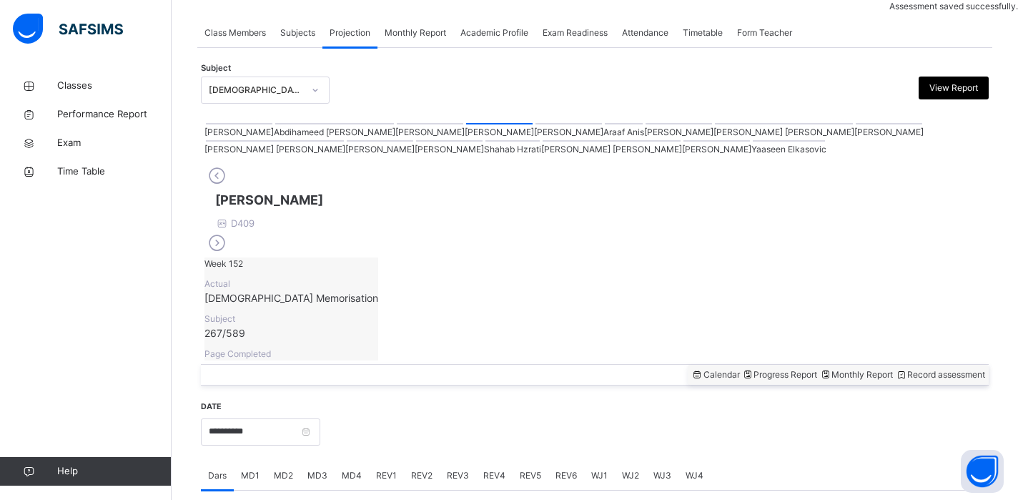
scroll to position [574, 0]
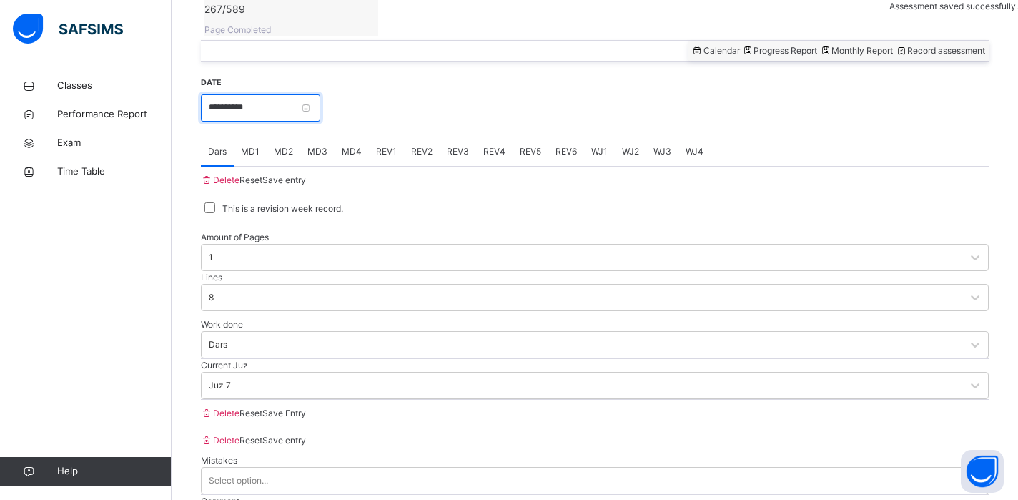
click at [319, 94] on input "**********" at bounding box center [260, 107] width 119 height 27
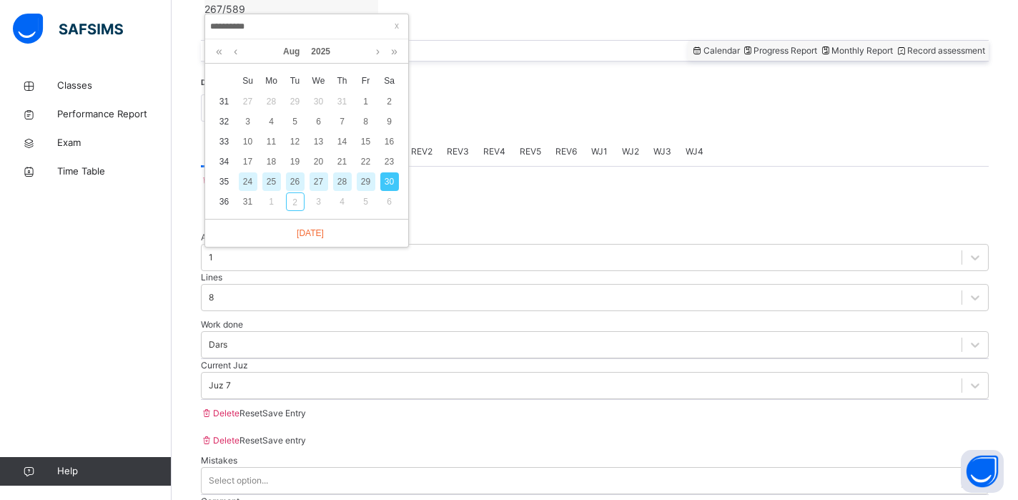
click at [345, 185] on div "28" at bounding box center [342, 181] width 19 height 19
type input "**********"
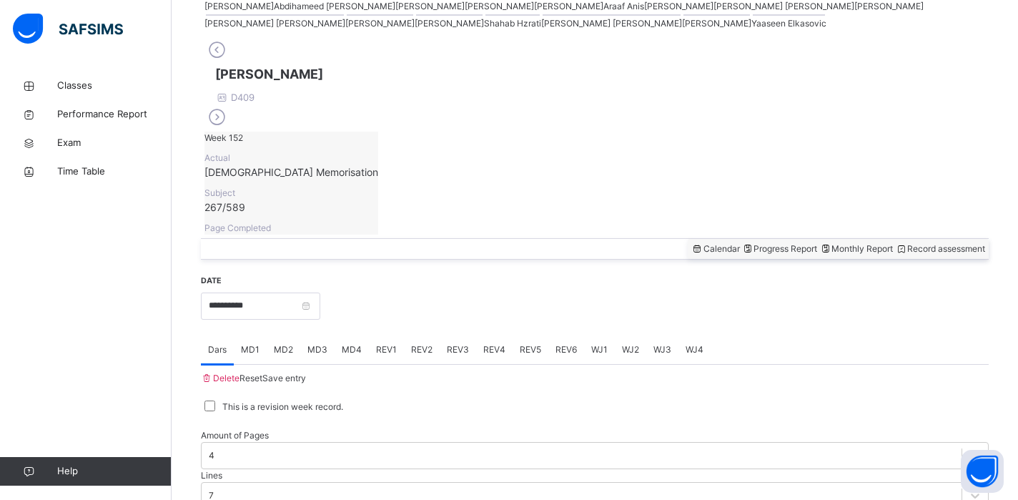
scroll to position [374, 0]
click at [691, 245] on span "Calendar" at bounding box center [715, 250] width 49 height 11
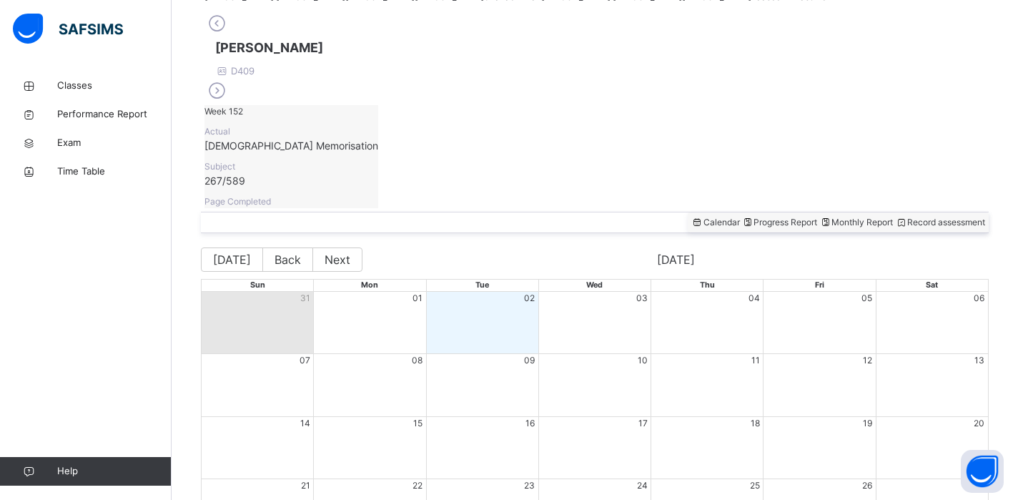
scroll to position [431, 0]
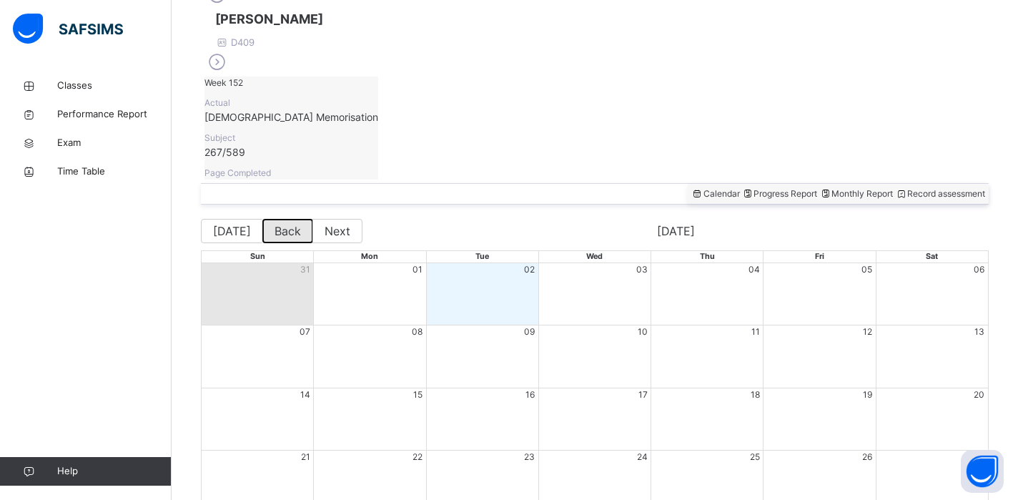
click at [292, 219] on button "Back" at bounding box center [287, 231] width 51 height 24
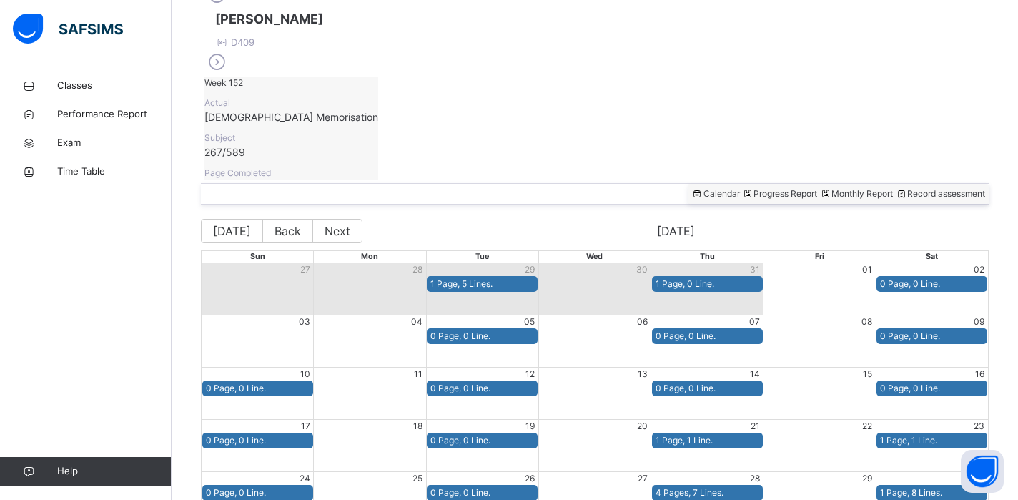
scroll to position [428, 0]
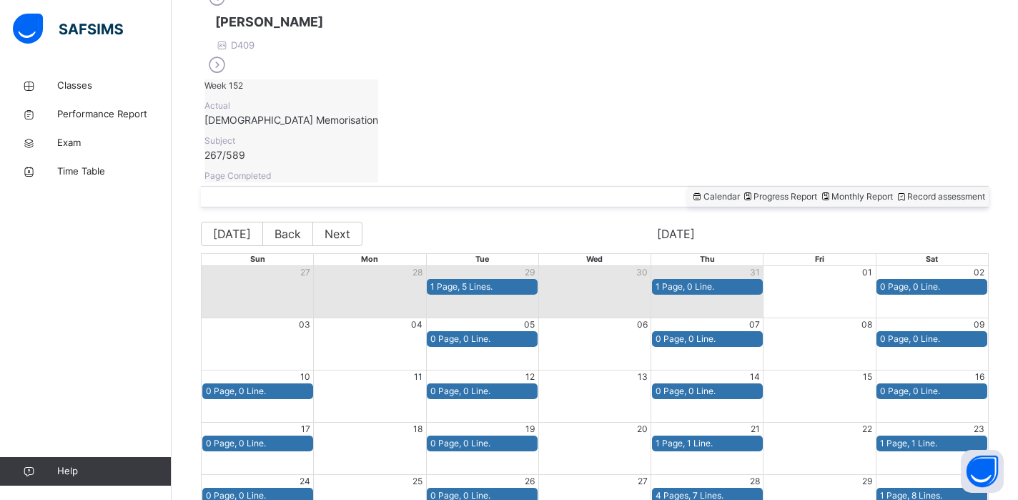
click at [742, 190] on div "Progress Report" at bounding box center [780, 196] width 76 height 13
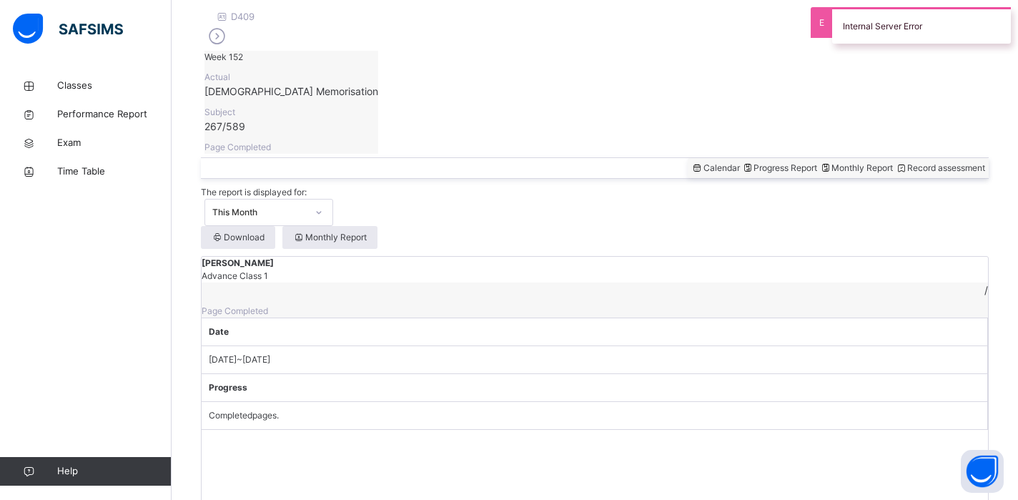
scroll to position [455, 0]
click at [307, 207] on div "This Month" at bounding box center [259, 213] width 94 height 13
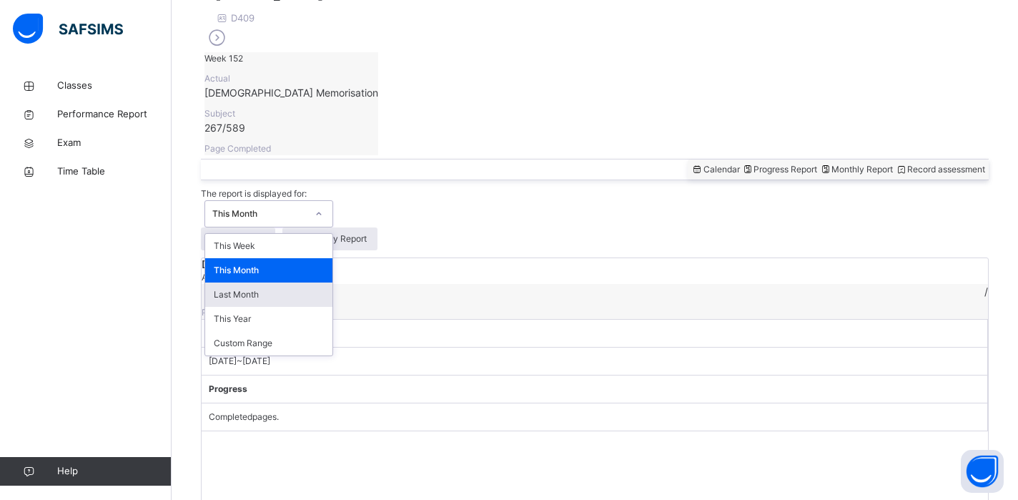
click at [332, 282] on div "Last Month" at bounding box center [268, 294] width 127 height 24
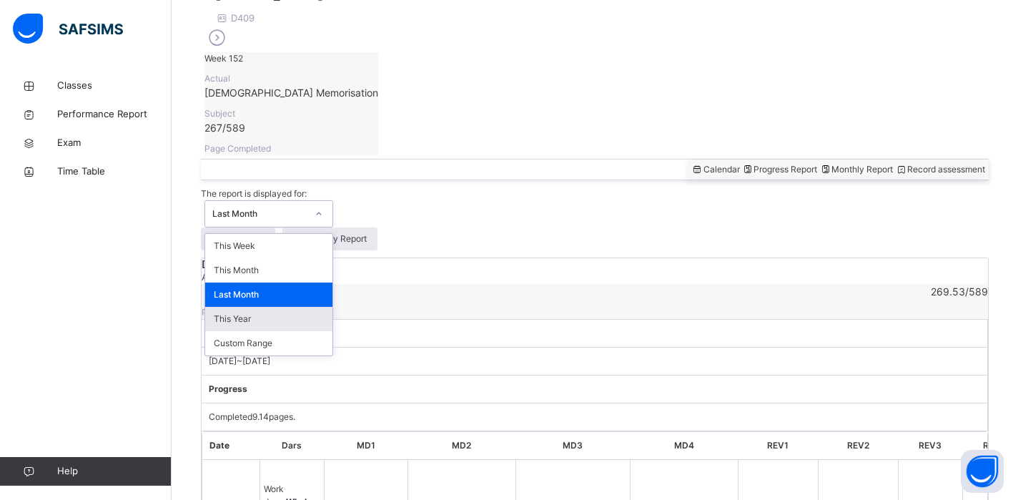
click at [552, 347] on div "[DATE] ~ [DATE]" at bounding box center [595, 361] width 786 height 28
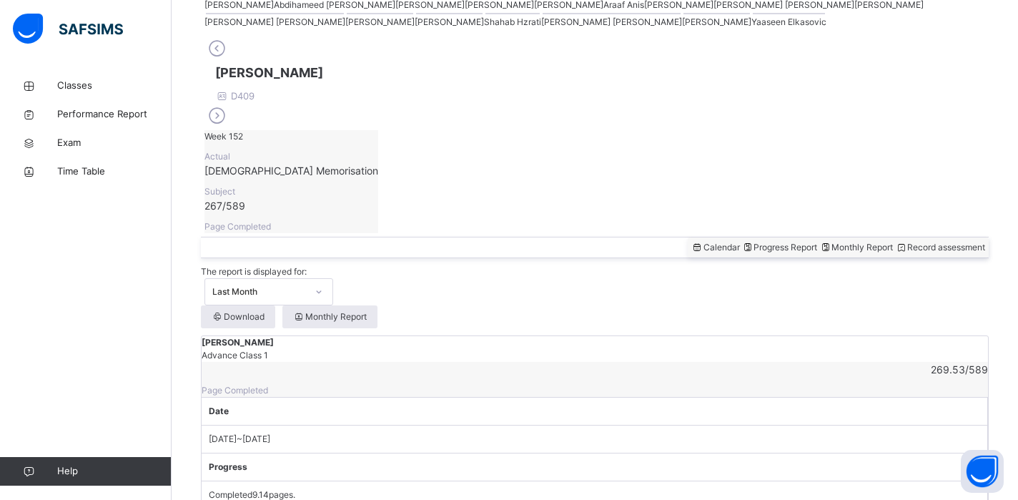
scroll to position [321, 0]
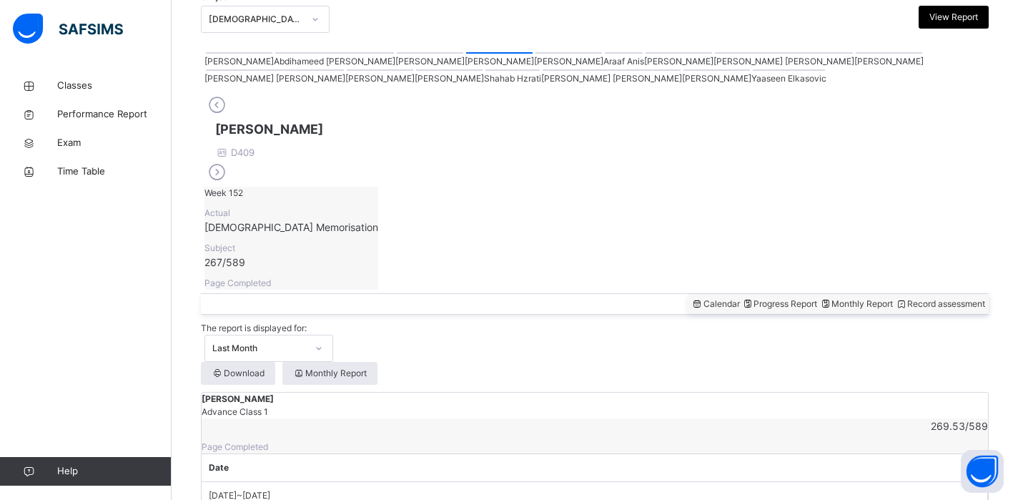
click at [691, 298] on span "Calendar" at bounding box center [715, 303] width 49 height 11
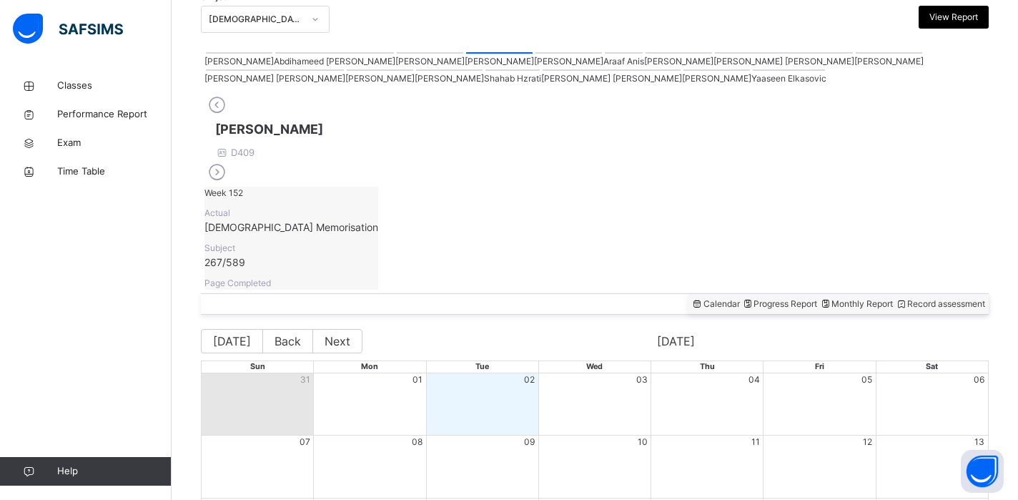
click at [895, 297] on div "Record assessment" at bounding box center [940, 303] width 90 height 13
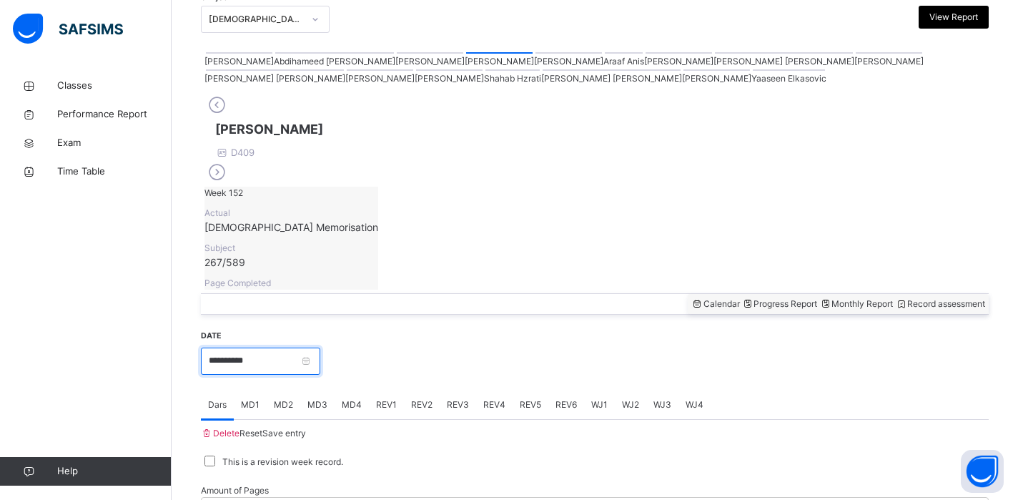
click at [318, 347] on input "**********" at bounding box center [260, 360] width 119 height 27
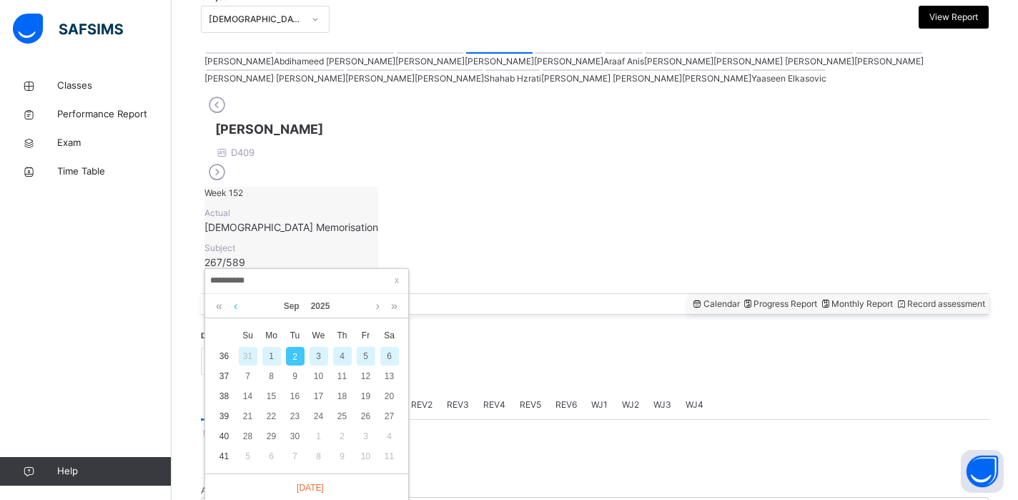
click at [237, 308] on link at bounding box center [235, 306] width 11 height 24
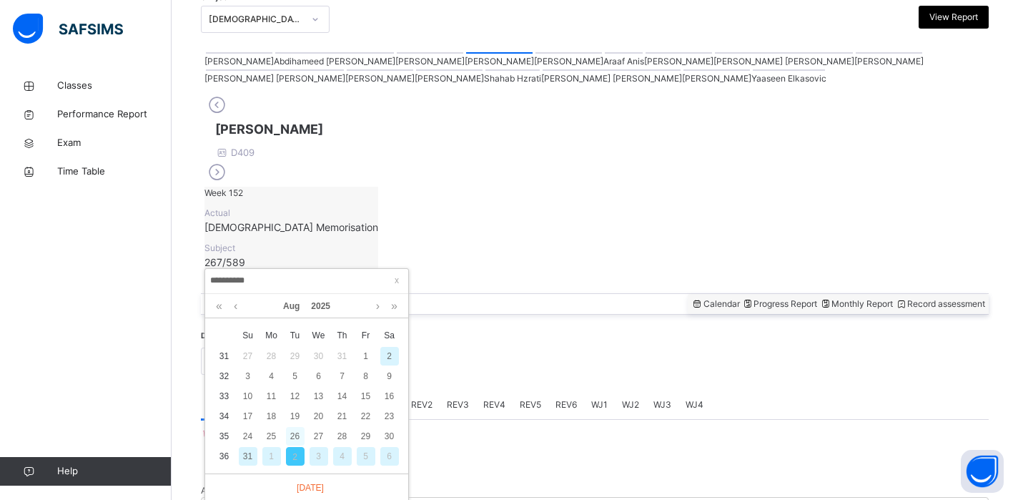
click at [289, 432] on div "26" at bounding box center [295, 436] width 19 height 19
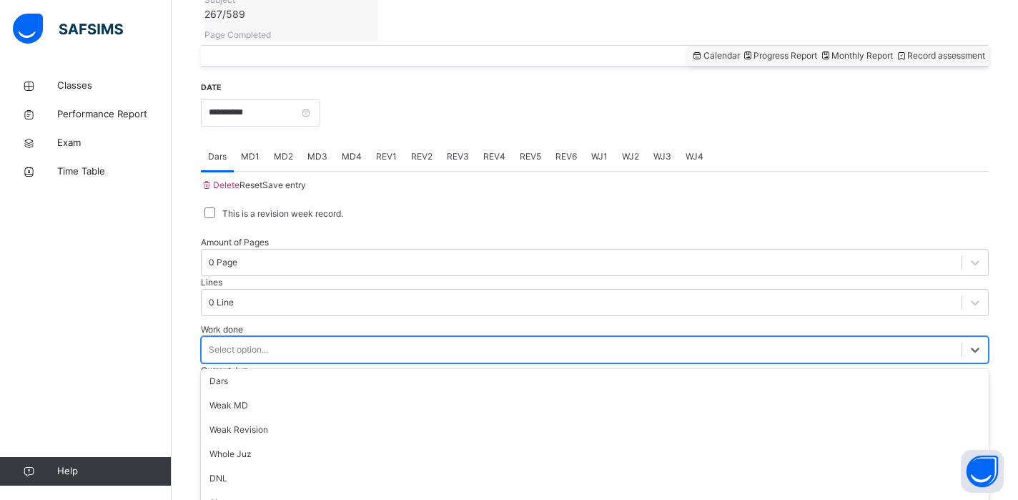
scroll to position [574, 0]
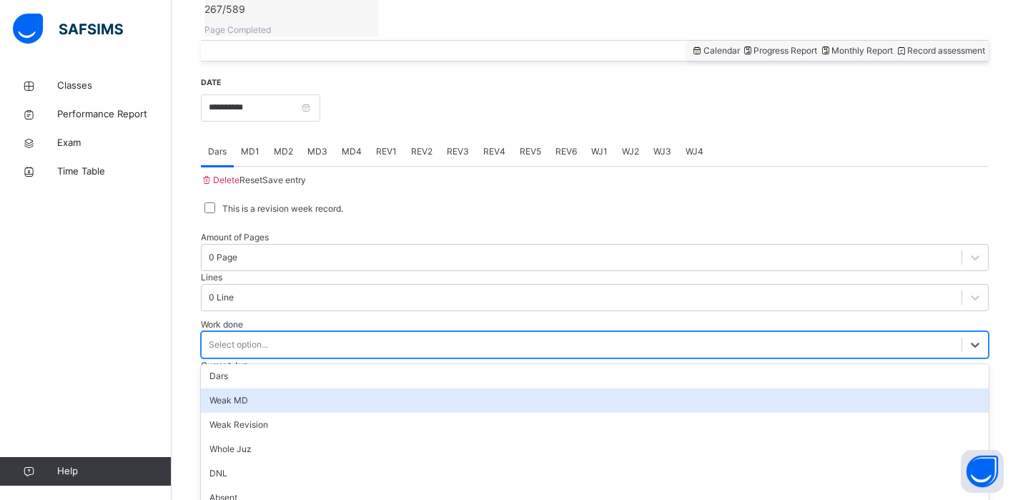
click at [214, 388] on div "Weak MD" at bounding box center [595, 400] width 788 height 24
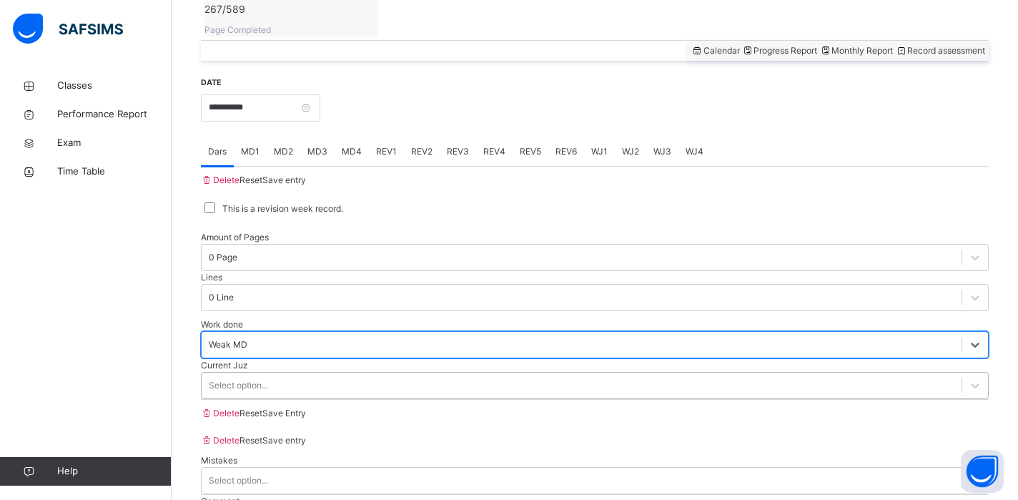
click at [225, 379] on div "Select option..." at bounding box center [238, 385] width 59 height 13
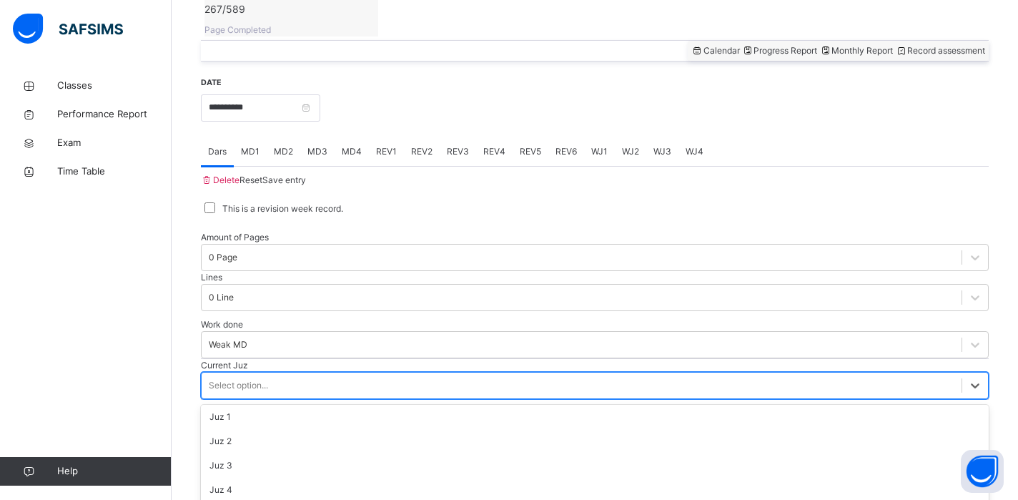
scroll to position [66, 0]
click at [425, 318] on div "Work done Weak MD" at bounding box center [595, 338] width 788 height 41
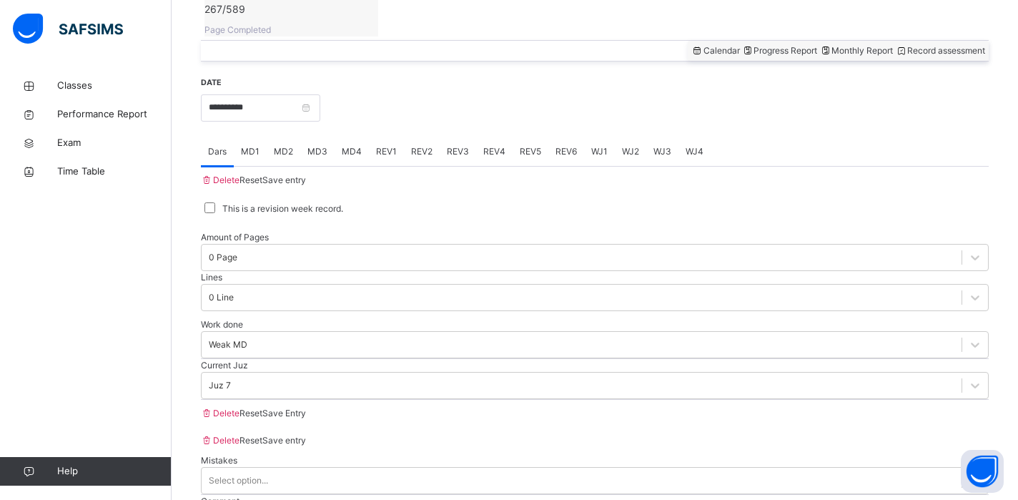
click at [306, 415] on span "Save Entry" at bounding box center [284, 412] width 44 height 11
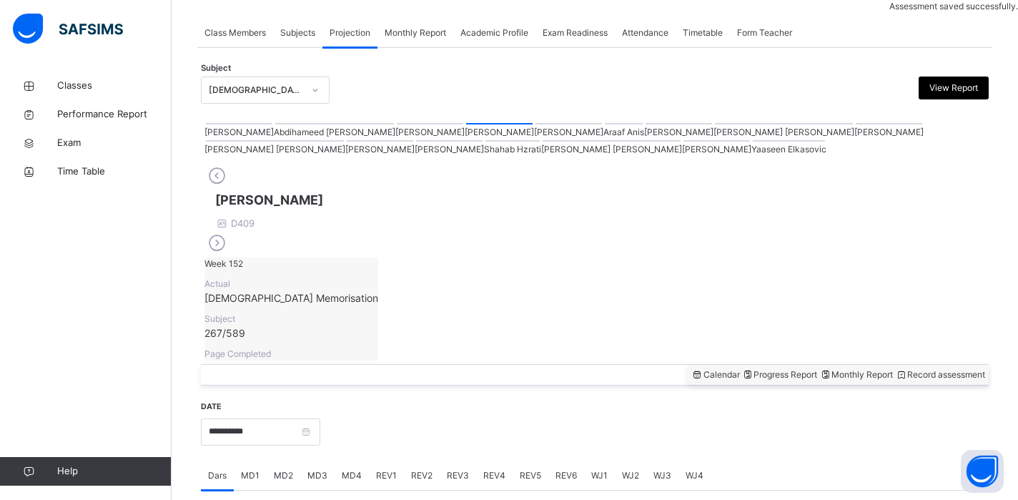
scroll to position [574, 0]
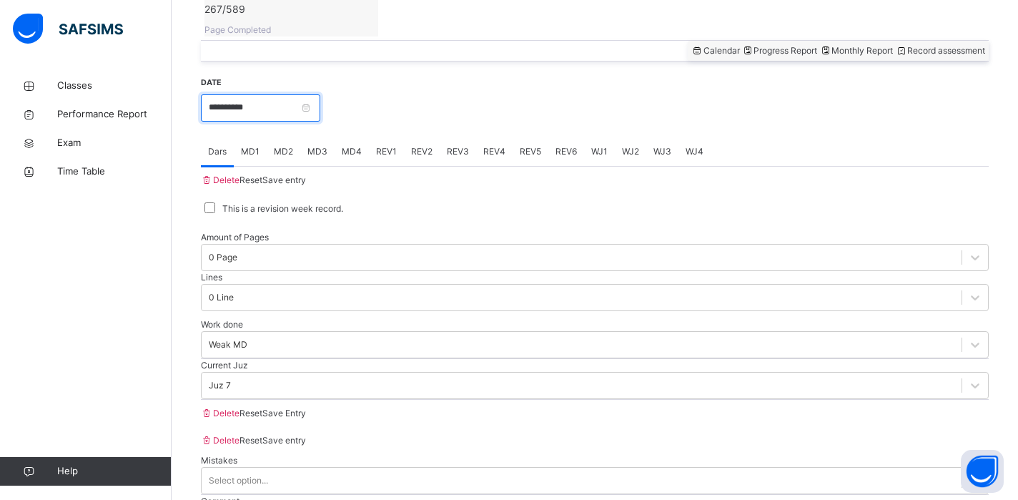
click at [320, 94] on input "**********" at bounding box center [260, 107] width 119 height 27
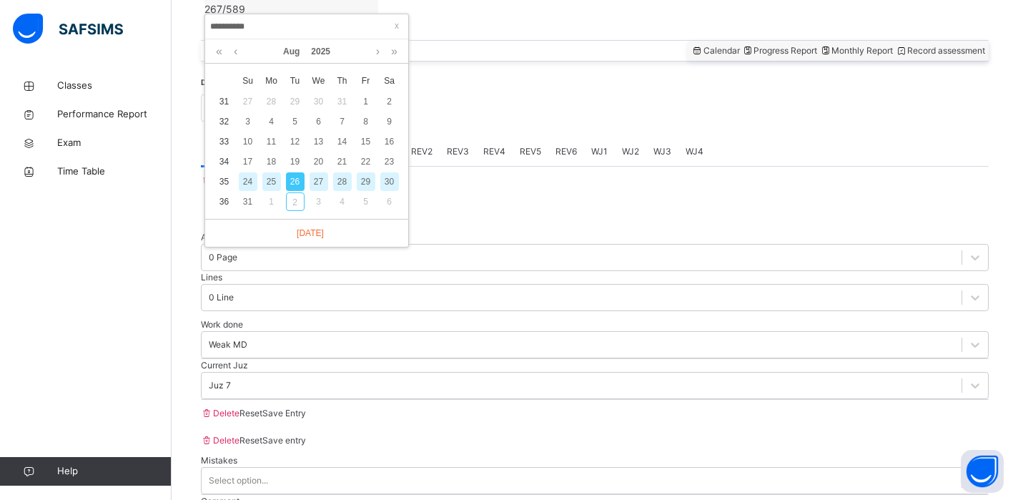
click at [250, 181] on div "24" at bounding box center [248, 181] width 19 height 19
type input "**********"
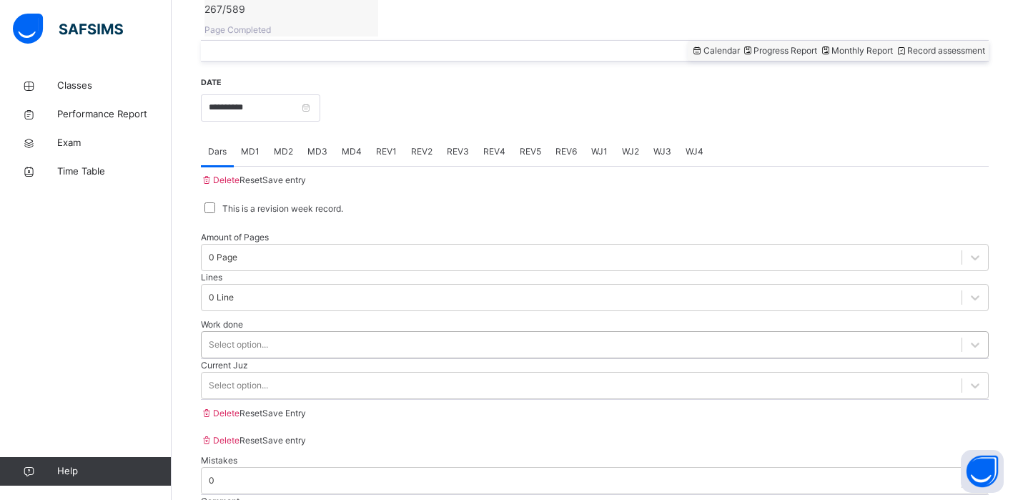
click at [301, 333] on div "Select option..." at bounding box center [582, 344] width 760 height 22
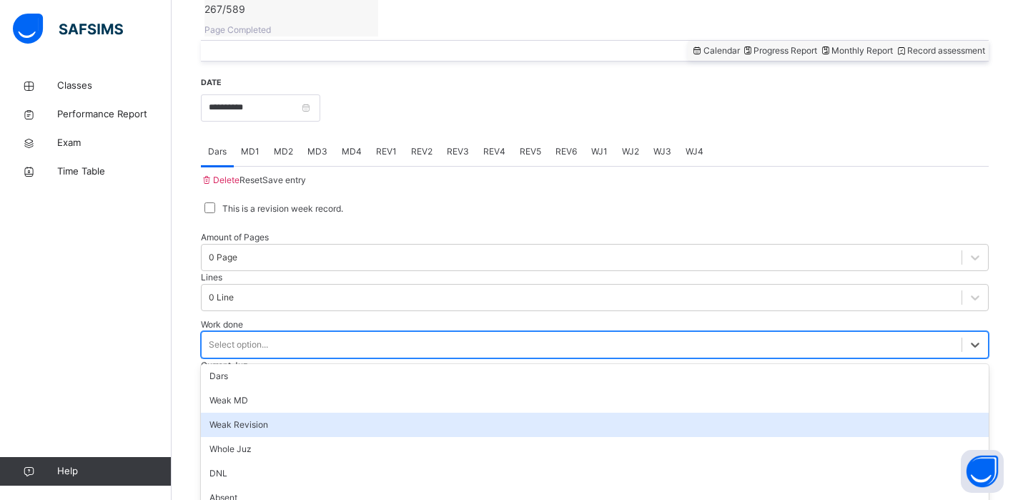
click at [280, 412] on div "Weak Revision" at bounding box center [595, 424] width 788 height 24
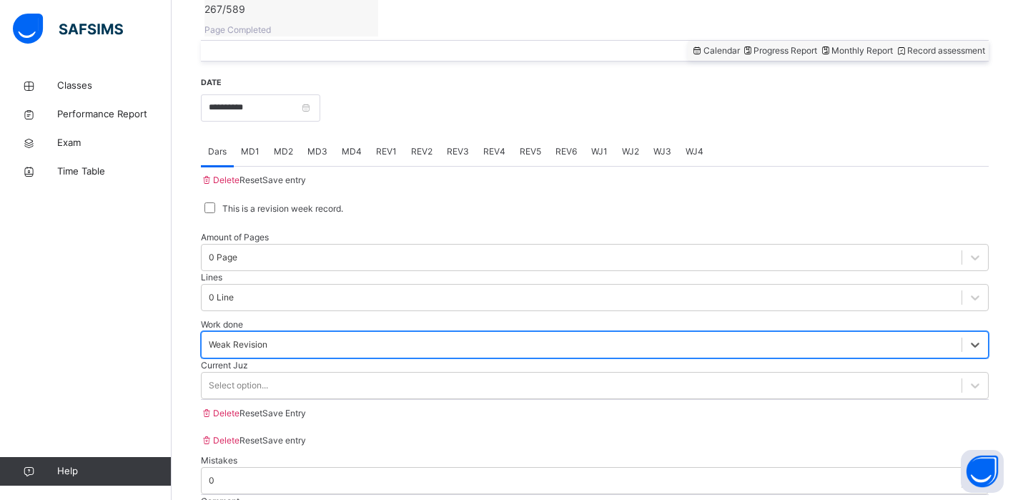
click at [280, 374] on div "Select option..." at bounding box center [582, 385] width 760 height 22
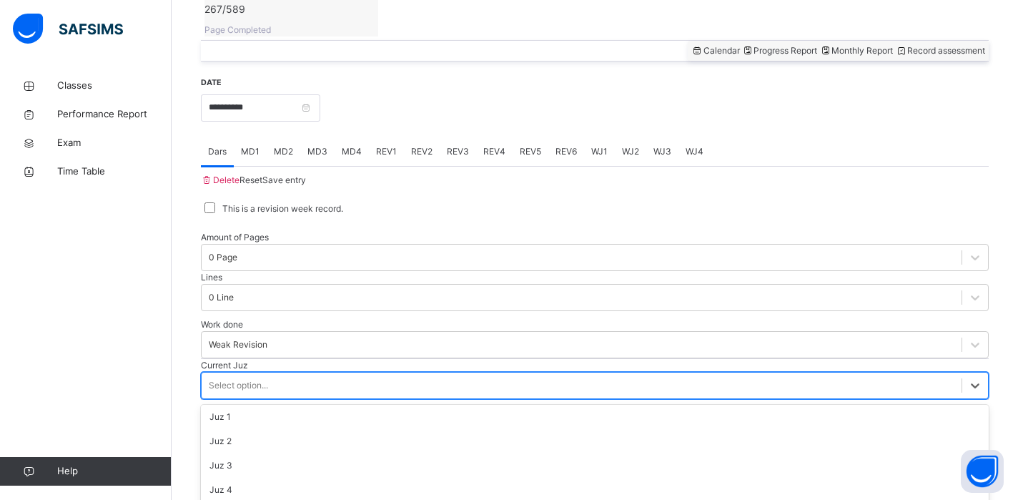
scroll to position [90, 0]
click at [693, 400] on div at bounding box center [595, 400] width 788 height 0
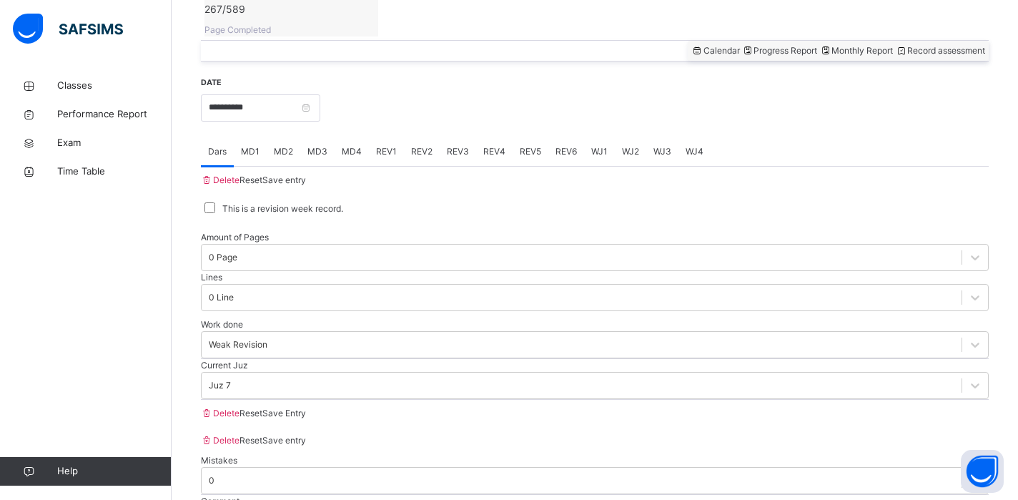
click at [306, 407] on div "Save Entry" at bounding box center [284, 413] width 44 height 13
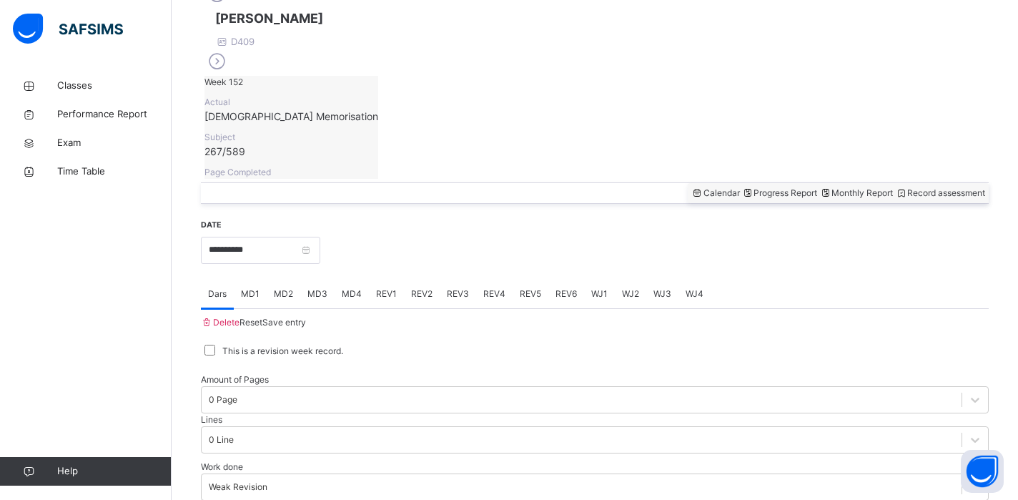
scroll to position [431, 0]
click at [742, 188] on span "Progress Report" at bounding box center [780, 193] width 76 height 11
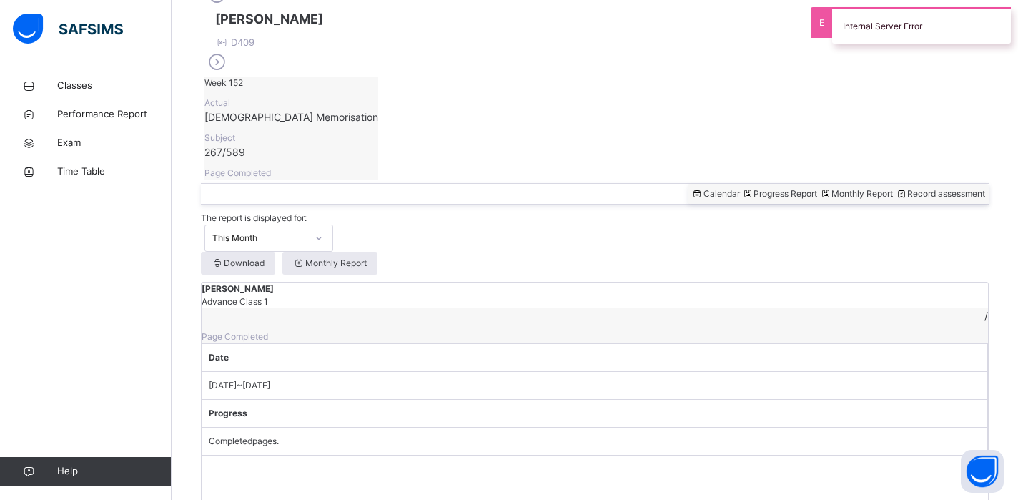
click at [331, 227] on div at bounding box center [319, 238] width 24 height 23
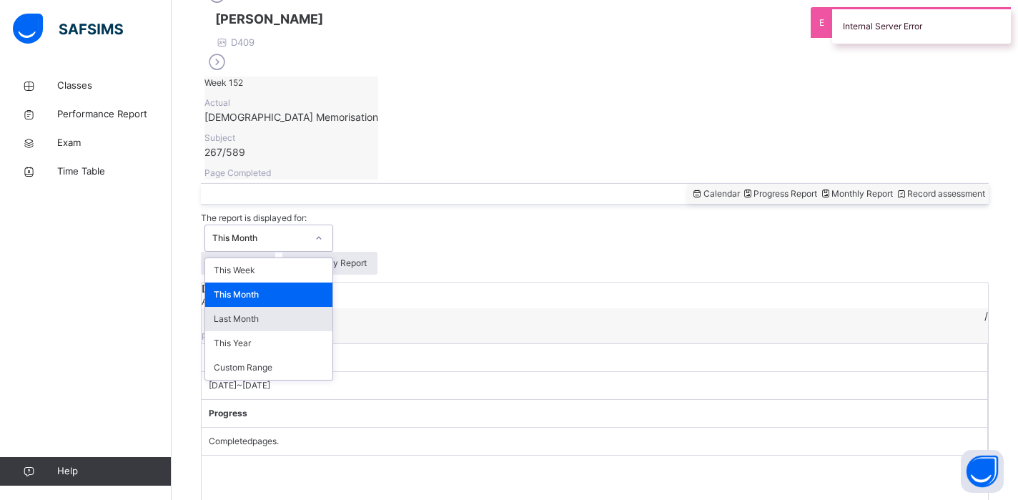
click at [332, 307] on div "Last Month" at bounding box center [268, 319] width 127 height 24
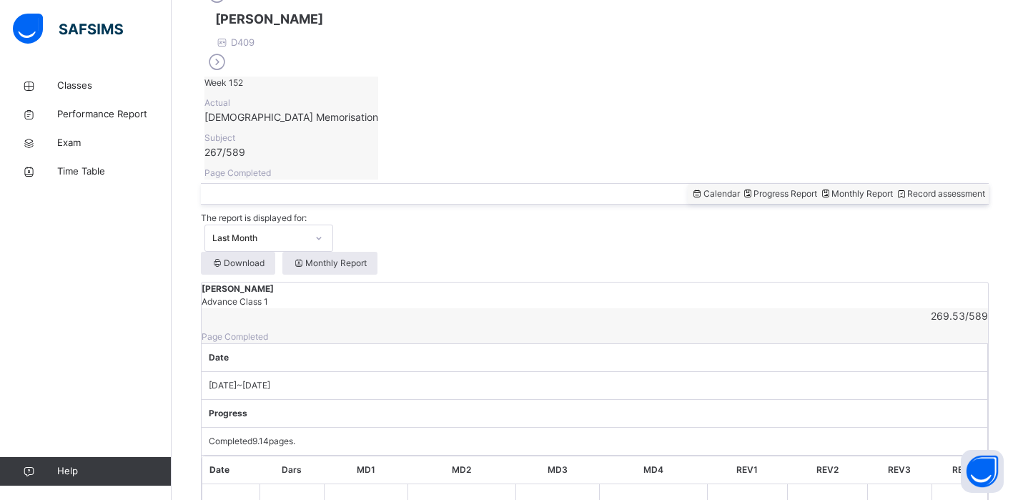
click at [543, 282] on div "[PERSON_NAME] Advance Class 1 269.53 / 589 Page Completed" at bounding box center [595, 312] width 786 height 61
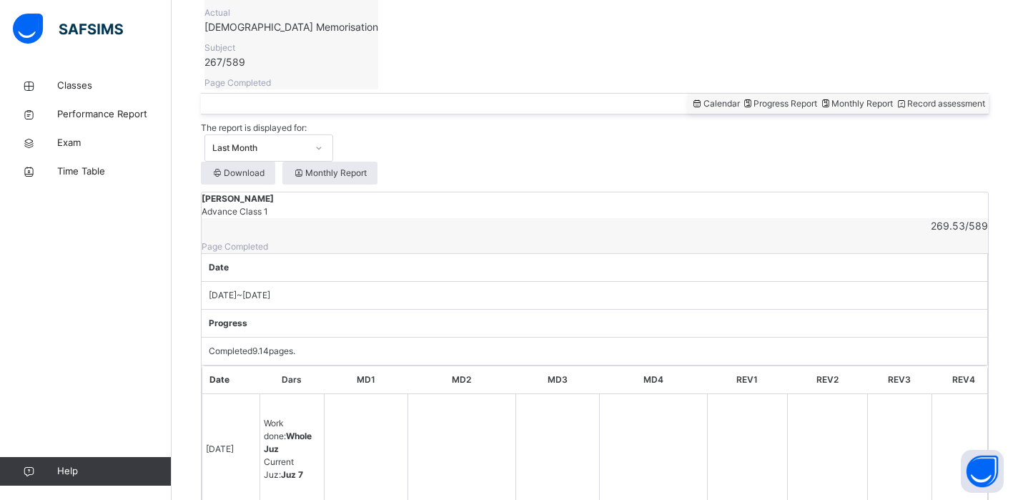
scroll to position [517, 0]
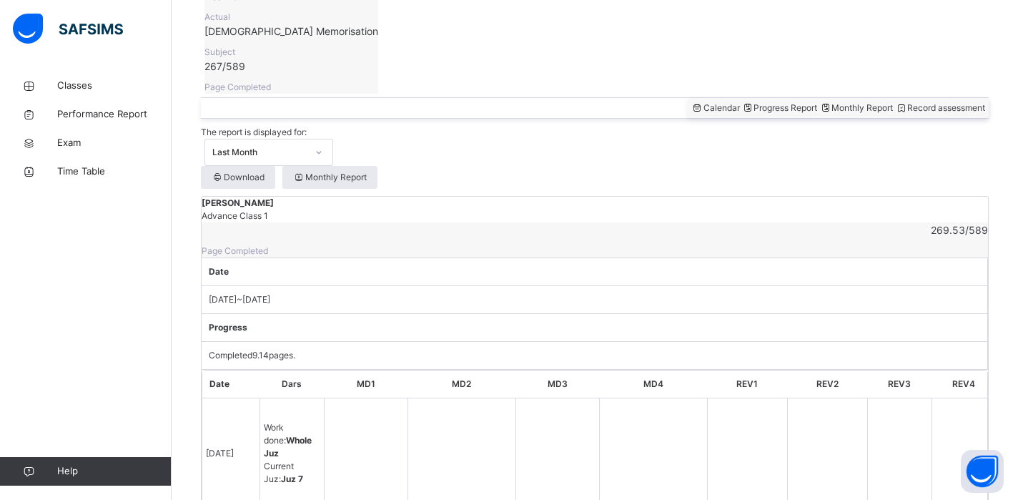
click at [333, 139] on div "Last Month" at bounding box center [268, 152] width 129 height 27
click at [745, 126] on div "The report is displayed for: Last Month Download Monthly Report" at bounding box center [595, 157] width 788 height 63
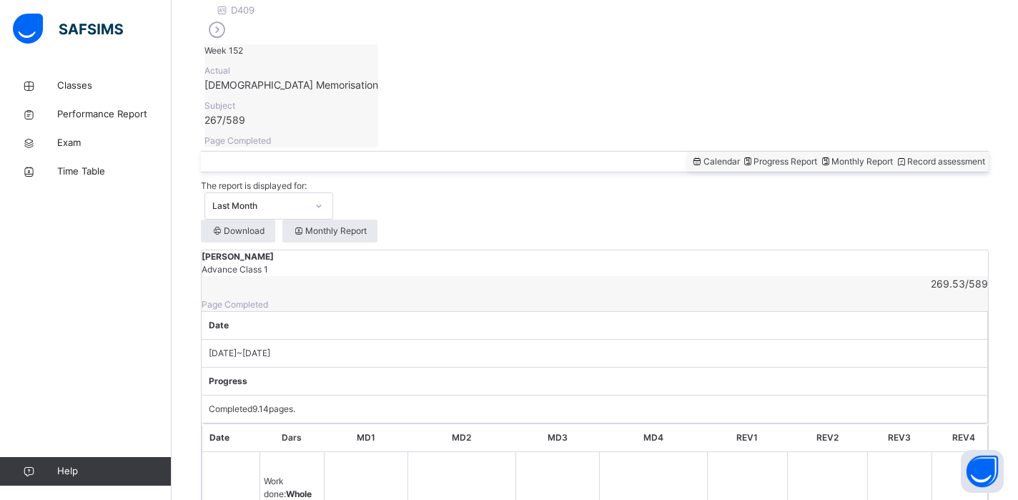
scroll to position [460, 0]
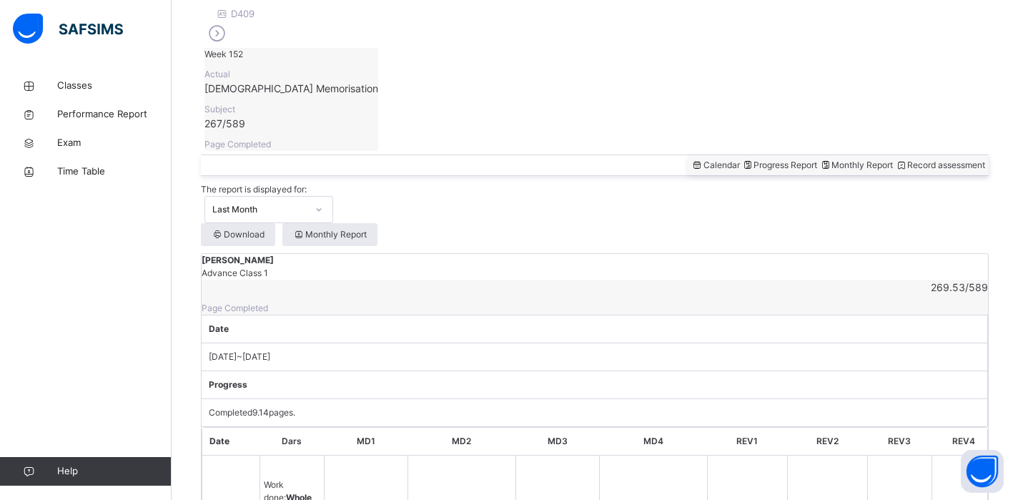
click at [819, 159] on div "Monthly Report" at bounding box center [856, 165] width 74 height 13
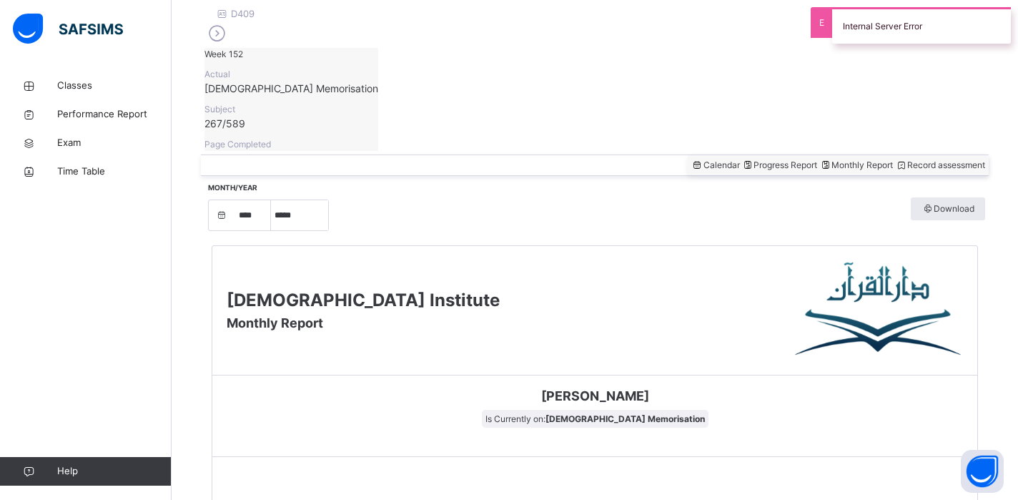
click at [895, 159] on span "Record assessment" at bounding box center [940, 164] width 90 height 11
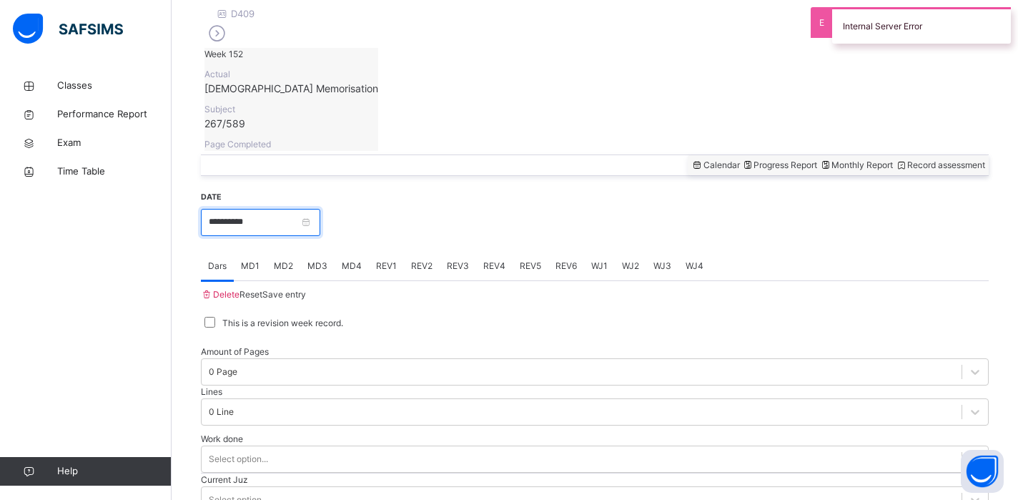
click at [320, 209] on input "**********" at bounding box center [260, 222] width 119 height 27
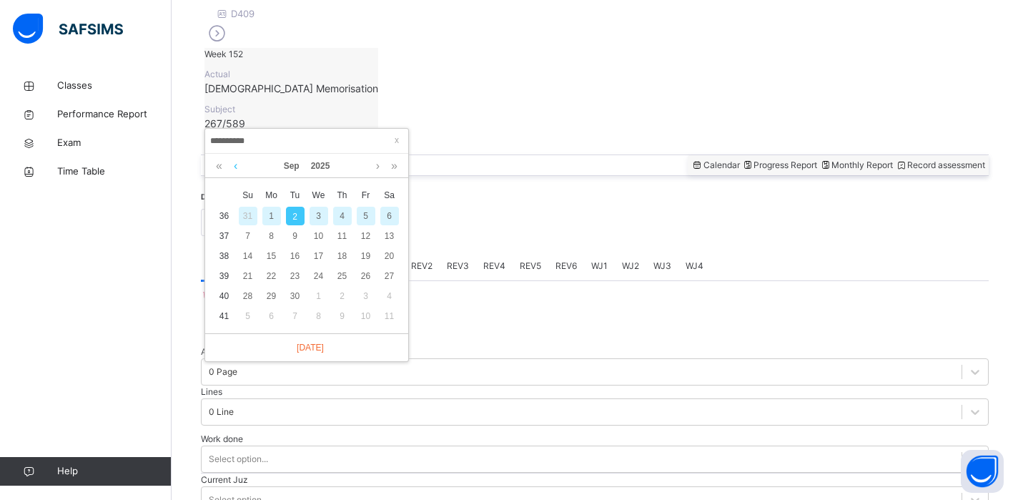
click at [236, 169] on link at bounding box center [235, 166] width 11 height 24
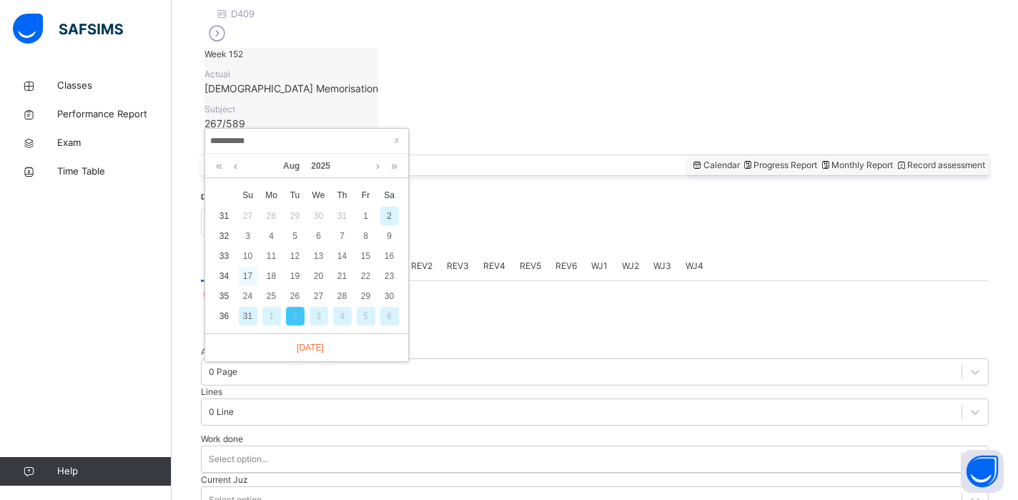
click at [251, 274] on div "17" at bounding box center [248, 276] width 19 height 19
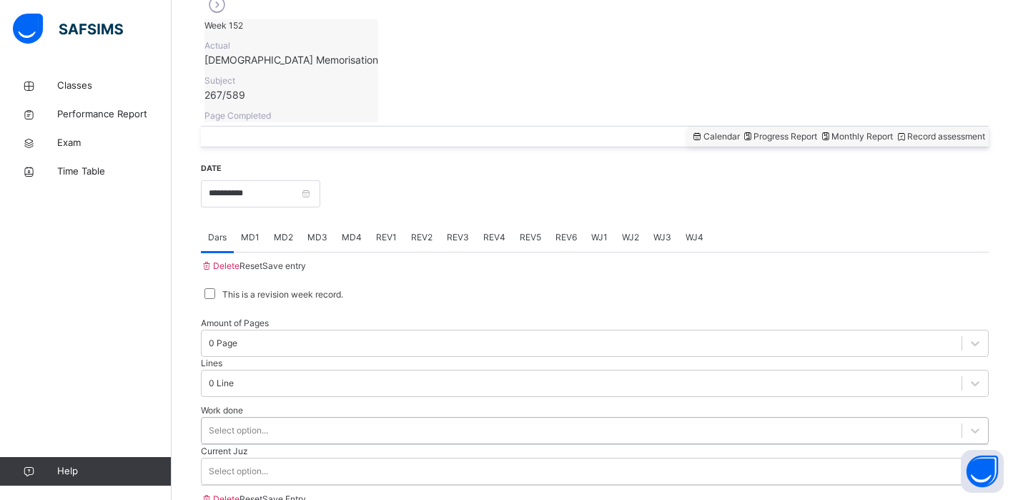
click at [321, 417] on div "Select option..." at bounding box center [595, 430] width 788 height 27
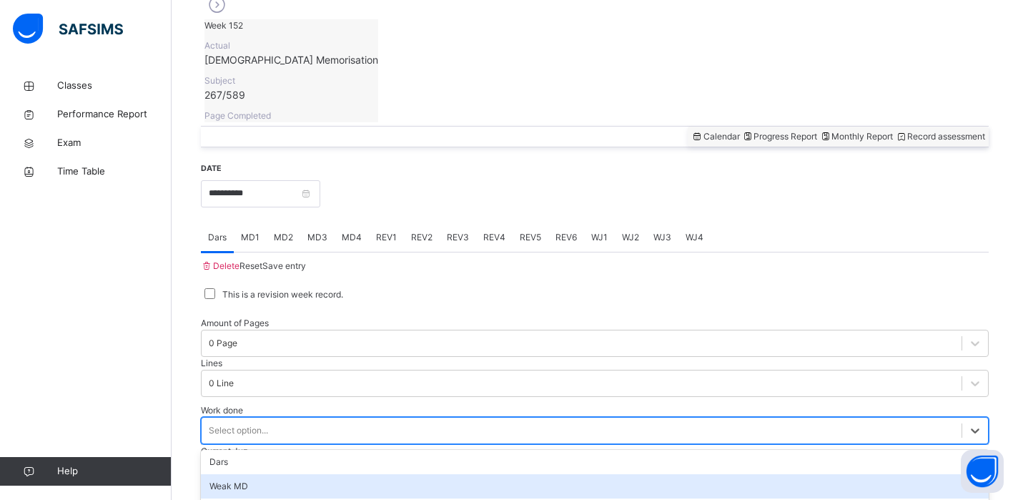
scroll to position [574, 0]
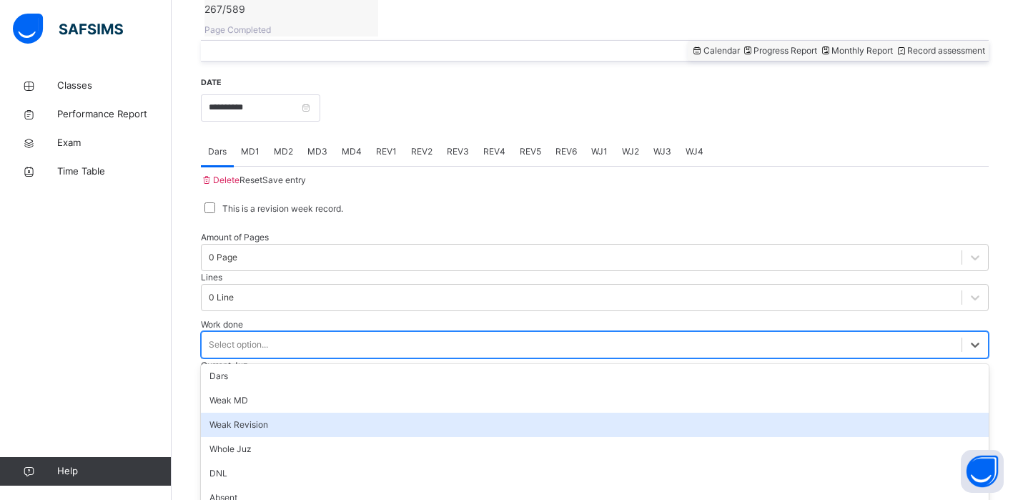
click at [312, 412] on div "Weak Revision" at bounding box center [595, 424] width 788 height 24
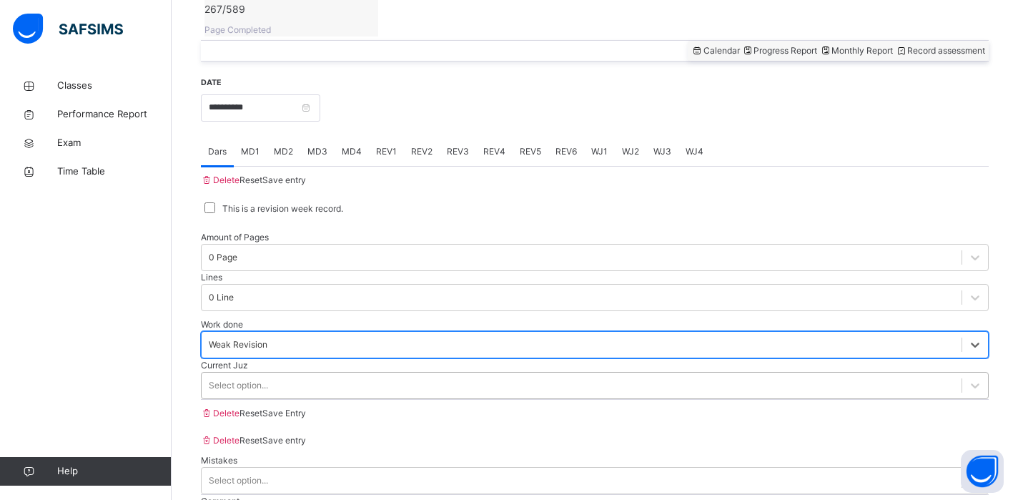
click at [320, 374] on div "Select option..." at bounding box center [582, 385] width 760 height 22
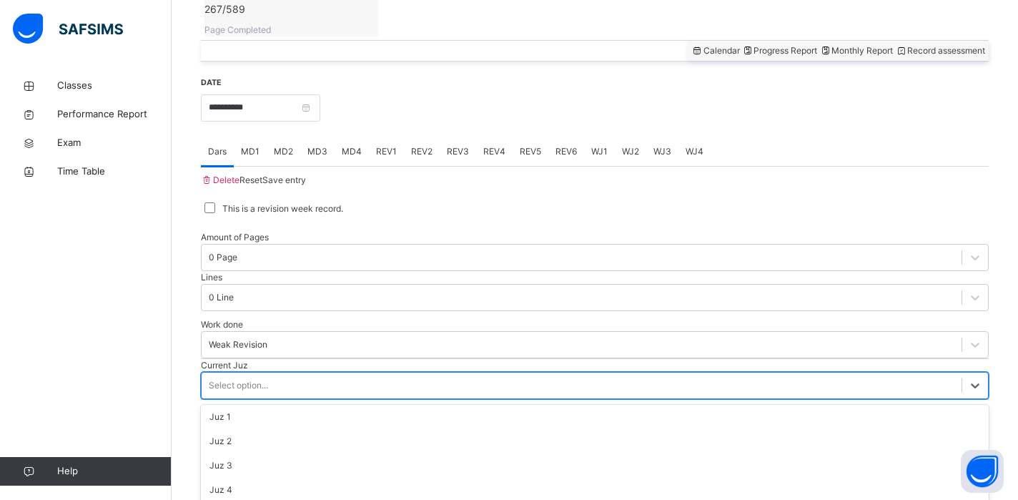
scroll to position [139, 0]
click at [275, 400] on div at bounding box center [595, 400] width 788 height 0
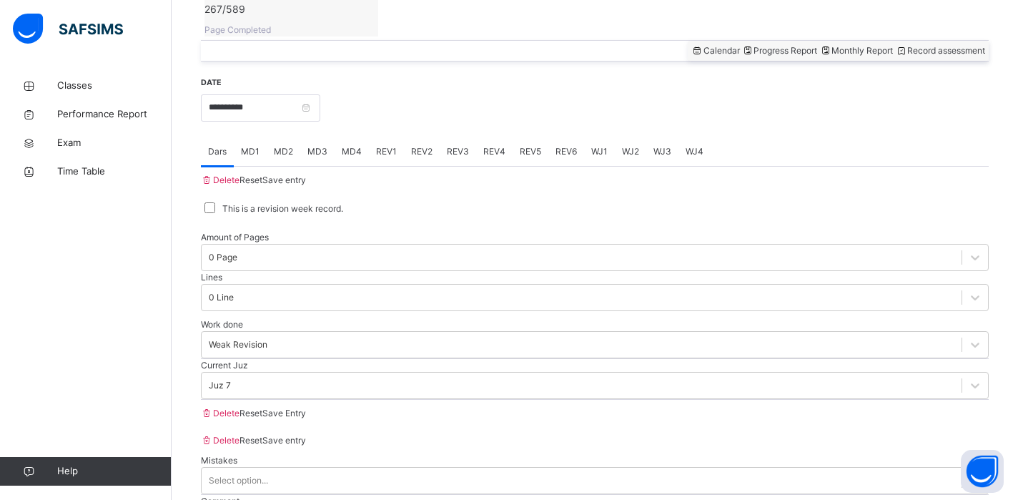
click at [275, 400] on div at bounding box center [595, 400] width 788 height 0
click at [306, 418] on span "Save Entry" at bounding box center [284, 412] width 44 height 11
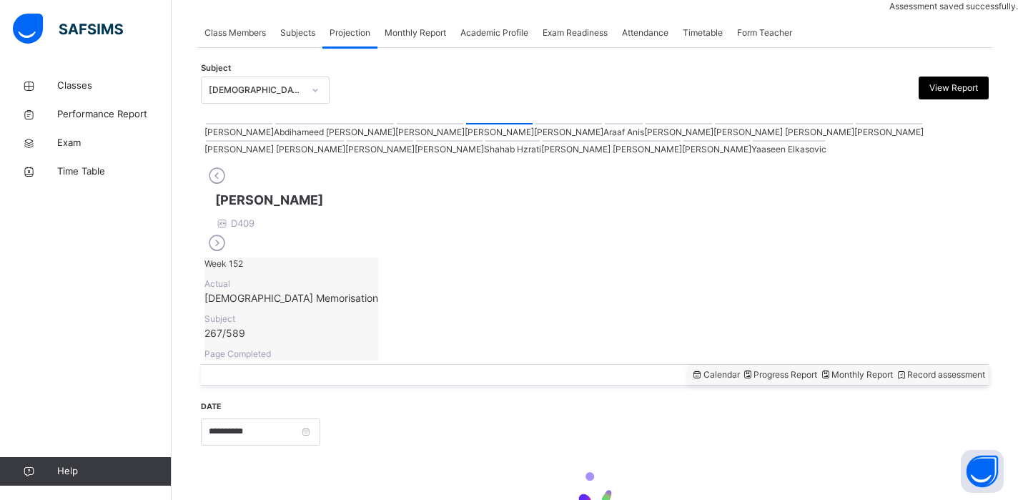
scroll to position [574, 0]
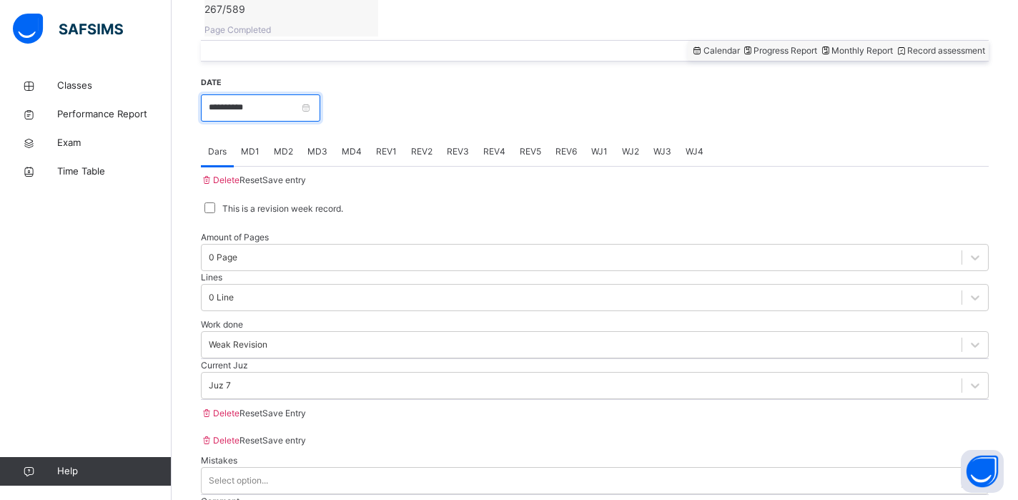
click at [320, 94] on input "**********" at bounding box center [260, 107] width 119 height 27
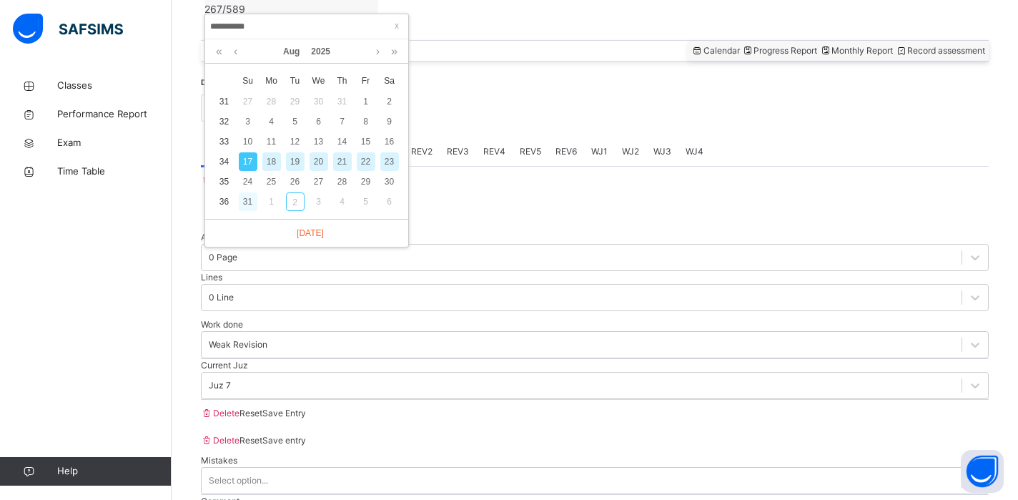
click at [246, 195] on div "31" at bounding box center [248, 201] width 19 height 19
type input "**********"
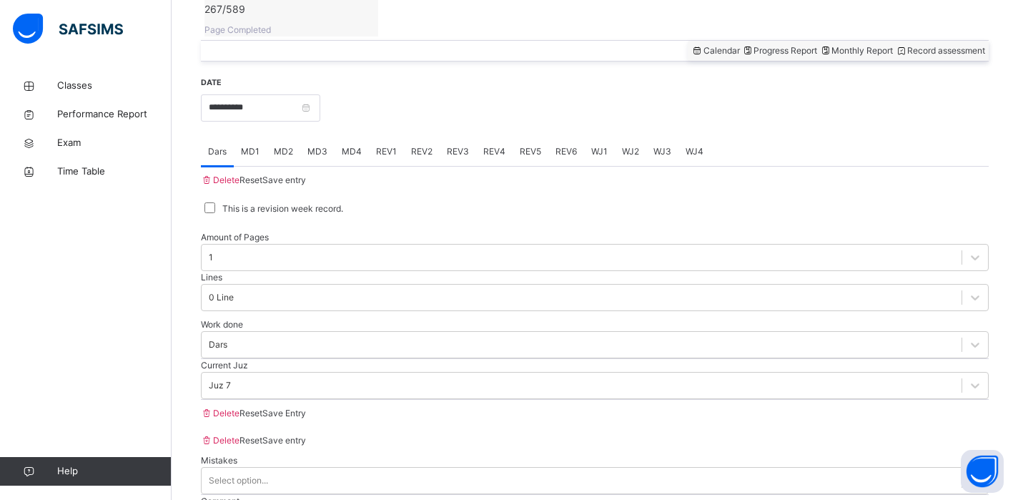
click at [303, 318] on div "Work done Dars" at bounding box center [595, 338] width 788 height 41
click at [259, 145] on span "MD1" at bounding box center [250, 151] width 19 height 13
click at [266, 454] on div "Mistakes Select option..." at bounding box center [595, 474] width 788 height 41
click at [265, 474] on div "Select option..." at bounding box center [238, 480] width 59 height 13
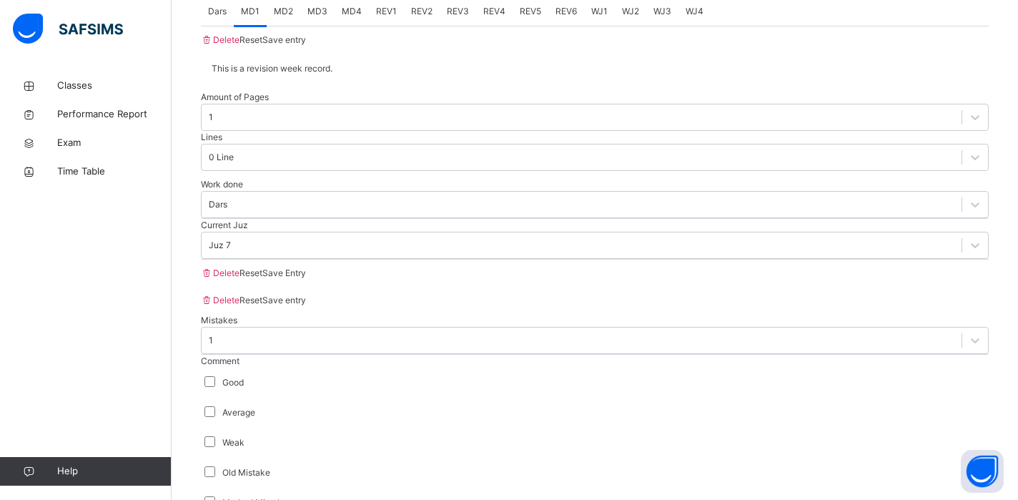
scroll to position [717, 0]
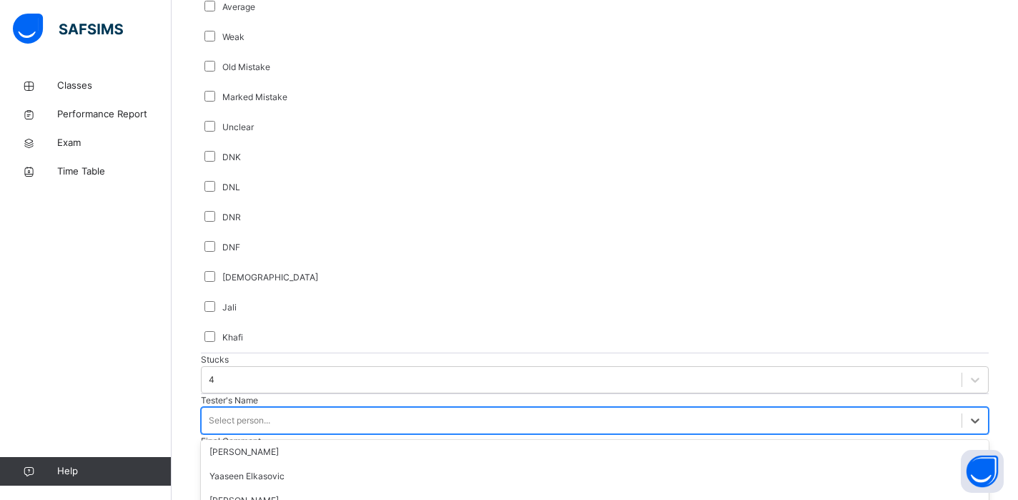
click at [254, 417] on div "option [PERSON_NAME] focused, 4 of 90. 90 results available. Use Up and Down to…" at bounding box center [595, 420] width 788 height 27
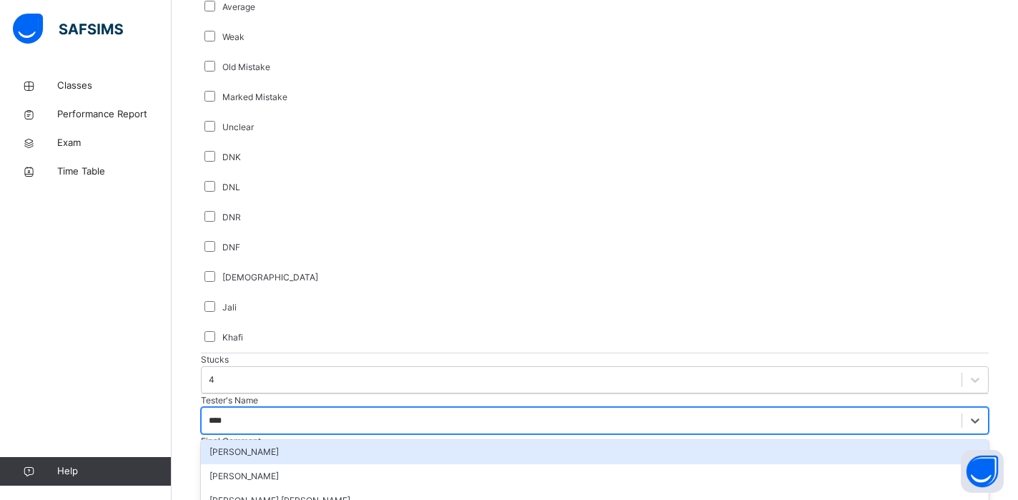
type input "*****"
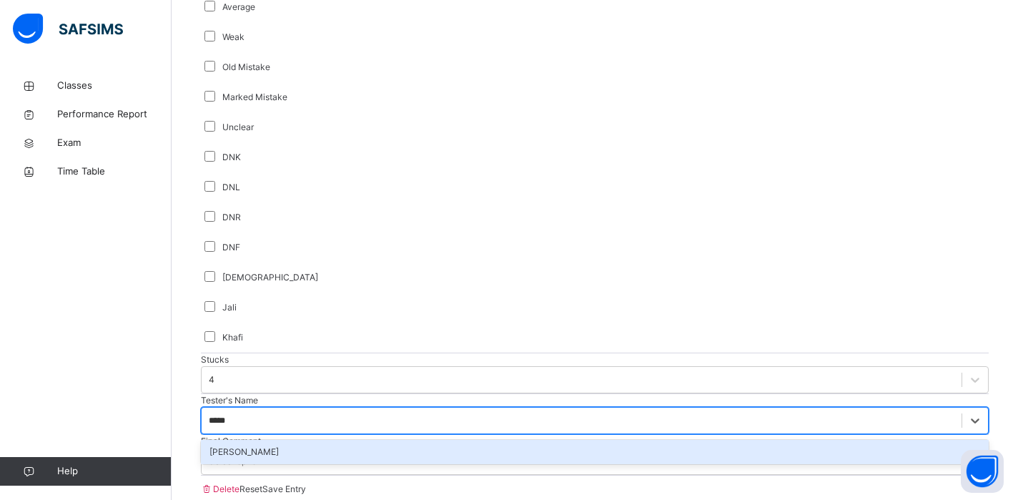
click at [273, 440] on div "[PERSON_NAME]" at bounding box center [595, 452] width 788 height 24
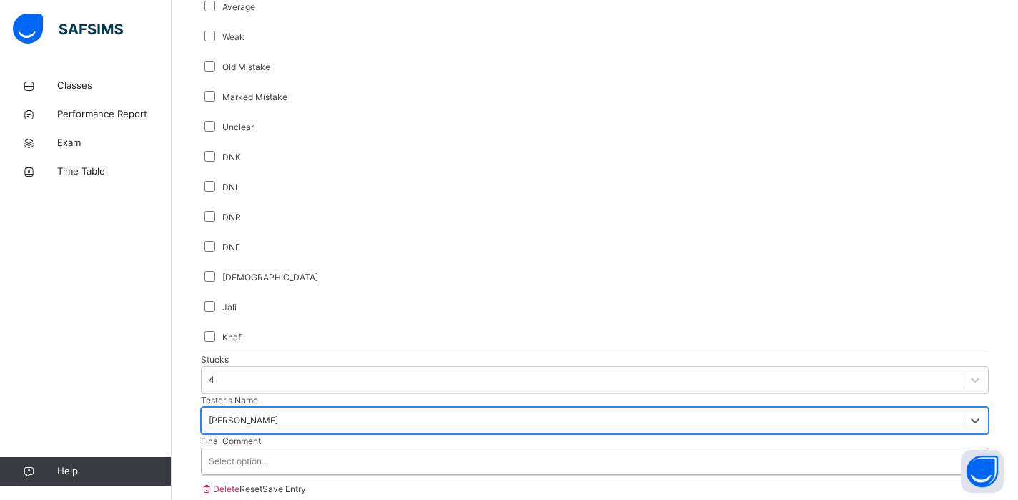
click at [290, 450] on div "Select option..." at bounding box center [582, 461] width 760 height 22
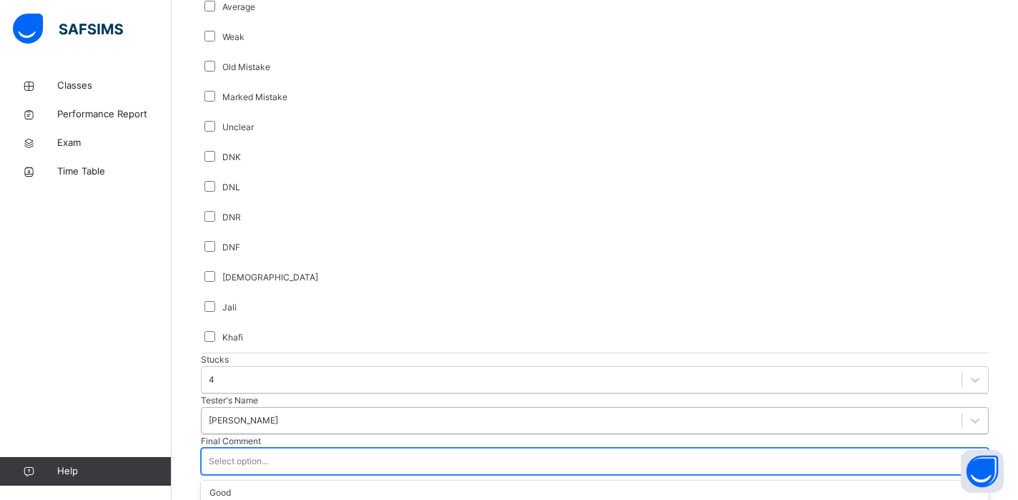
scroll to position [0, 0]
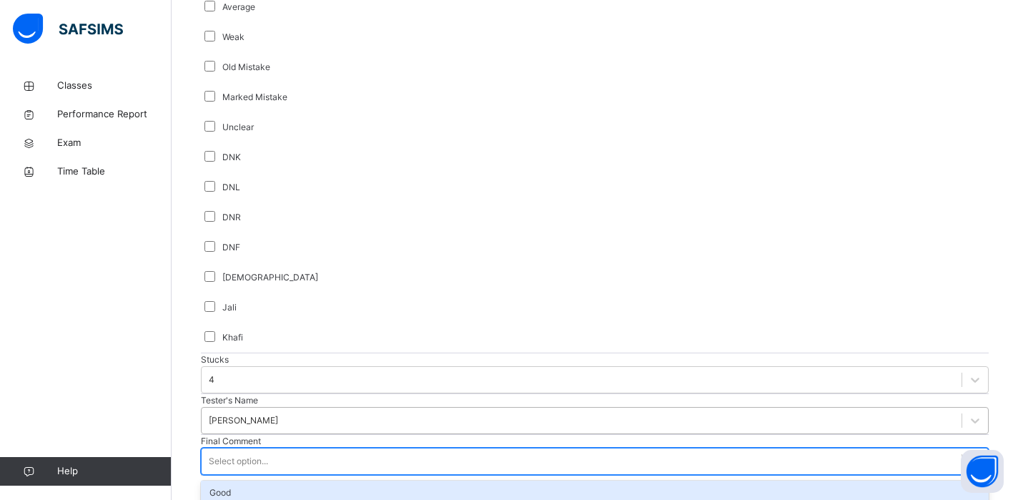
click at [400, 480] on div "Good" at bounding box center [595, 492] width 788 height 24
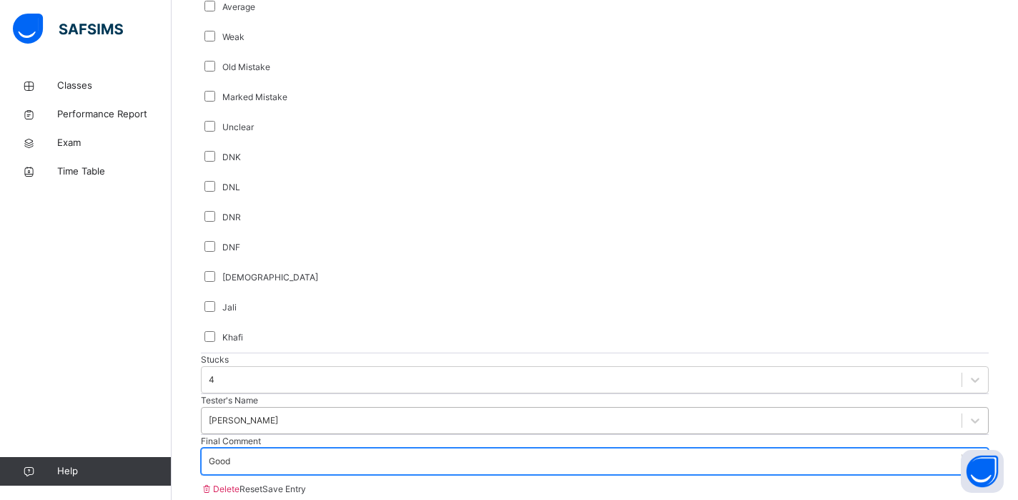
click at [400, 475] on div at bounding box center [595, 475] width 788 height 0
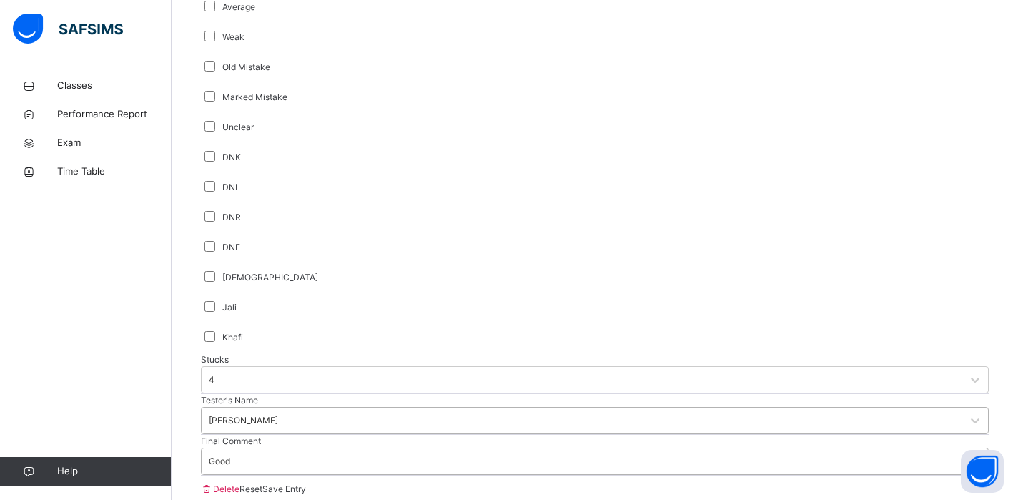
click at [230, 455] on div "Good" at bounding box center [219, 461] width 21 height 13
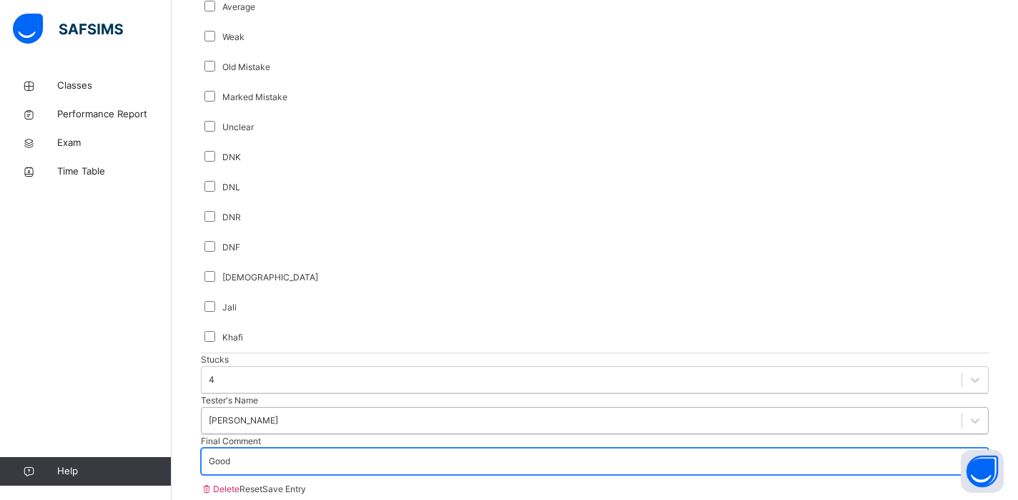
click at [230, 455] on div "Good" at bounding box center [219, 461] width 21 height 13
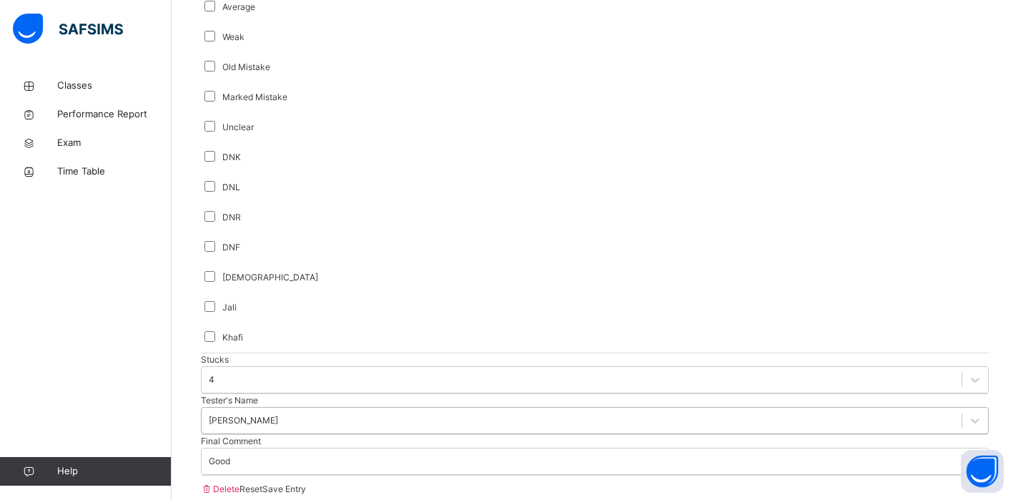
click at [464, 435] on div "Final Comment Good" at bounding box center [595, 455] width 788 height 41
click at [306, 483] on span "Save Entry" at bounding box center [284, 488] width 44 height 11
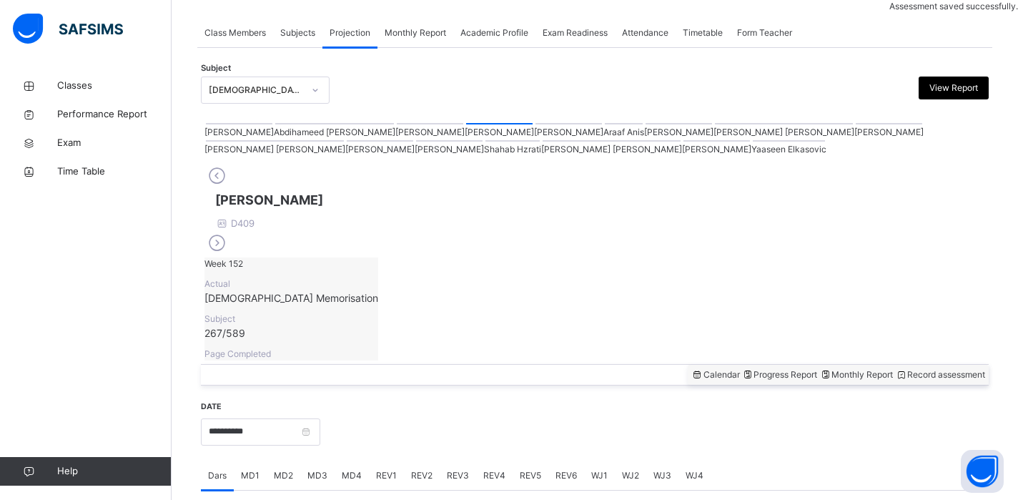
scroll to position [574, 0]
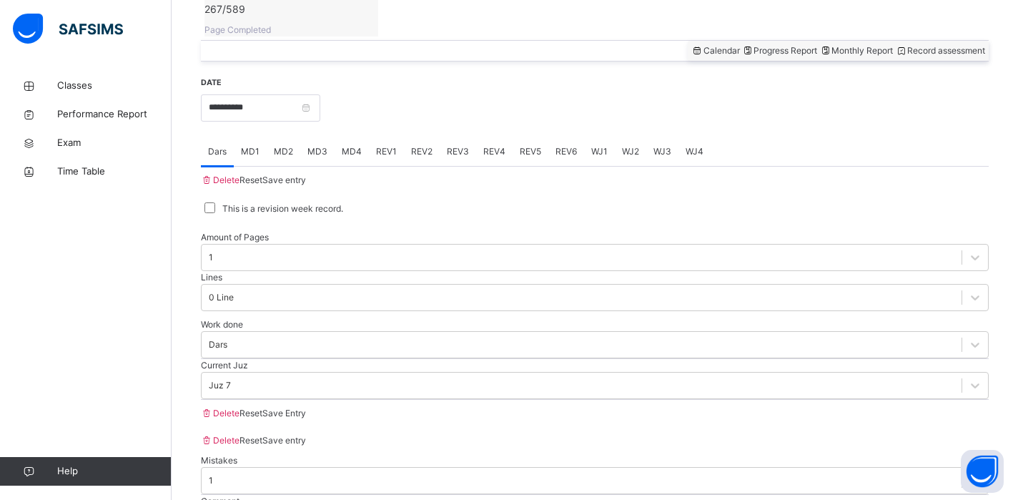
click at [350, 137] on div "MD4" at bounding box center [352, 151] width 34 height 29
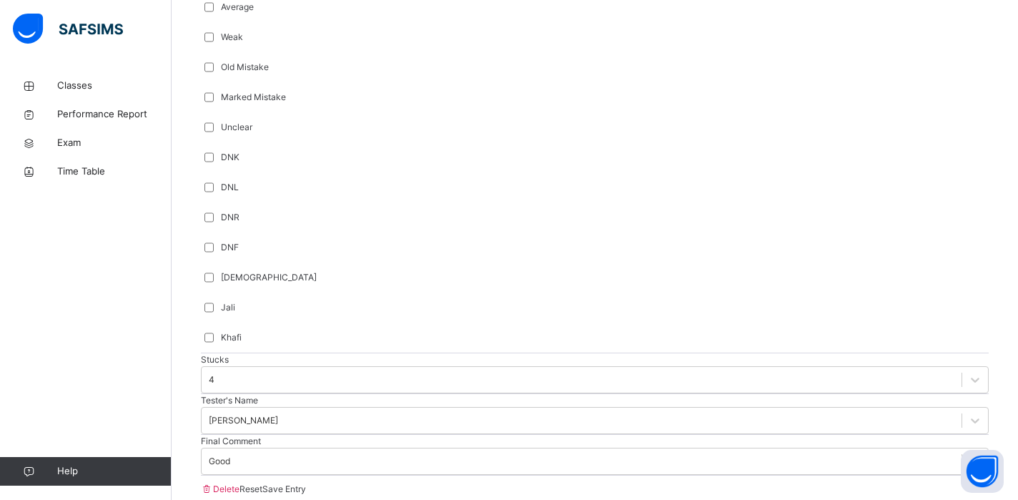
type input "*****"
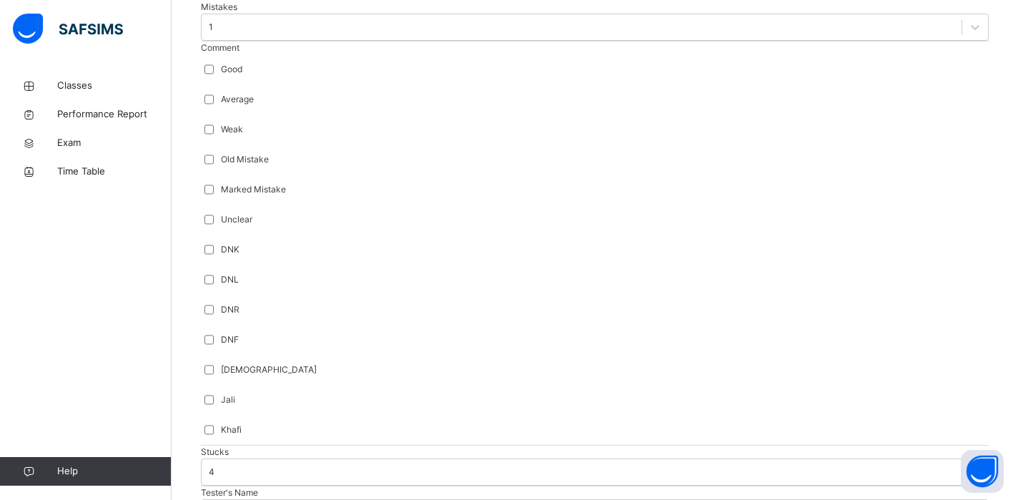
scroll to position [1005, 0]
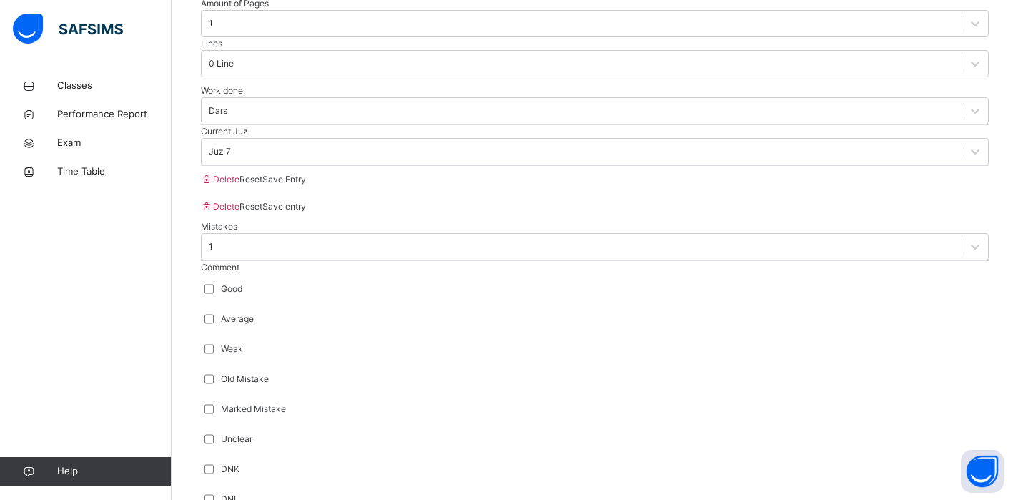
scroll to position [805, 0]
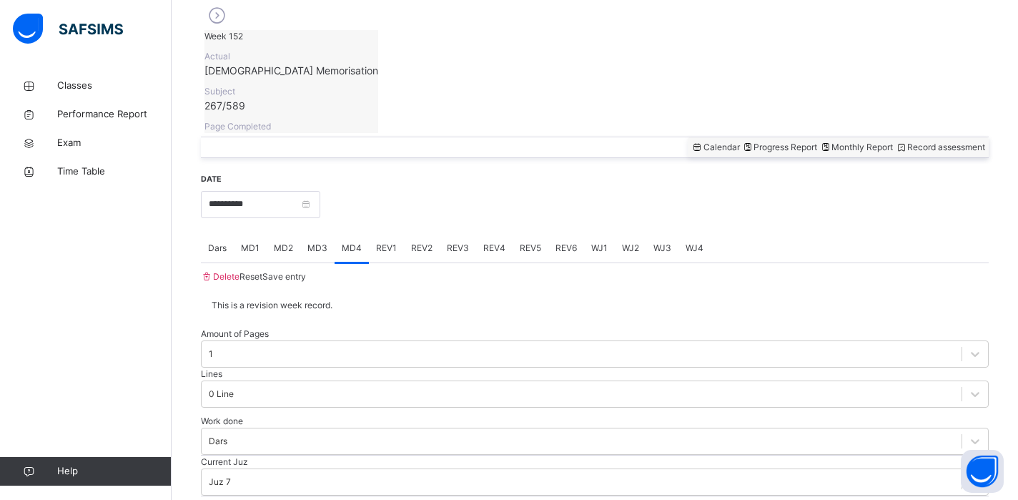
scroll to position [462, 0]
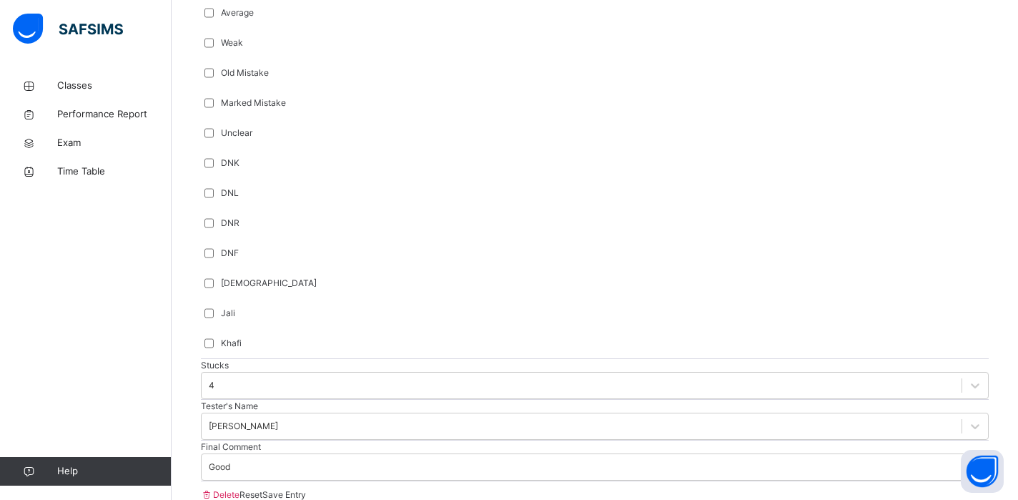
scroll to position [1120, 0]
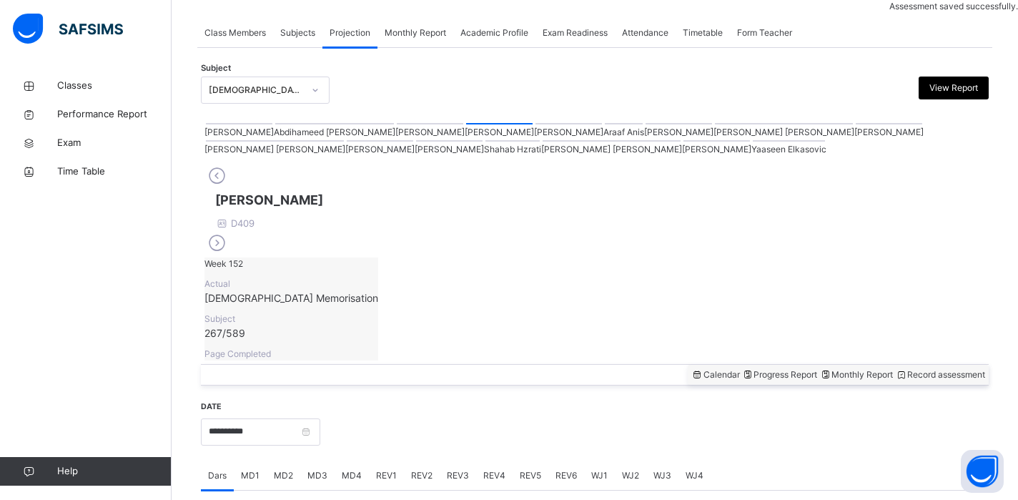
scroll to position [574, 0]
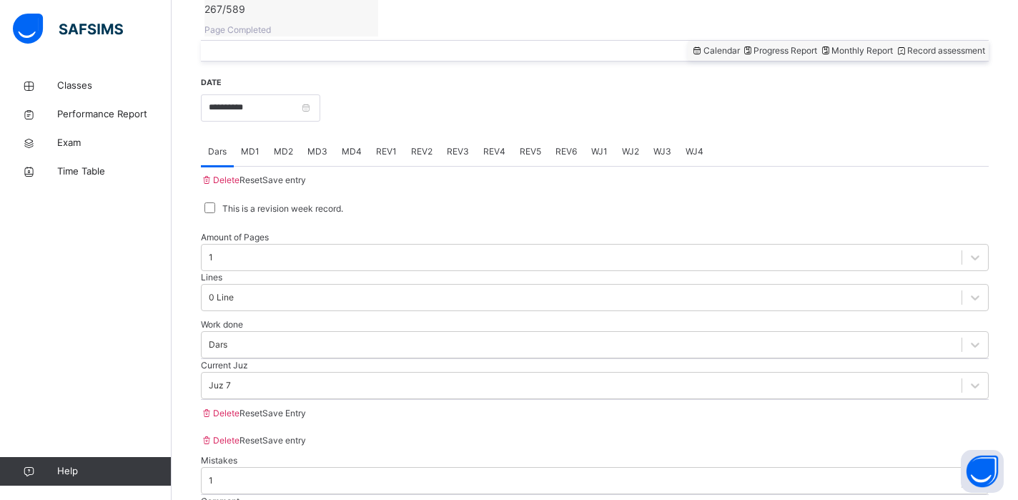
click at [359, 145] on span "MD4" at bounding box center [352, 151] width 20 height 13
